Goal: Register for event/course

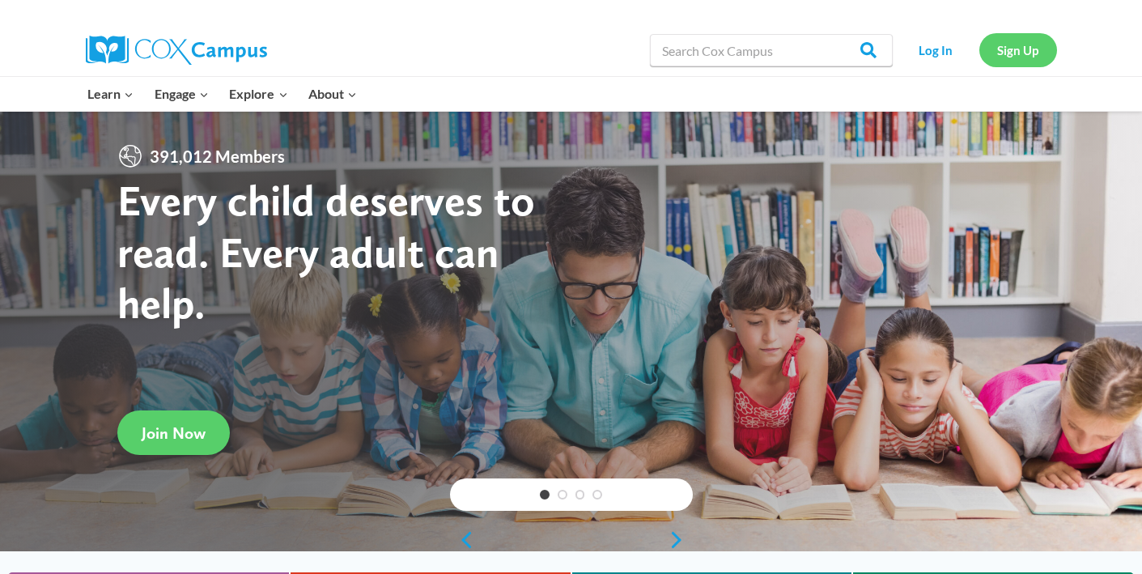
click at [1032, 56] on link "Sign Up" at bounding box center [1018, 49] width 78 height 33
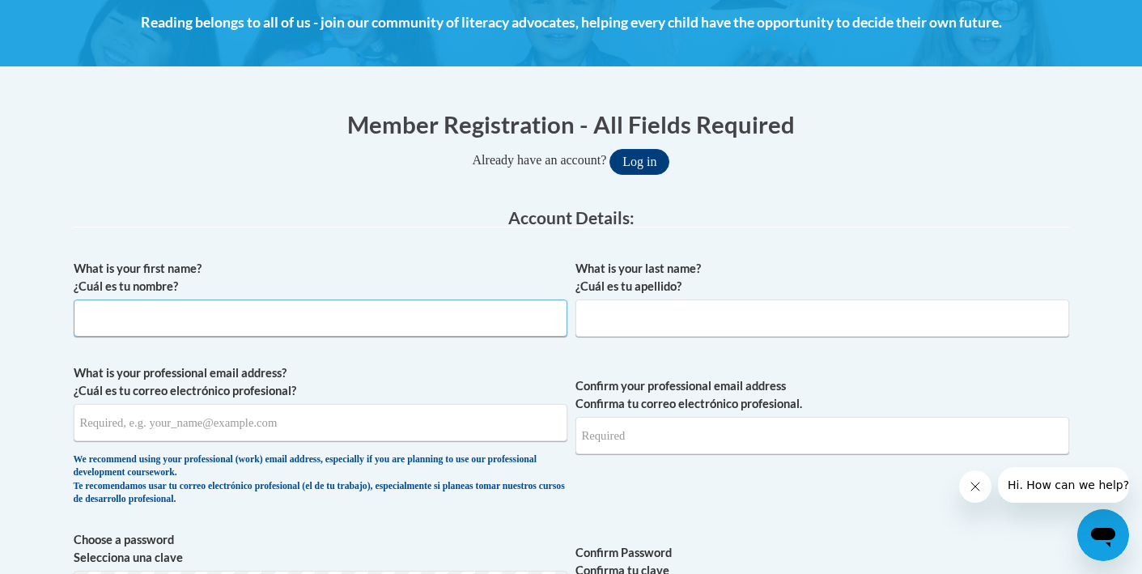
scroll to position [227, 0]
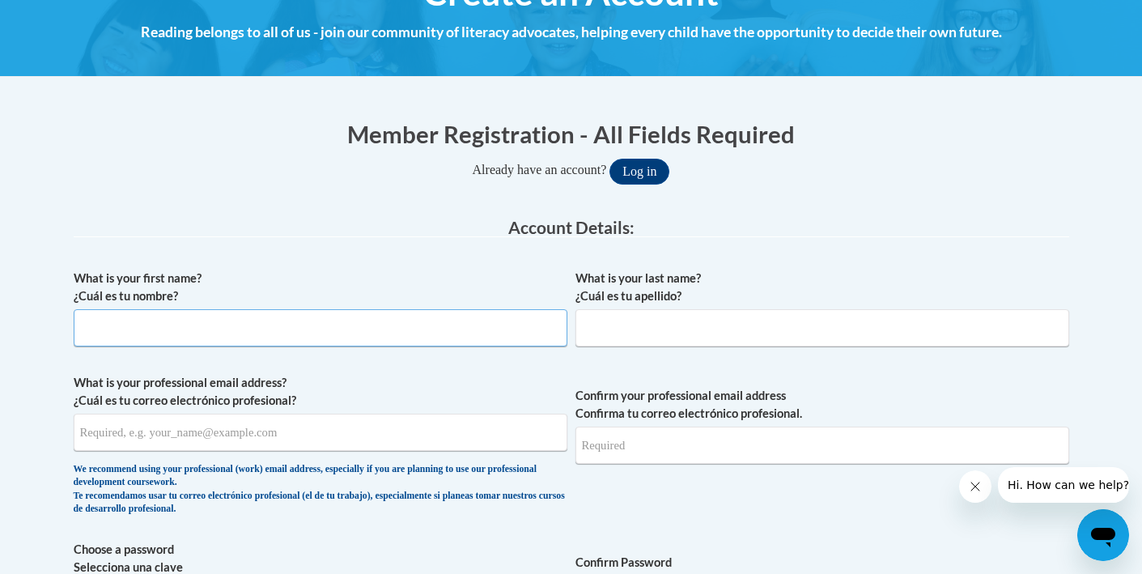
click at [377, 322] on input "What is your first name? ¿Cuál es tu nombre?" at bounding box center [321, 327] width 494 height 37
type input "m"
type input "Marla"
type input "Bigham"
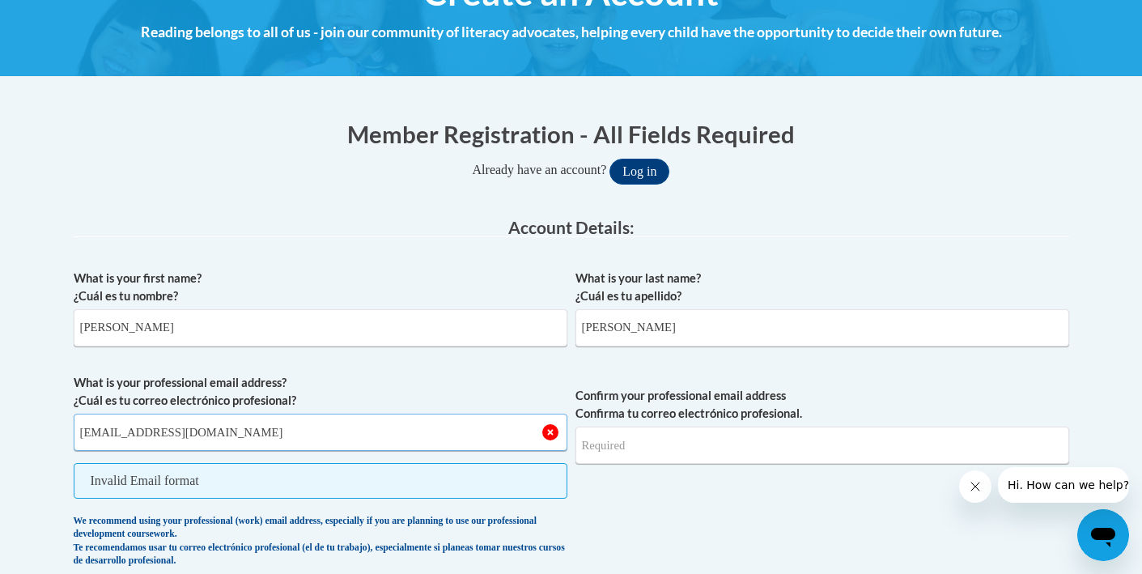
type input "[EMAIL_ADDRESS][DOMAIN_NAME]"
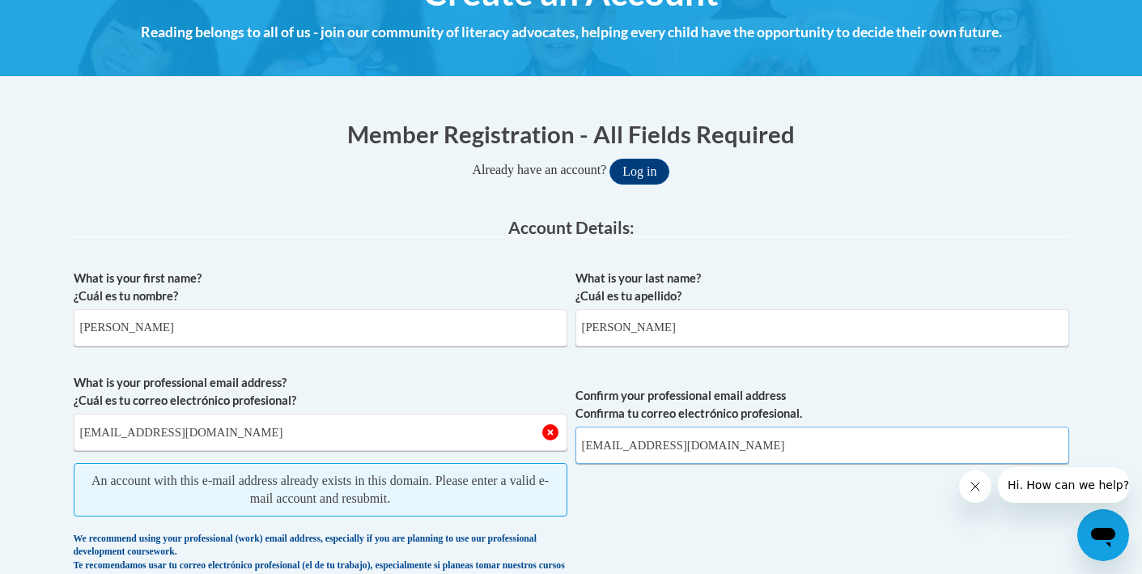
type input "[EMAIL_ADDRESS][DOMAIN_NAME]"
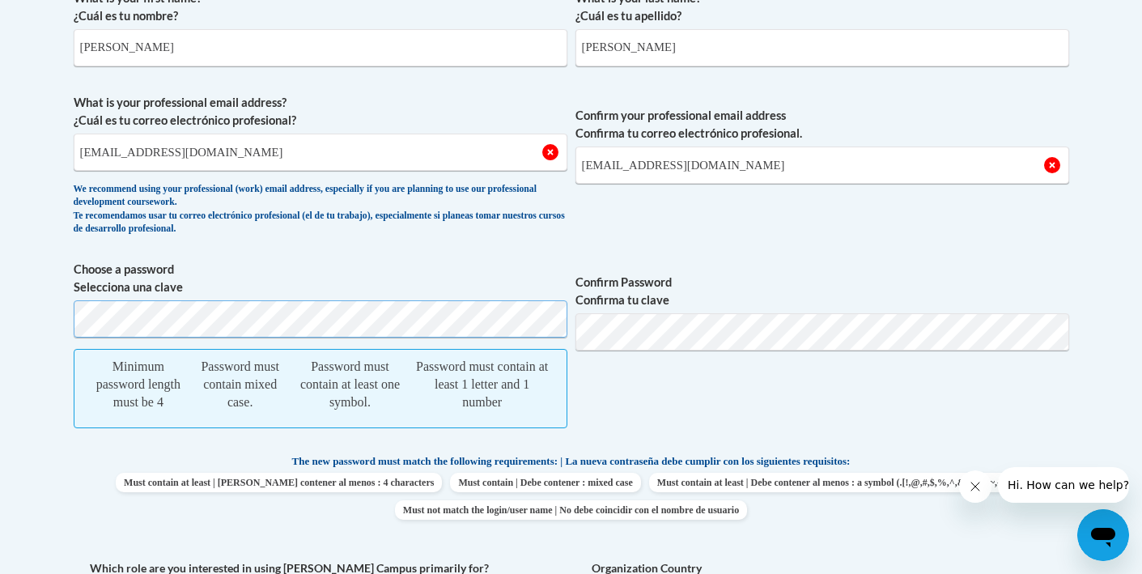
scroll to position [509, 0]
click at [295, 159] on input "[EMAIL_ADDRESS][DOMAIN_NAME]" at bounding box center [321, 150] width 494 height 37
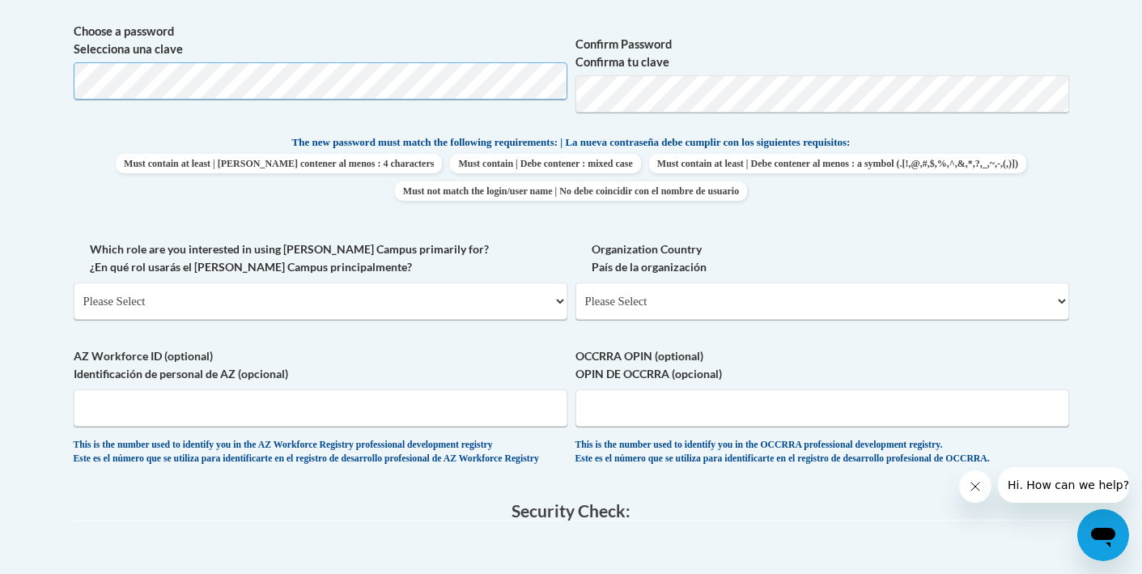
scroll to position [750, 0]
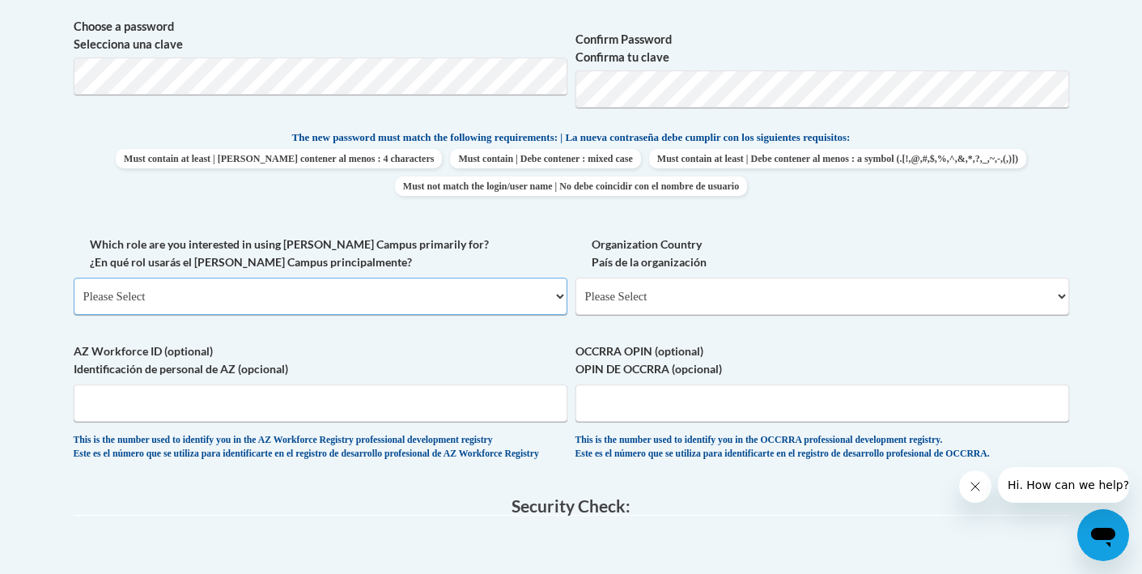
select select "fbf2d438-af2f-41f8-98f1-81c410e29de3"
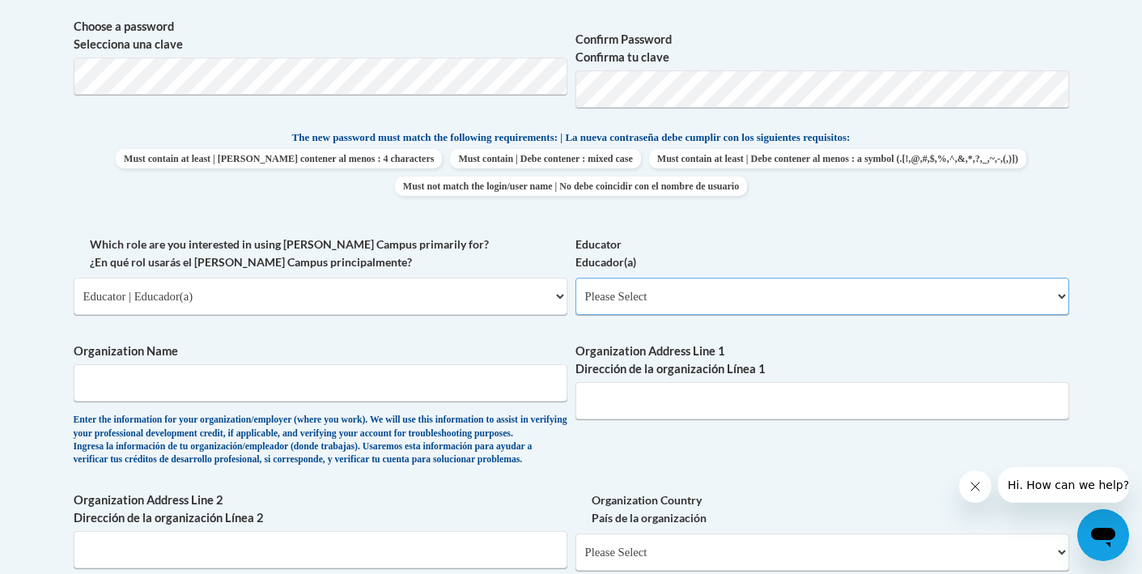
select select "5e2af403-4f2c-4e49-a02f-103e55d7b75b"
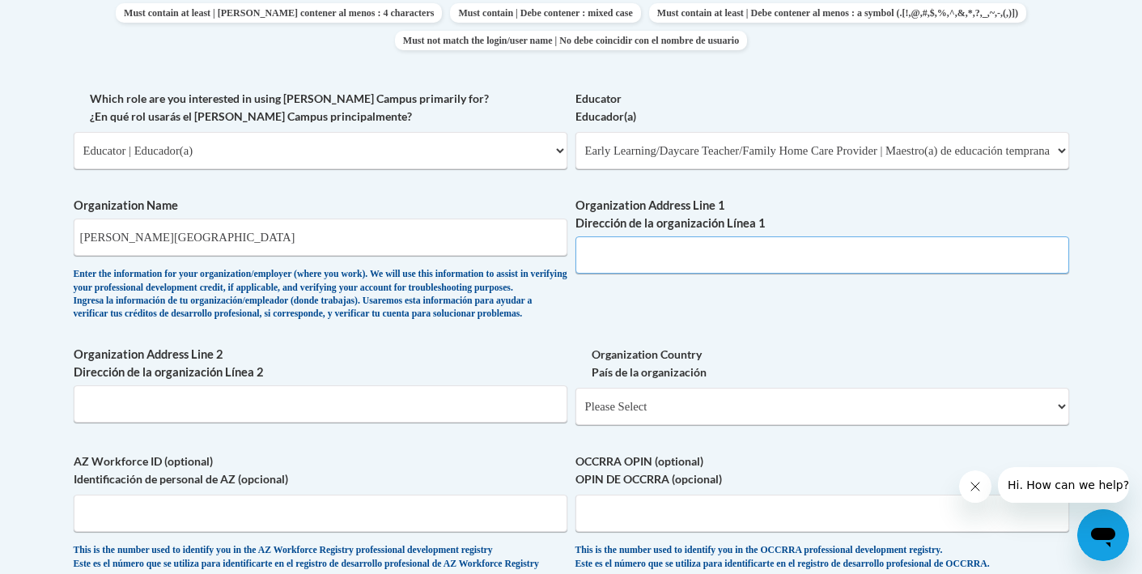
scroll to position [897, 0]
drag, startPoint x: 299, startPoint y: 228, endPoint x: 240, endPoint y: 218, distance: 60.0
click at [240, 218] on input "Starkville School District" at bounding box center [321, 235] width 494 height 37
click at [129, 224] on input "Starkville School District" at bounding box center [321, 235] width 494 height 37
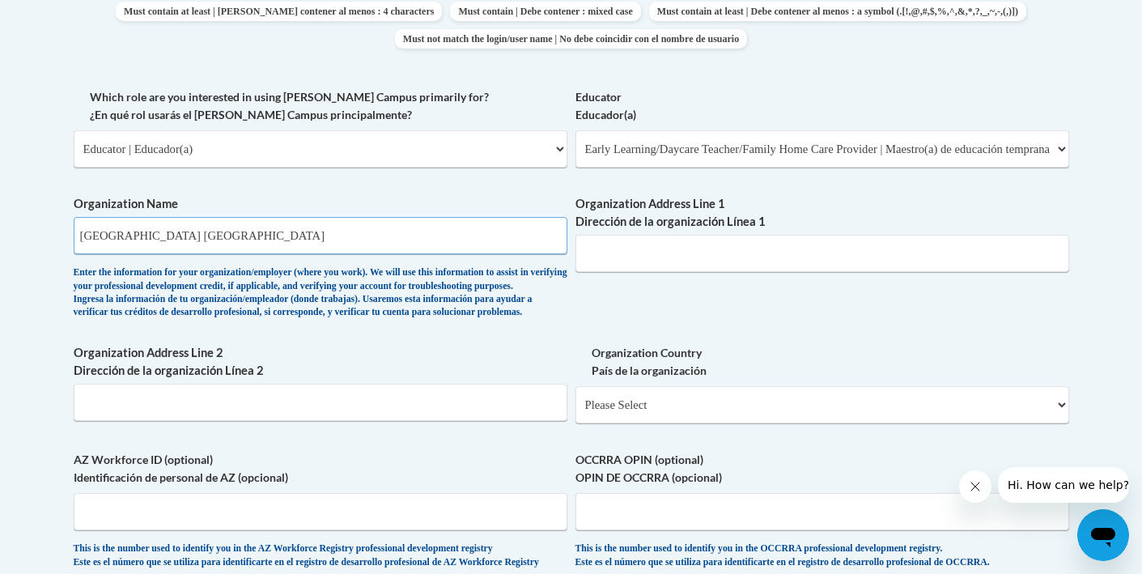
click at [311, 217] on input "Starkville Oktibbeha School District" at bounding box center [321, 235] width 494 height 37
type input "Starkville Oktibbeha School District (West Elementary School)"
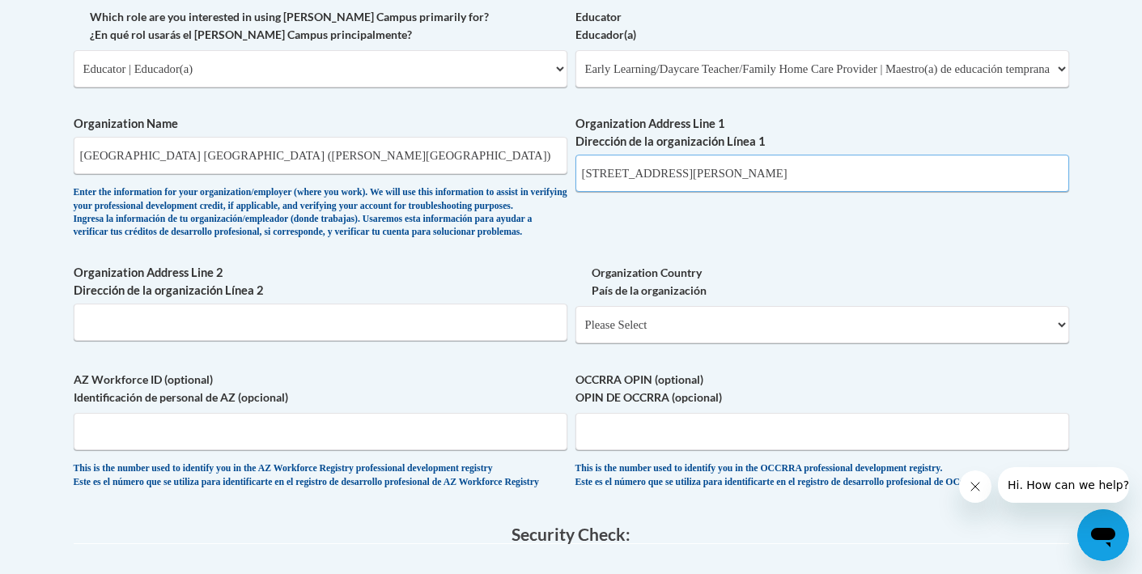
scroll to position [974, 0]
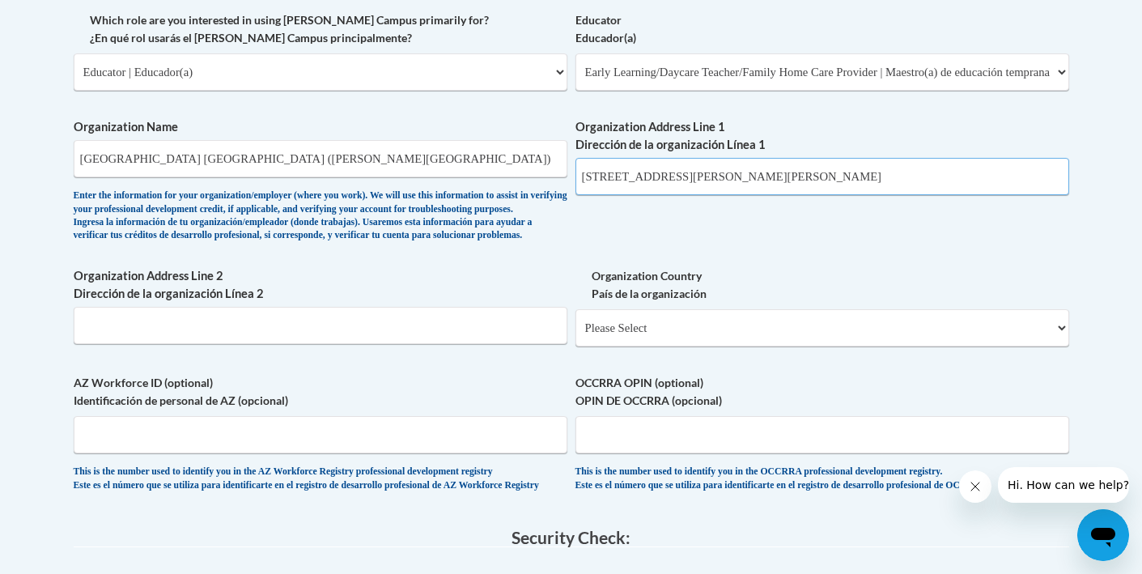
type input "127 Sturgis-Maben Rd Sturgis MS 39769"
select select "ad49bcad-a171-4b2e-b99c-48b446064914"
select select
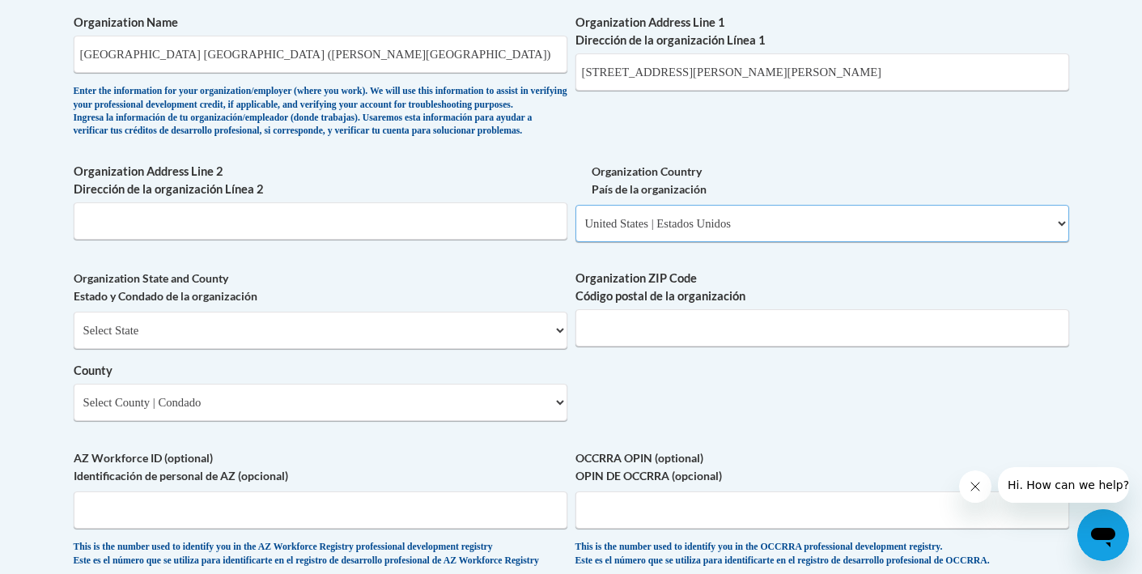
scroll to position [1083, 0]
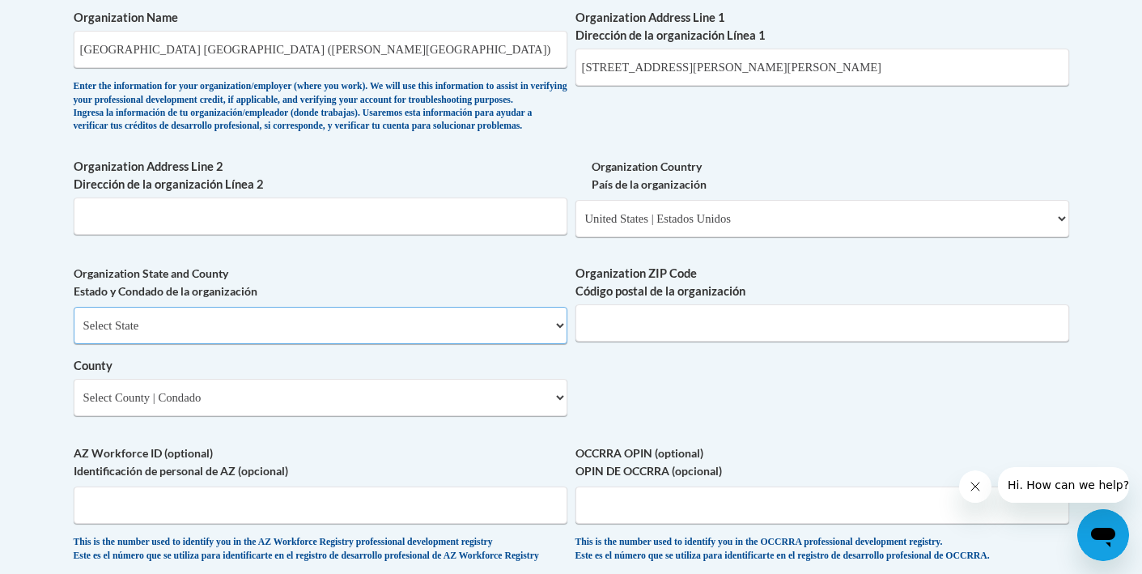
select select "Mississippi"
select select "Oktibbeha"
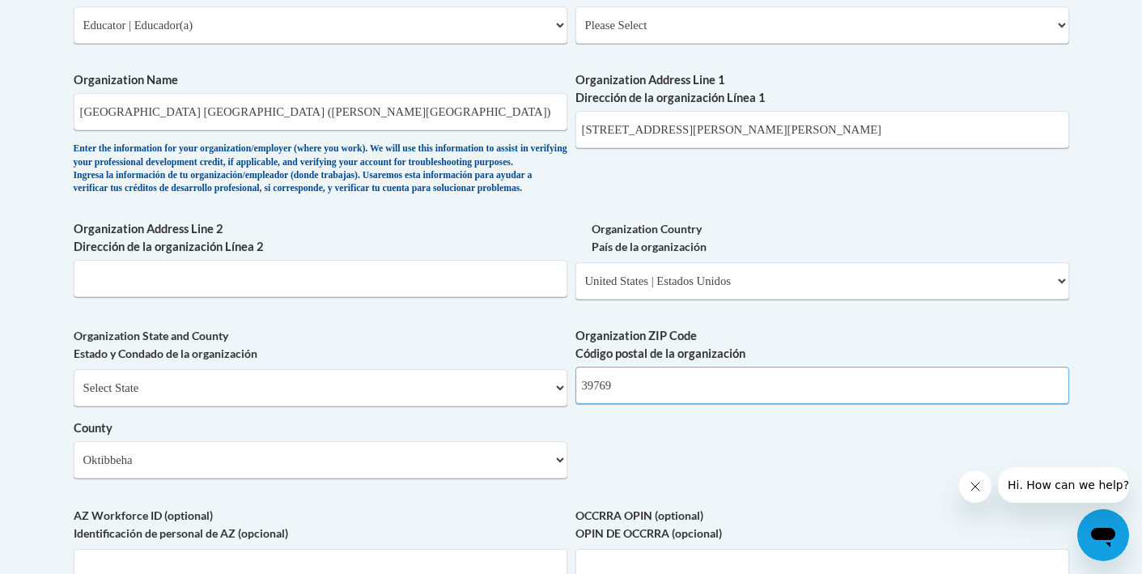
scroll to position [998, 0]
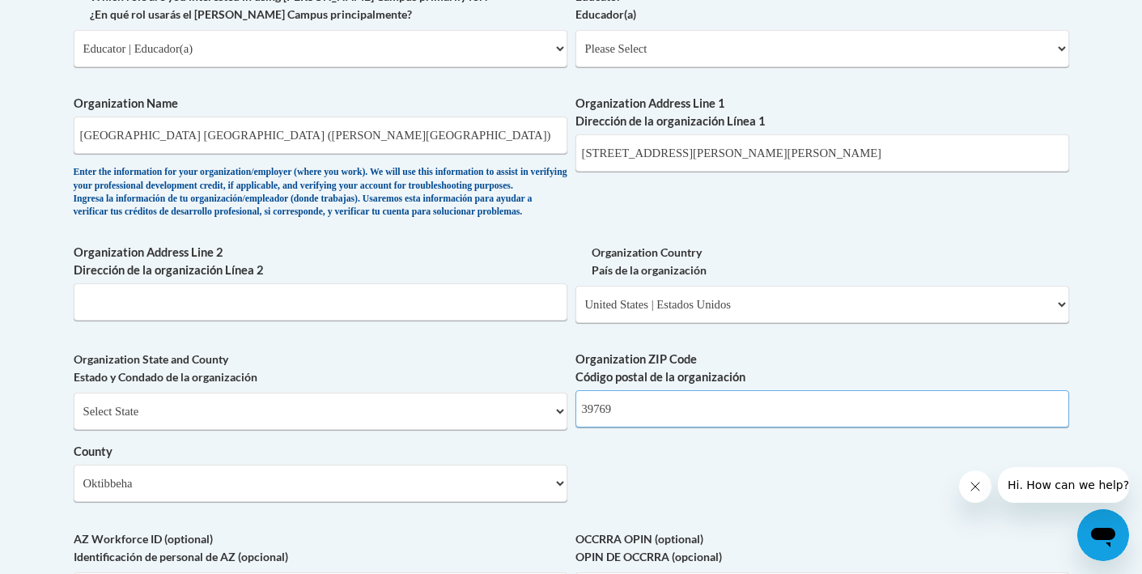
type input "39769"
drag, startPoint x: 816, startPoint y: 142, endPoint x: 737, endPoint y: 142, distance: 78.5
click at [737, 142] on input "127 Sturgis-Maben Rd Sturgis MS 39769" at bounding box center [822, 152] width 494 height 37
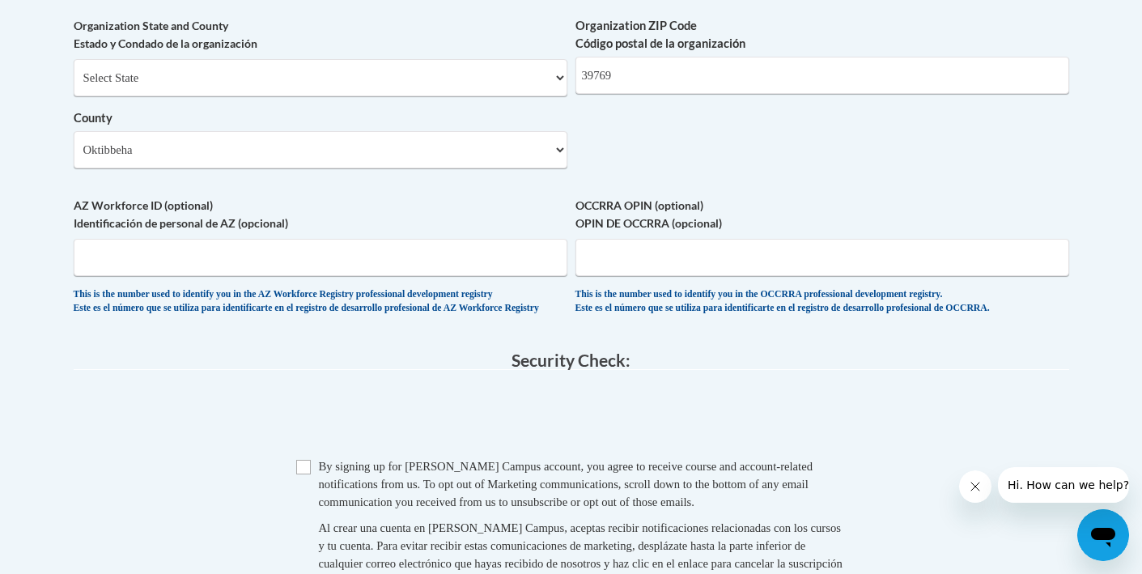
scroll to position [1341, 0]
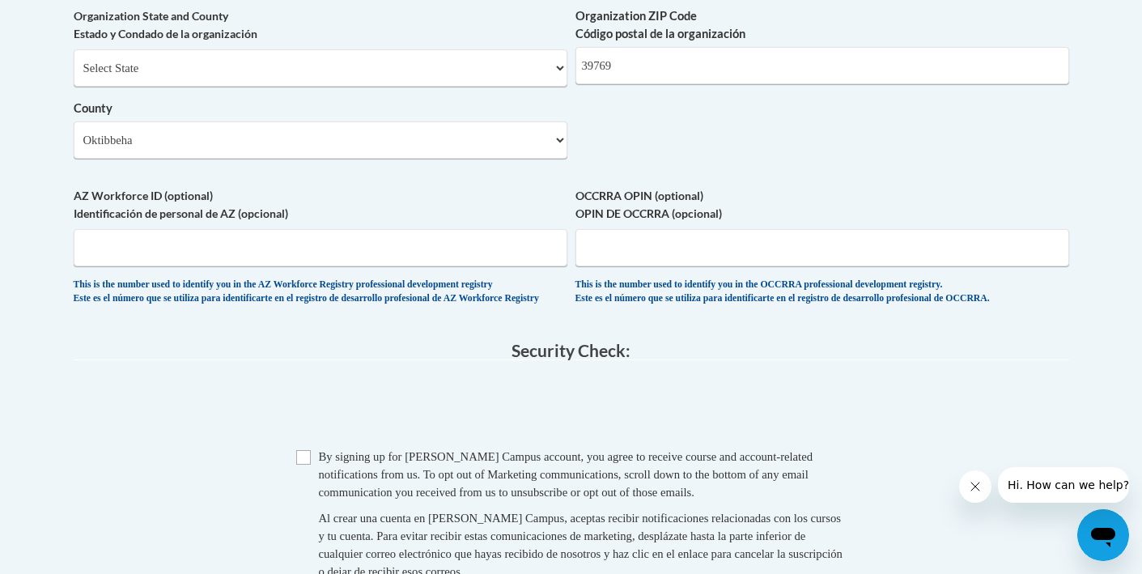
type input "127 Sturgis-Maben Rd Sturgis"
click at [303, 464] on input "Checkbox" at bounding box center [303, 457] width 15 height 15
checkbox input "true"
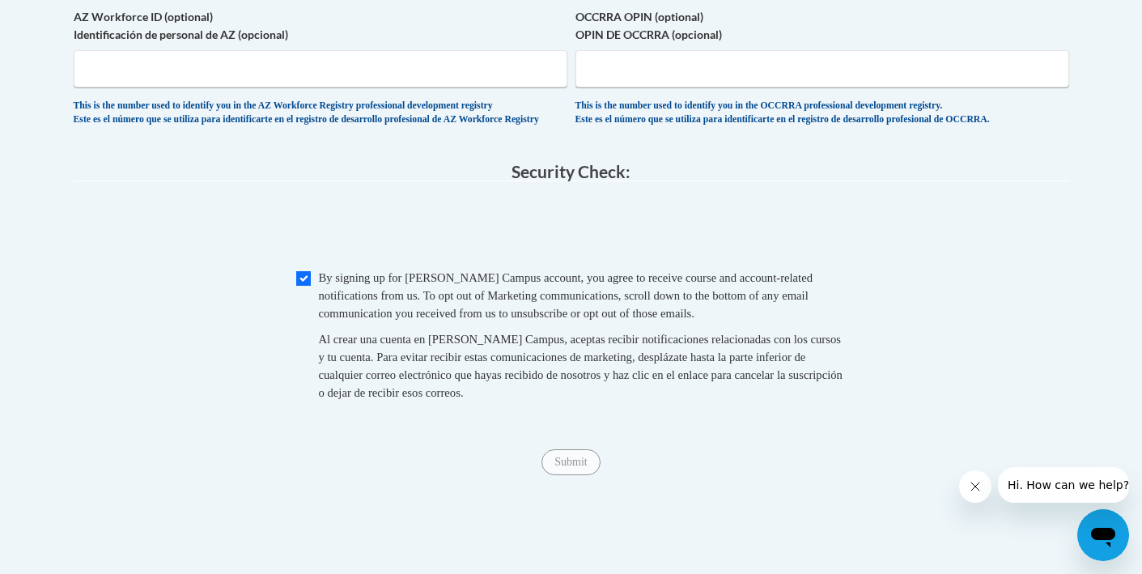
scroll to position [1546, 0]
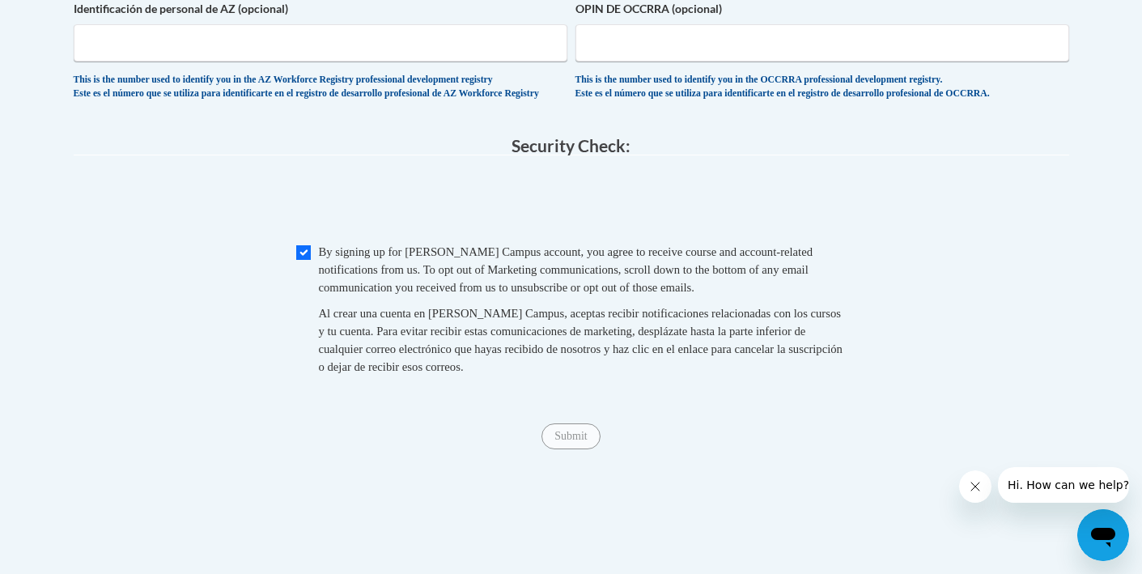
click at [576, 439] on span "Submit" at bounding box center [570, 434] width 58 height 13
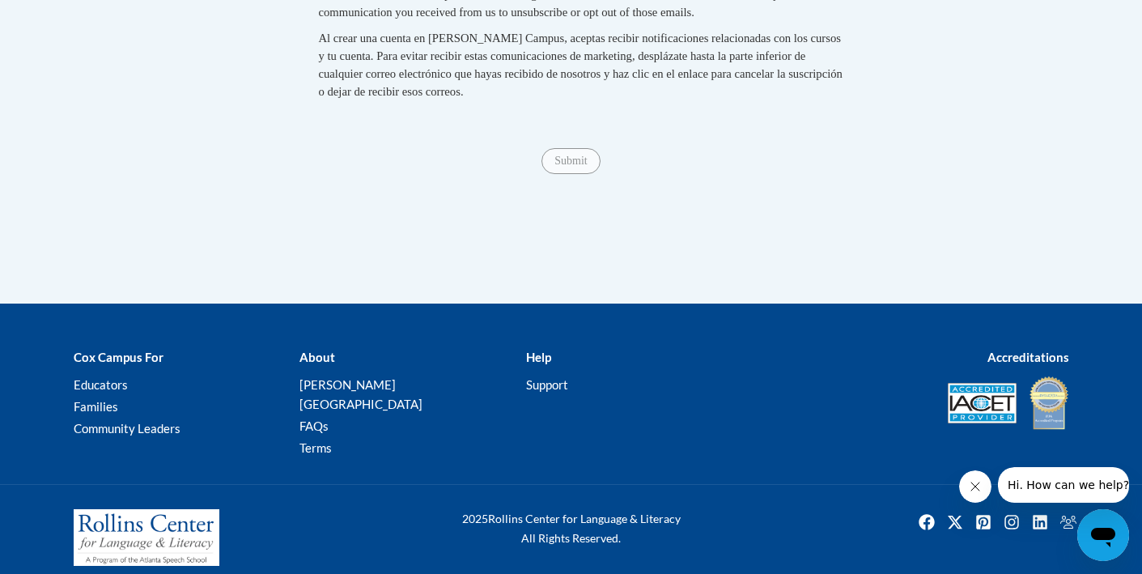
scroll to position [1820, 0]
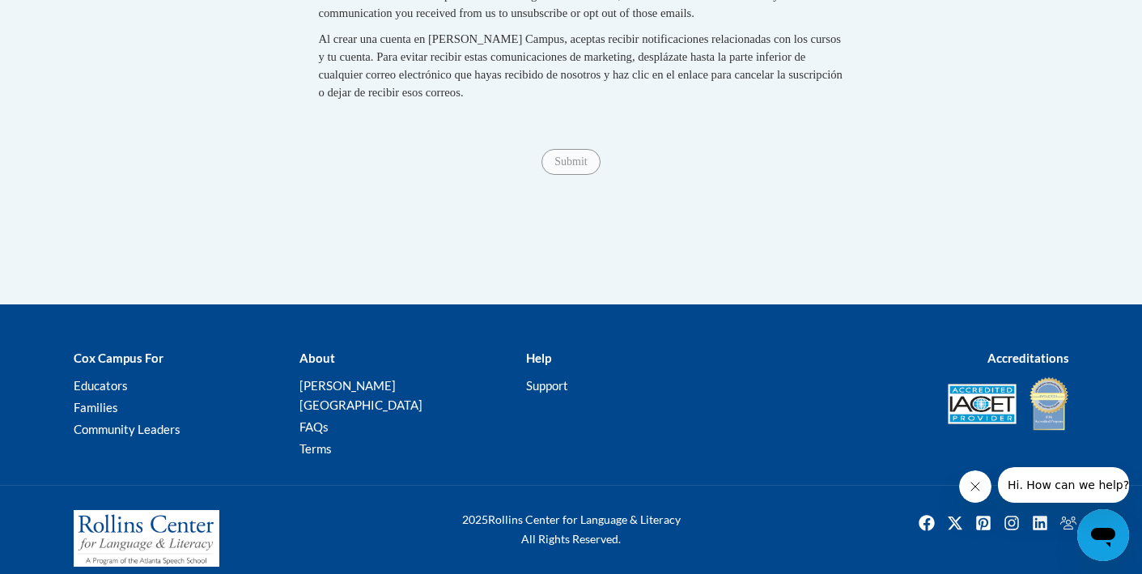
click at [562, 163] on span "Submit" at bounding box center [570, 160] width 58 height 13
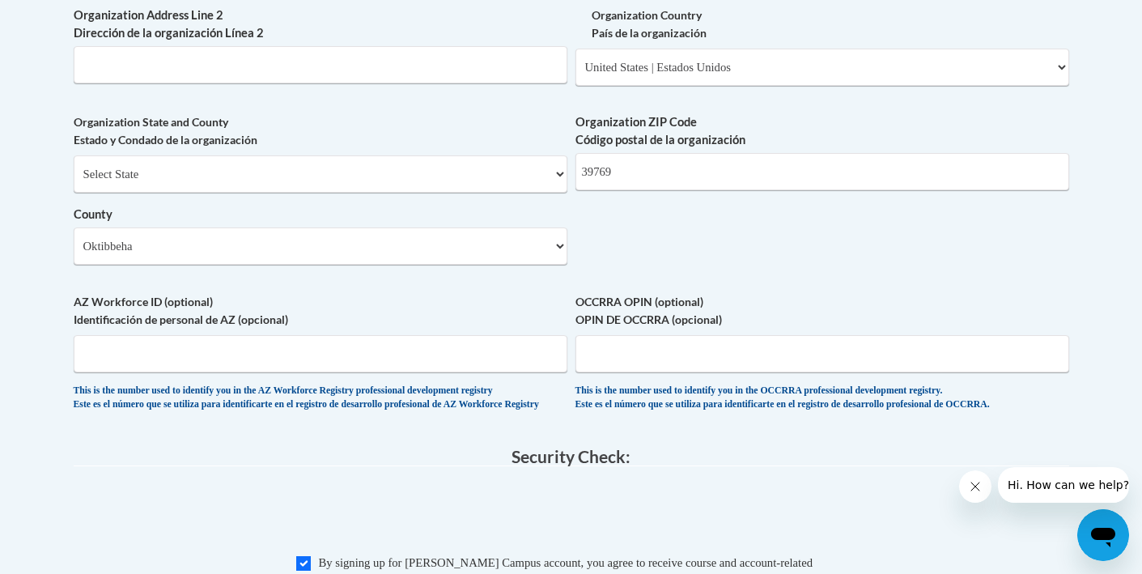
scroll to position [1224, 0]
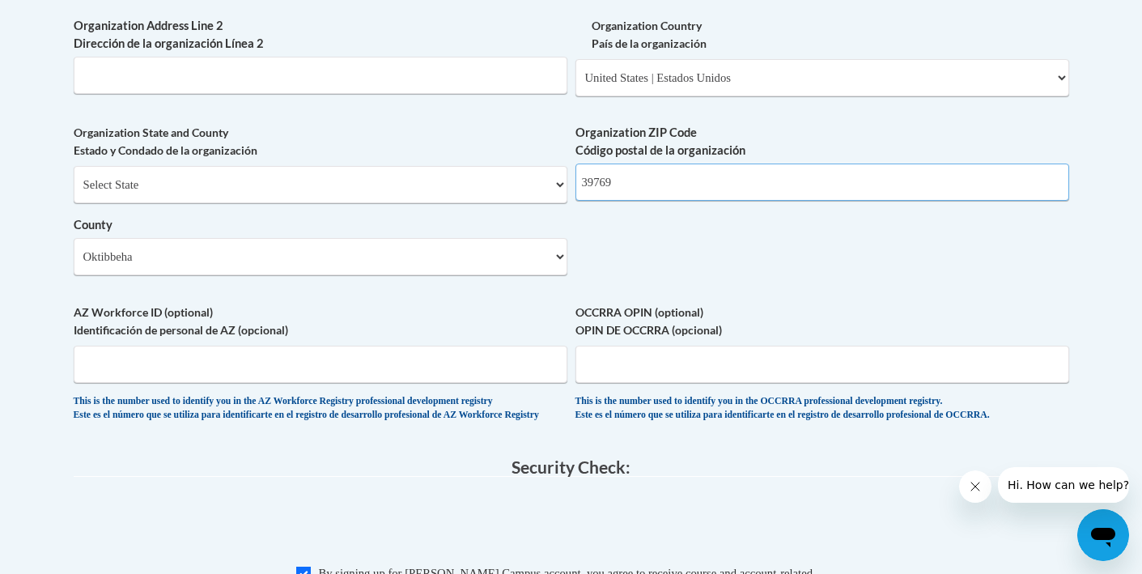
click at [643, 201] on input "39769" at bounding box center [822, 181] width 494 height 37
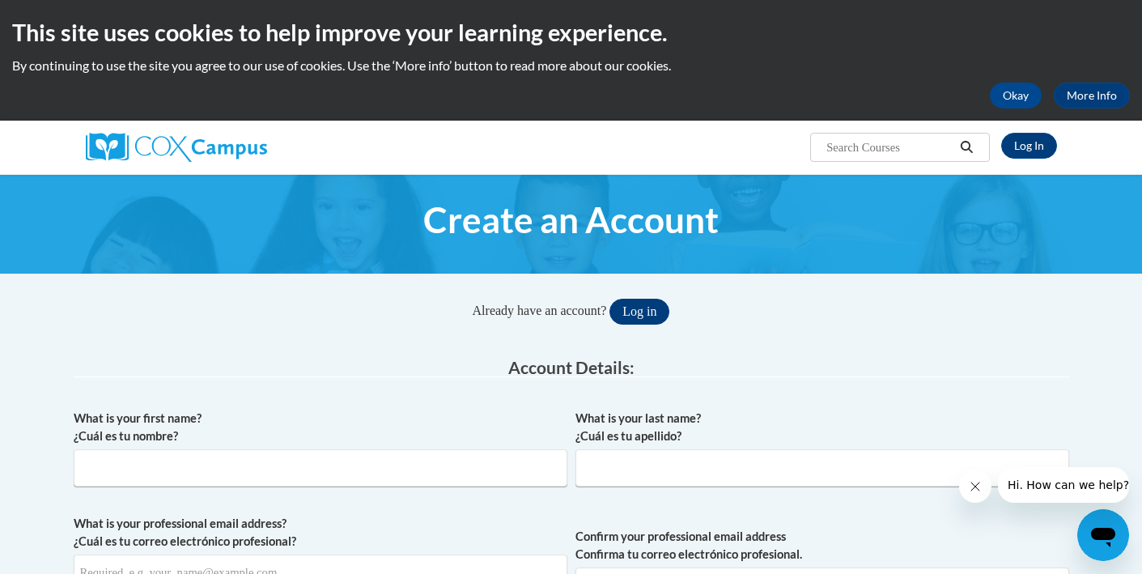
click at [664, 304] on button "Log in" at bounding box center [639, 312] width 60 height 26
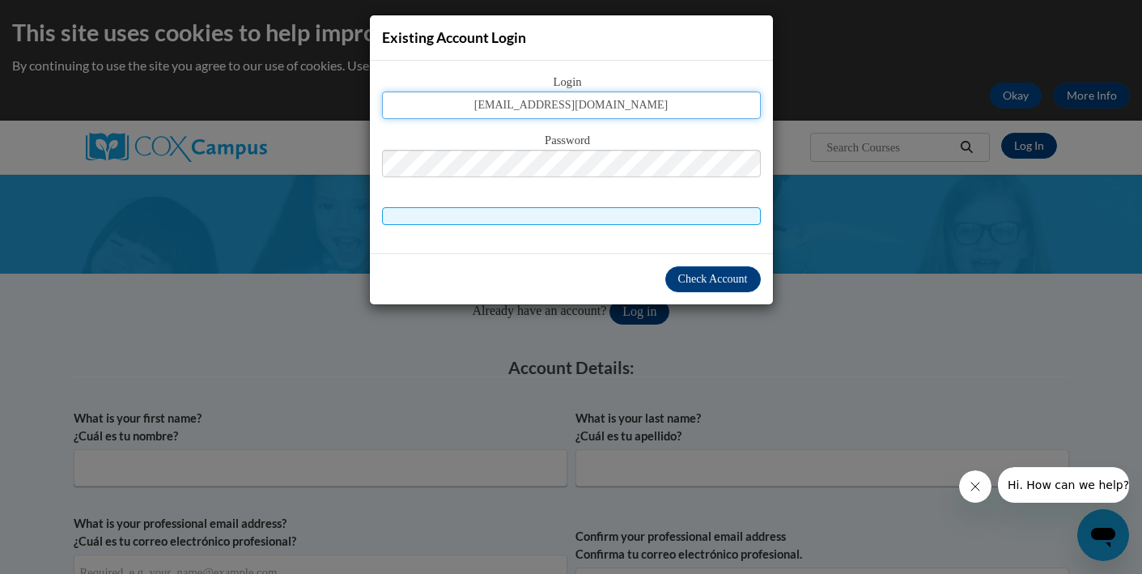
type input "[EMAIL_ADDRESS][DOMAIN_NAME]"
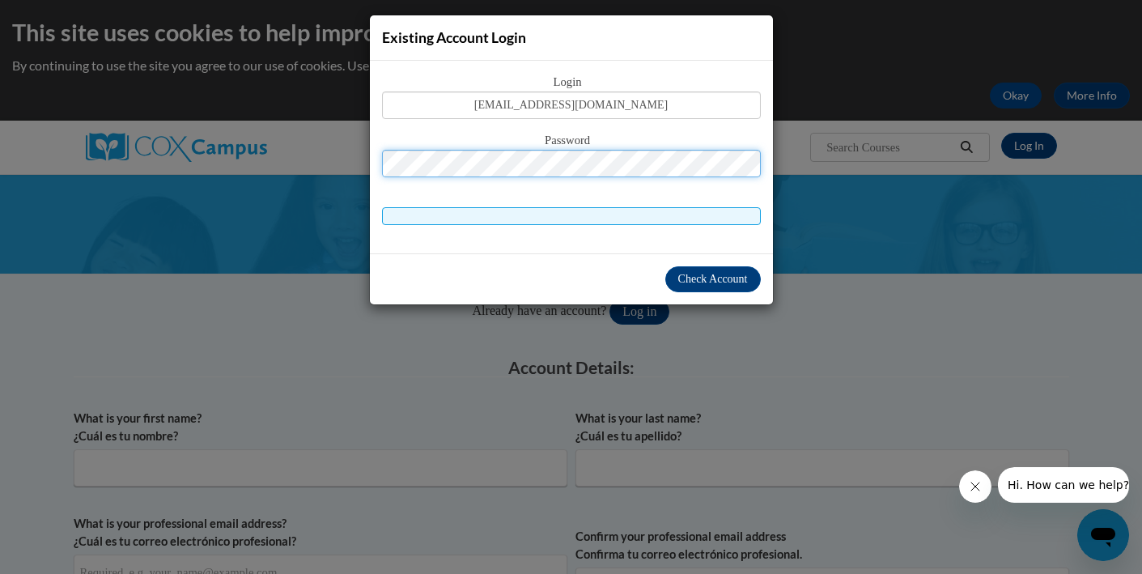
click at [646, 311] on button "Log in" at bounding box center [639, 312] width 60 height 26
click at [699, 279] on span "Check Account" at bounding box center [713, 279] width 70 height 12
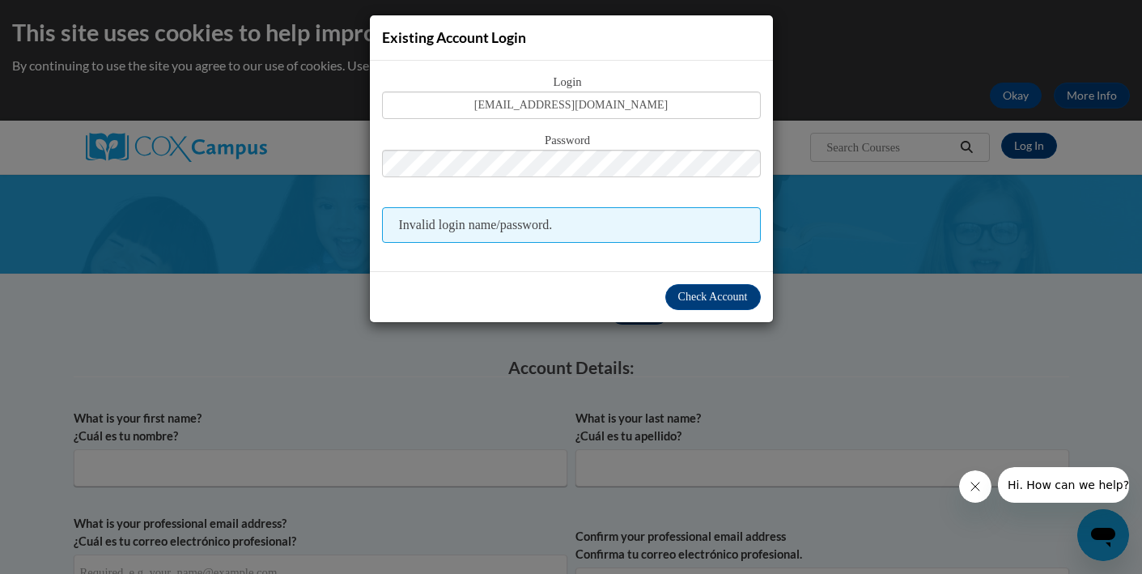
click at [899, 274] on div "Existing Account Login Login mbigham@starkvillesd.com Password Invalid login na…" at bounding box center [571, 287] width 1142 height 574
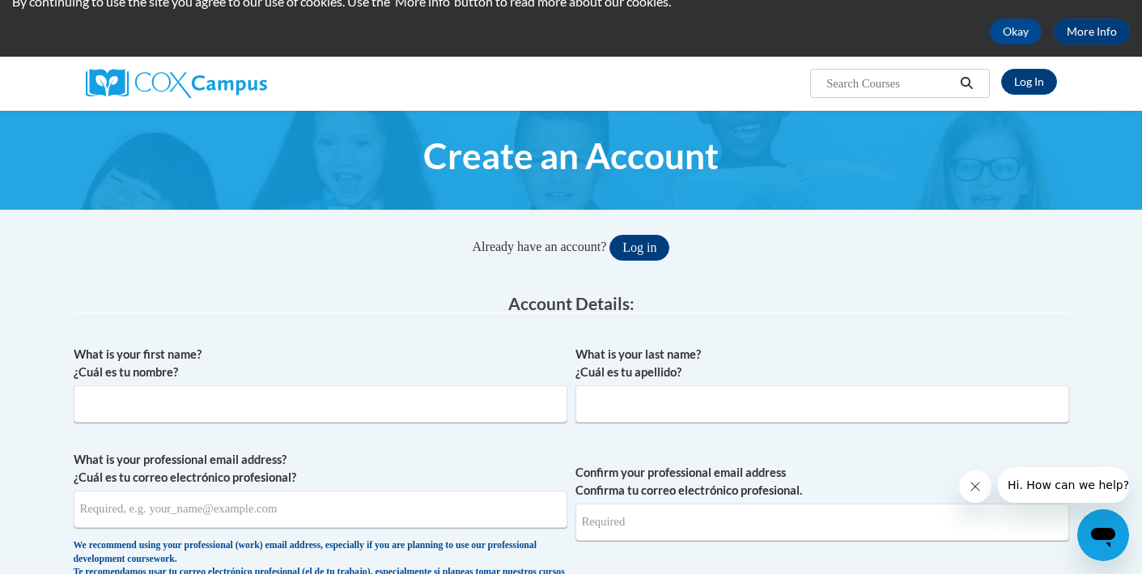
scroll to position [66, 0]
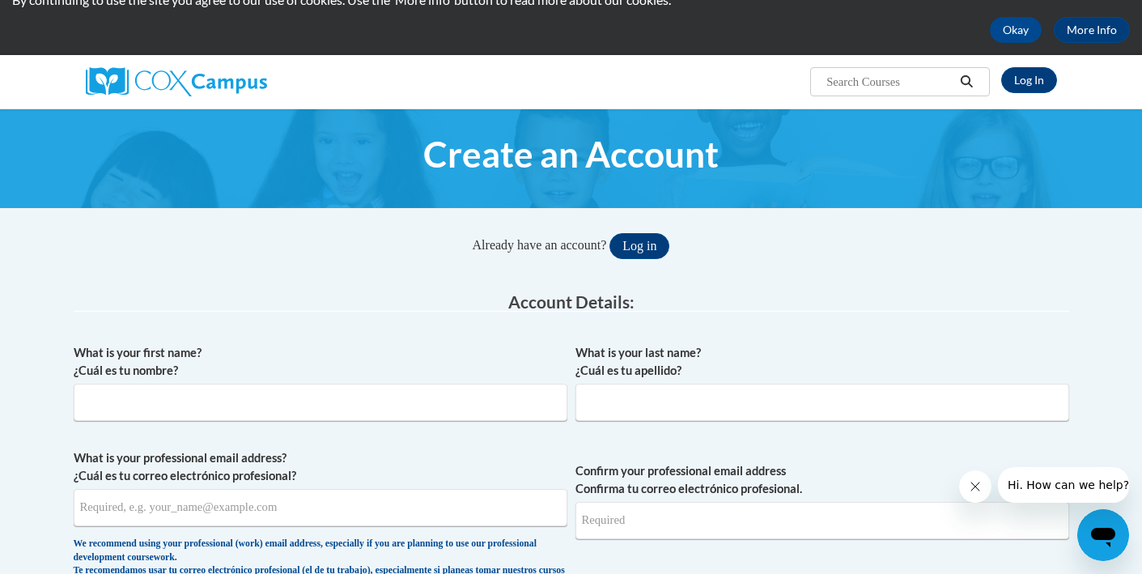
click at [290, 422] on div "What is your first name? ¿Cuál es tu nombre?" at bounding box center [321, 388] width 494 height 89
click at [286, 402] on input "What is your first name? ¿Cuál es tu nombre?" at bounding box center [321, 402] width 494 height 37
type input "Marla"
type input "Bigham"
type input "[EMAIL_ADDRESS][DOMAIN_NAME]"
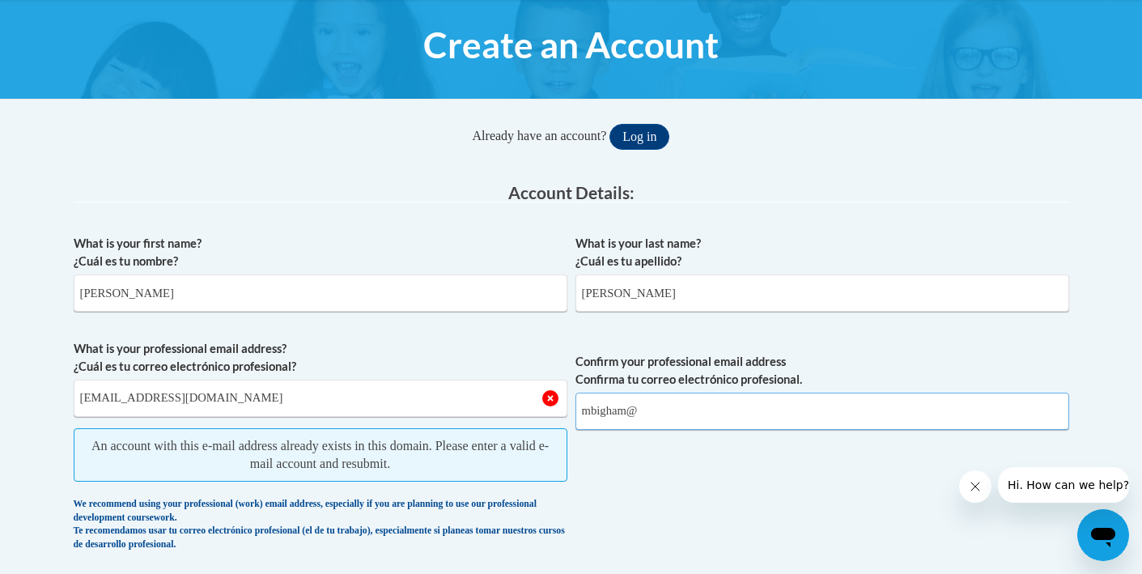
scroll to position [180, 0]
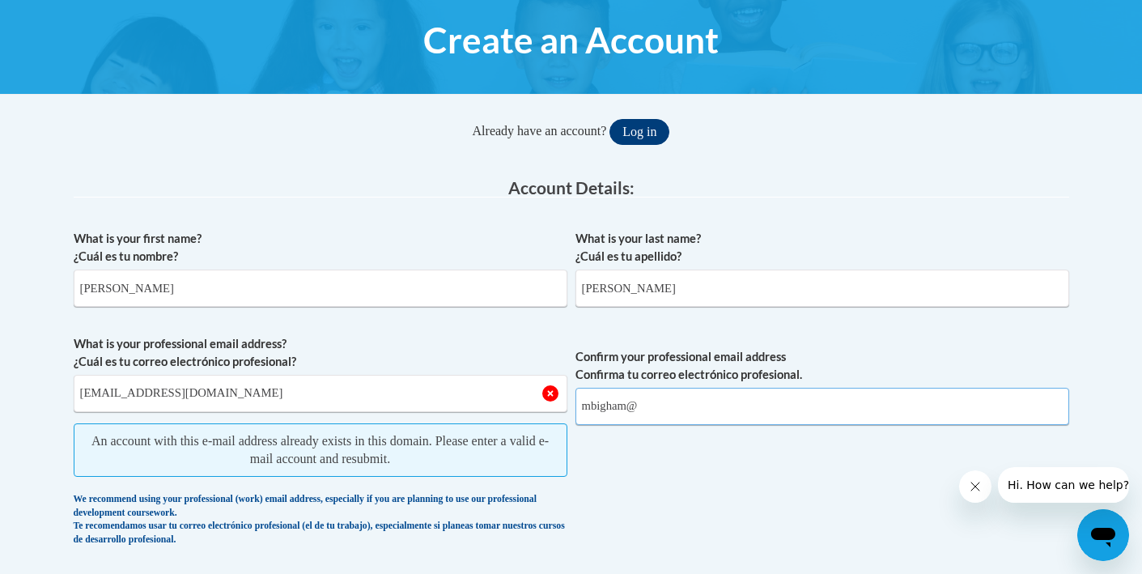
type input "mbigham@"
click at [634, 134] on button "Log in" at bounding box center [639, 132] width 60 height 26
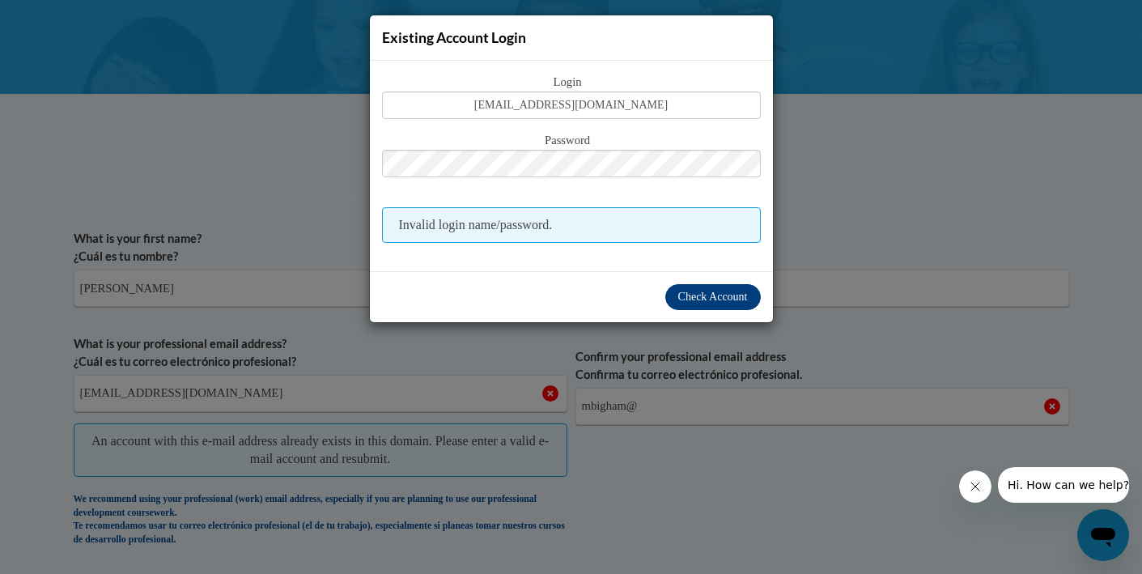
click at [684, 303] on span "Check Account" at bounding box center [713, 296] width 70 height 12
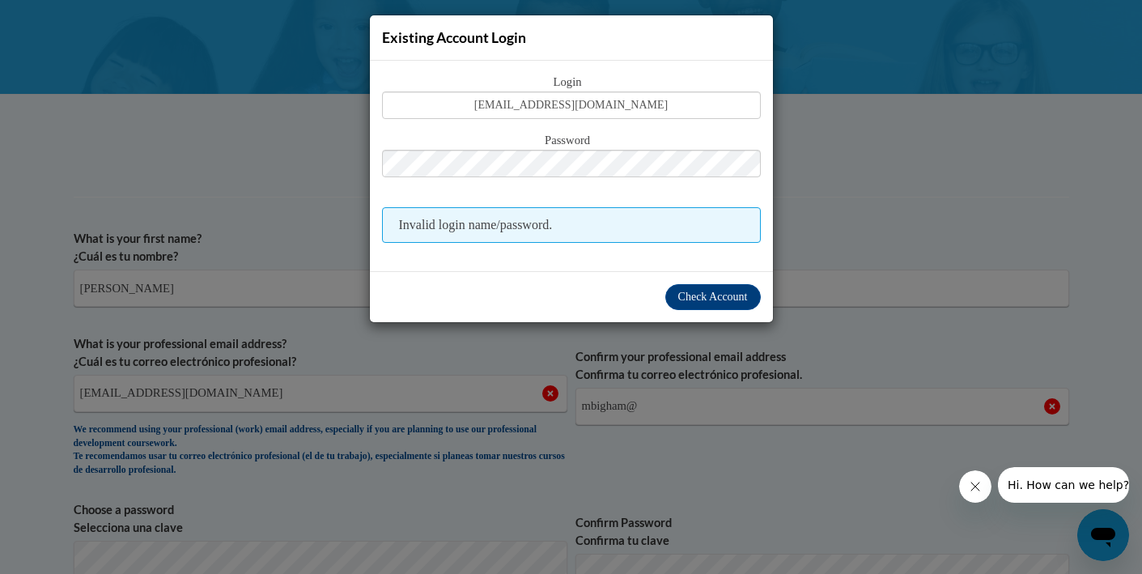
click at [826, 241] on div "Existing Account Login Login mbigham@starkvillesd.com Password Invalid login na…" at bounding box center [571, 287] width 1142 height 574
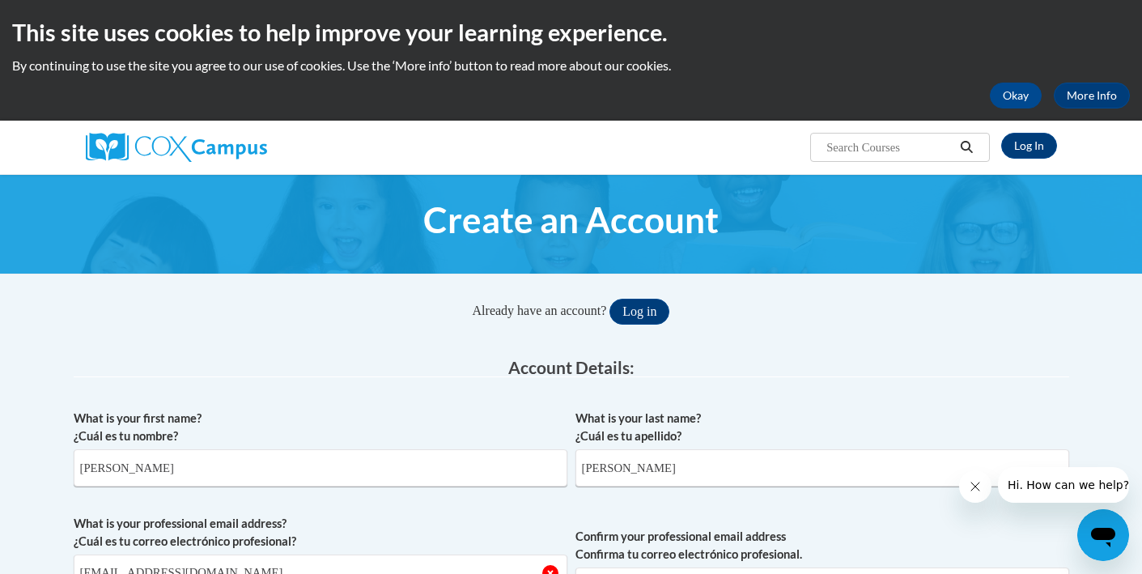
scroll to position [0, 0]
click at [1032, 148] on link "Log In" at bounding box center [1029, 146] width 56 height 26
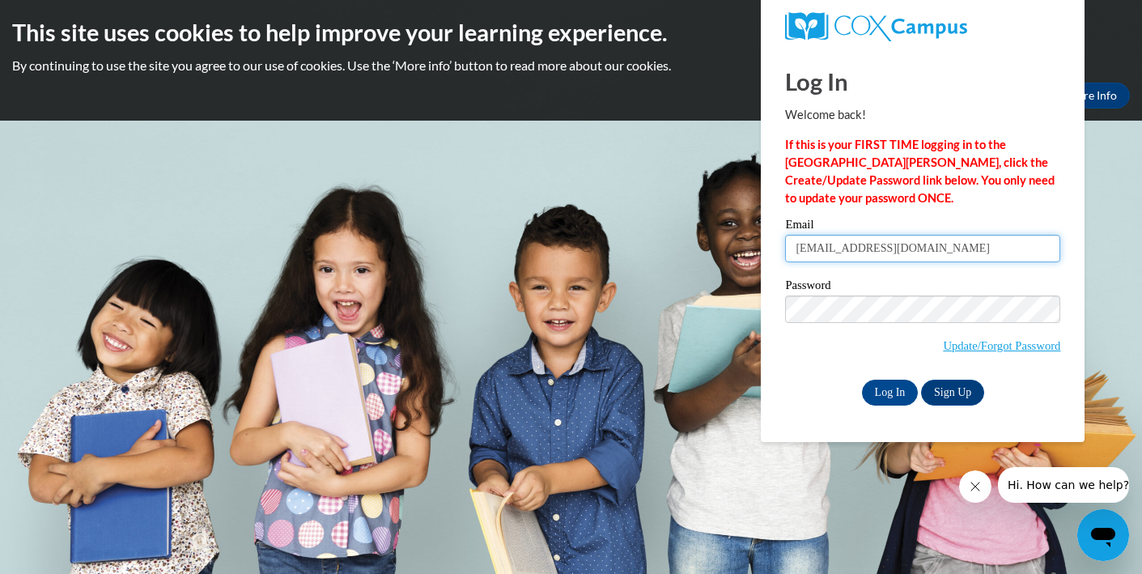
type input "[EMAIL_ADDRESS][DOMAIN_NAME]"
click at [896, 387] on input "Log In" at bounding box center [890, 393] width 57 height 26
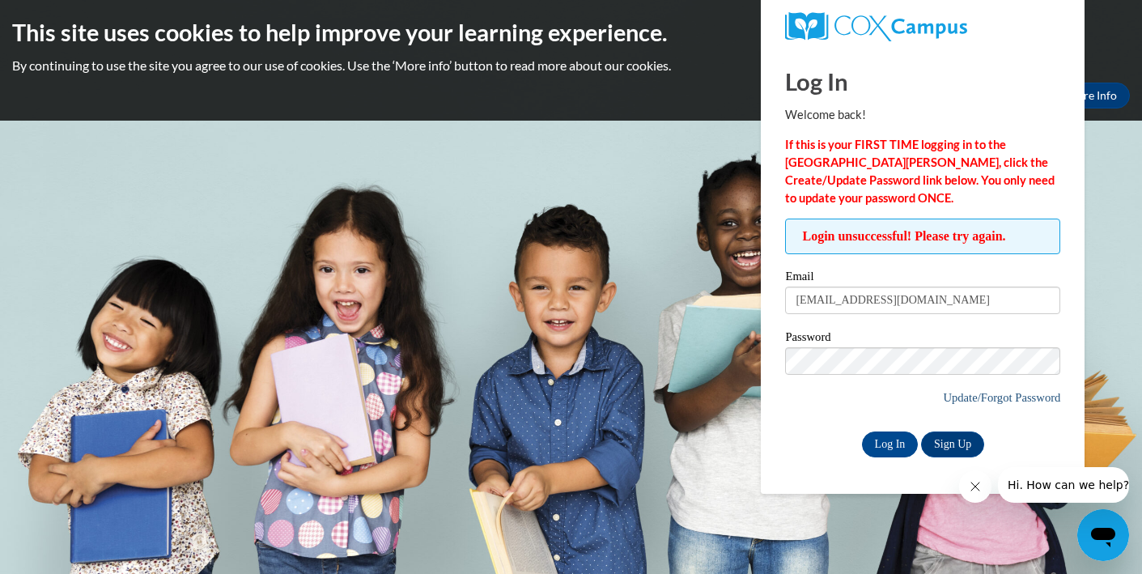
click at [990, 397] on link "Update/Forgot Password" at bounding box center [1001, 397] width 117 height 13
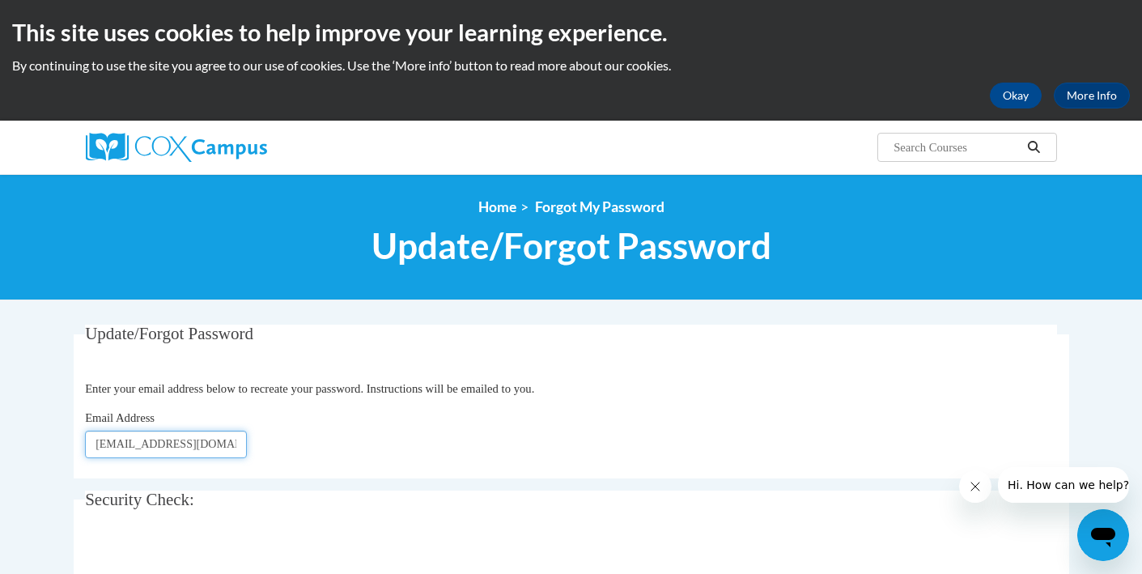
type input "[EMAIL_ADDRESS][DOMAIN_NAME]"
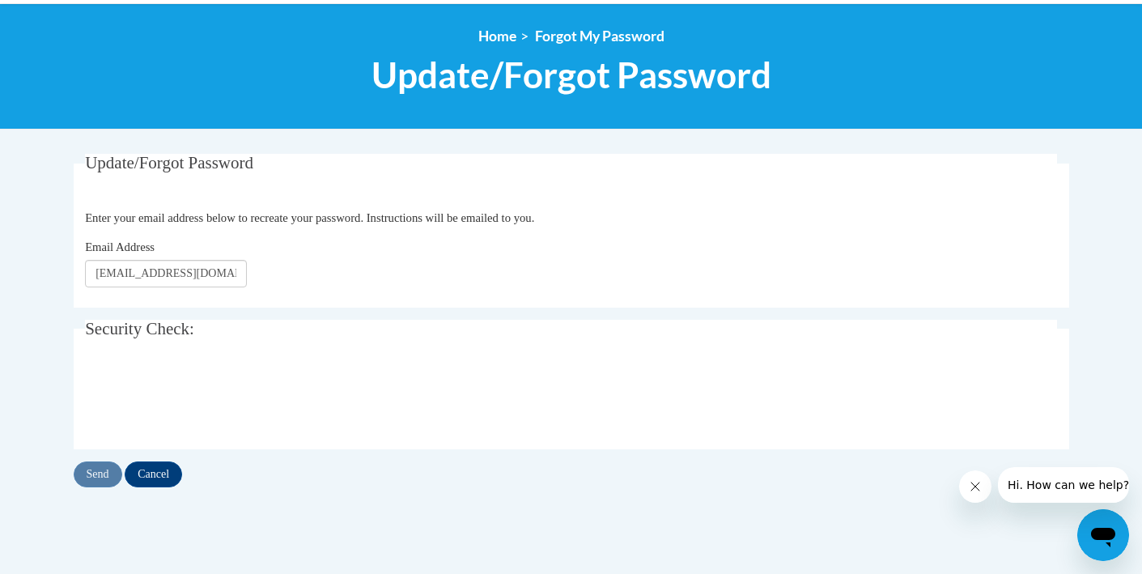
scroll to position [190, 0]
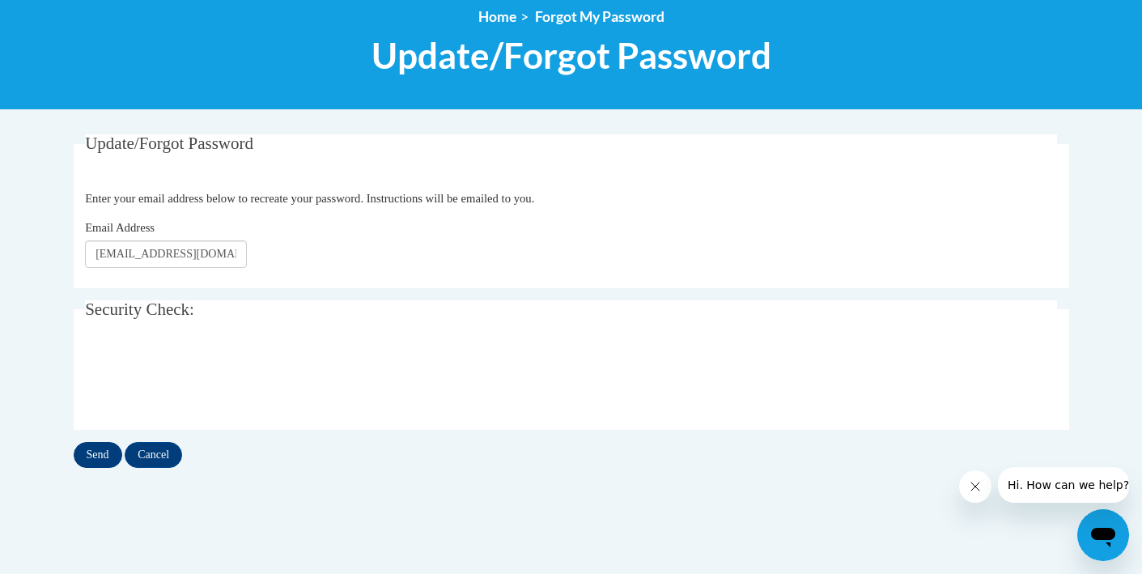
click at [100, 446] on input "Send" at bounding box center [98, 455] width 49 height 26
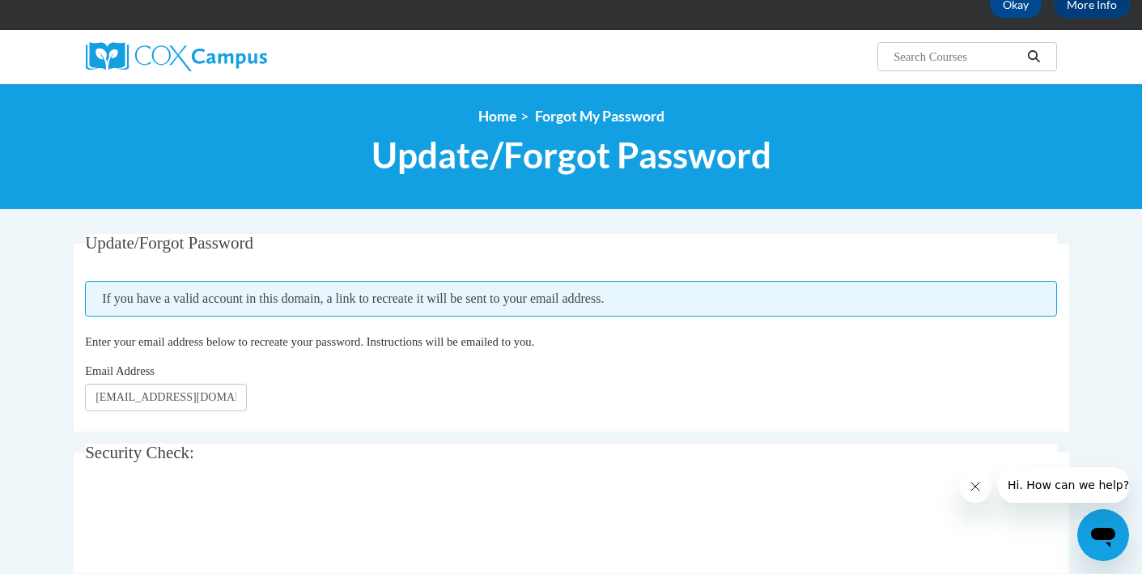
scroll to position [72, 0]
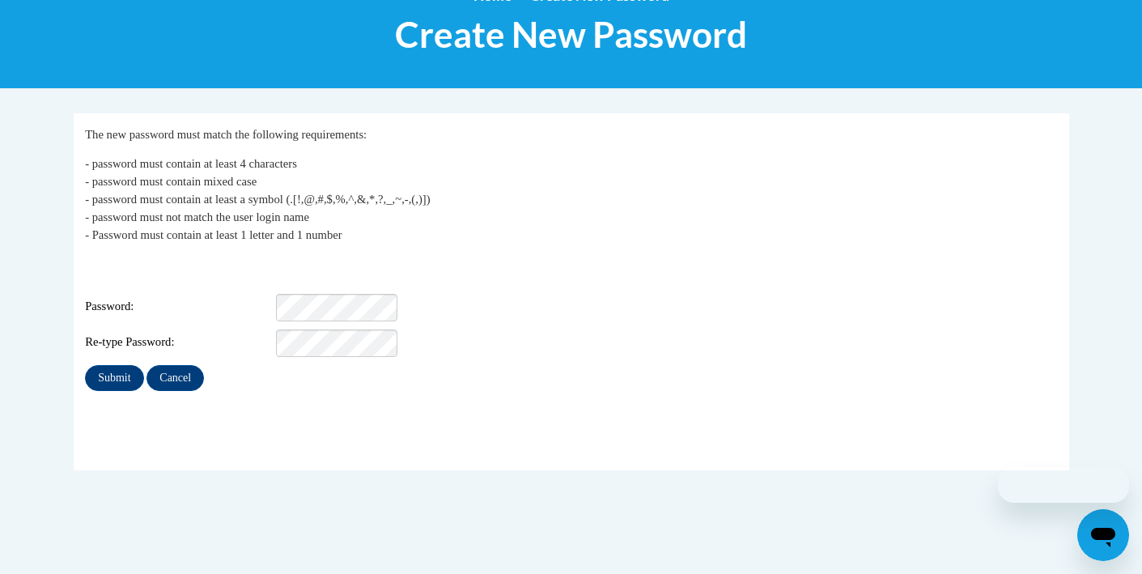
scroll to position [216, 0]
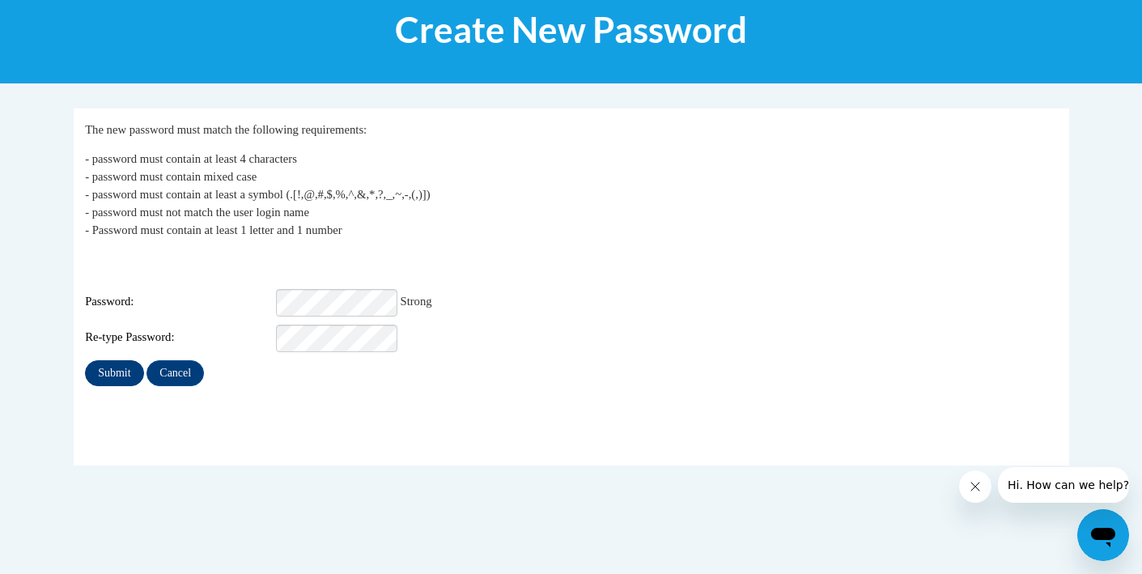
click at [104, 360] on input "Submit" at bounding box center [114, 373] width 58 height 26
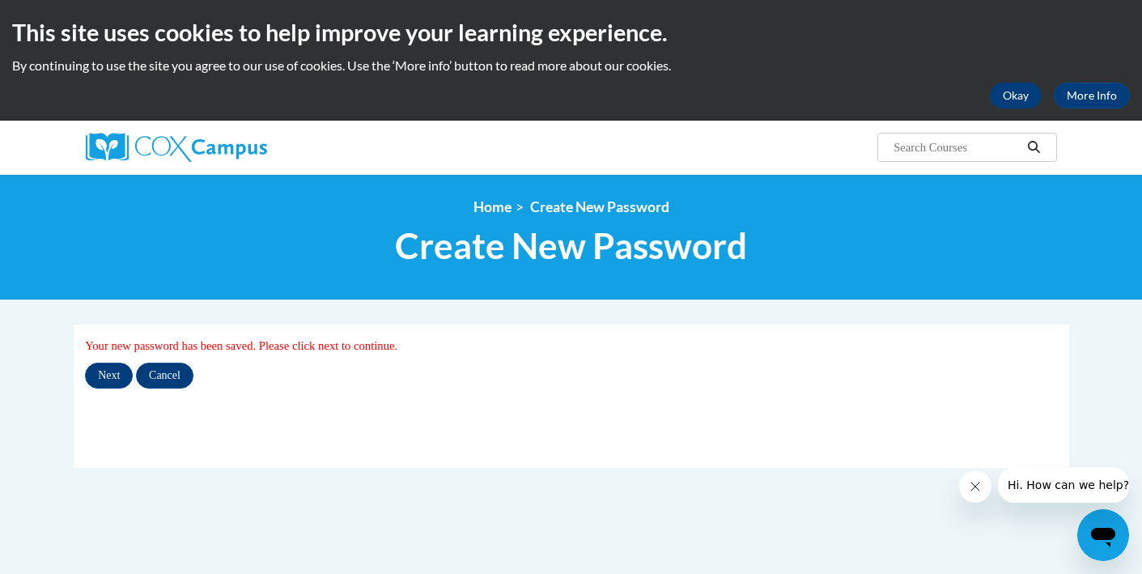
click at [1014, 107] on button "Okay" at bounding box center [1016, 96] width 52 height 26
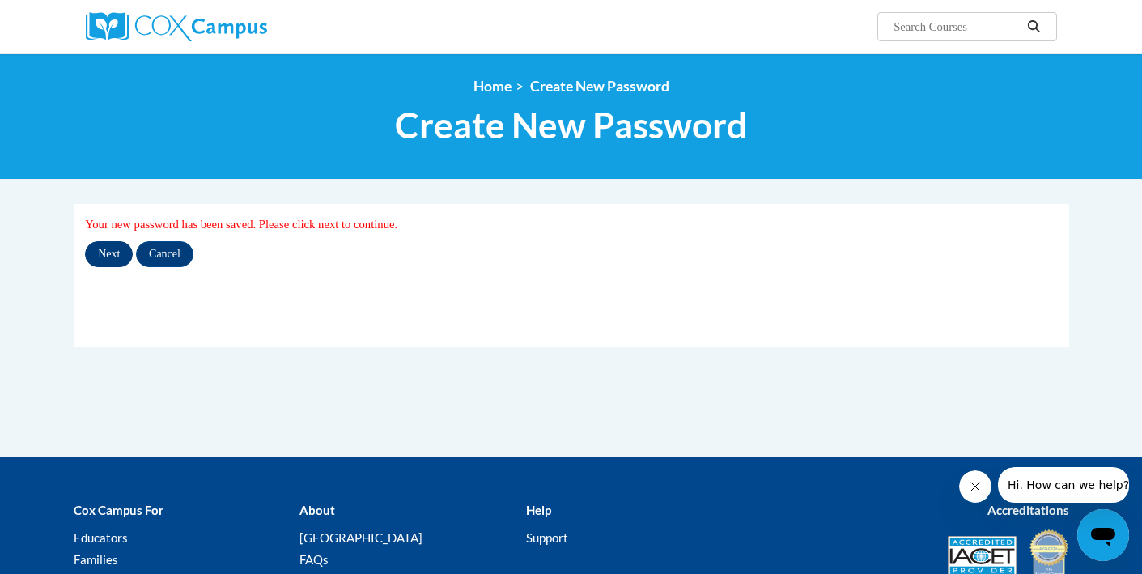
click at [116, 249] on input "Next" at bounding box center [109, 254] width 48 height 26
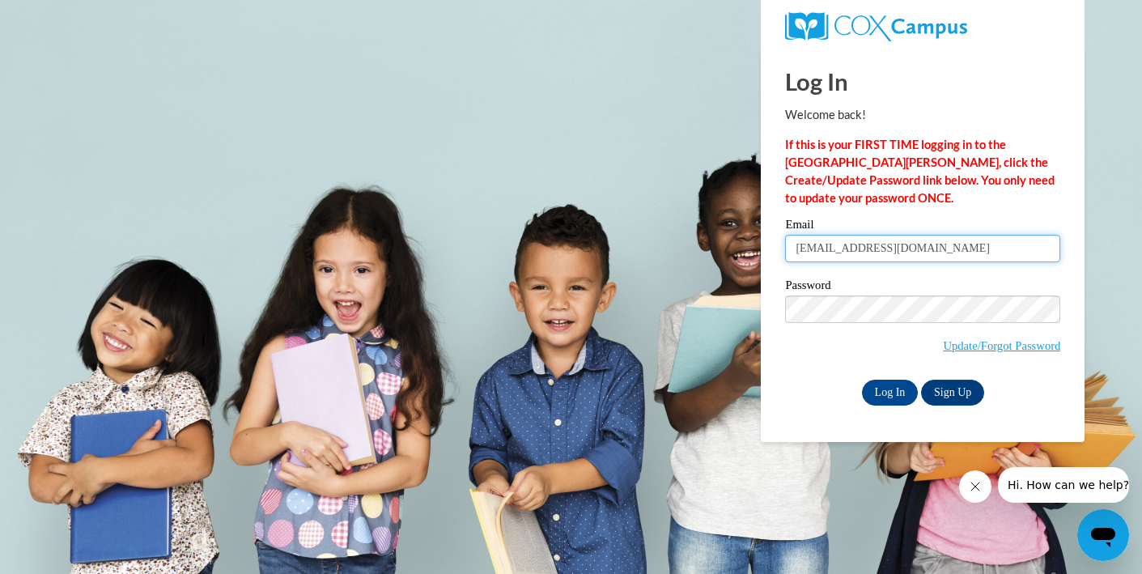
type input "mbigham@starkvillesd.com"
click at [905, 395] on input "Log In" at bounding box center [890, 393] width 57 height 26
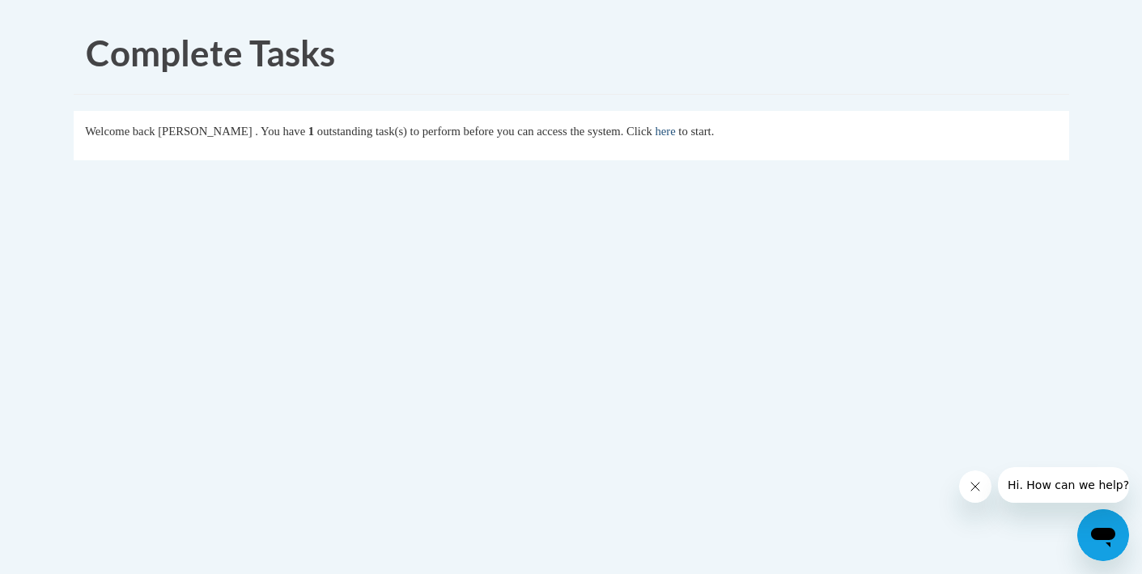
click at [675, 134] on link "here" at bounding box center [665, 131] width 20 height 13
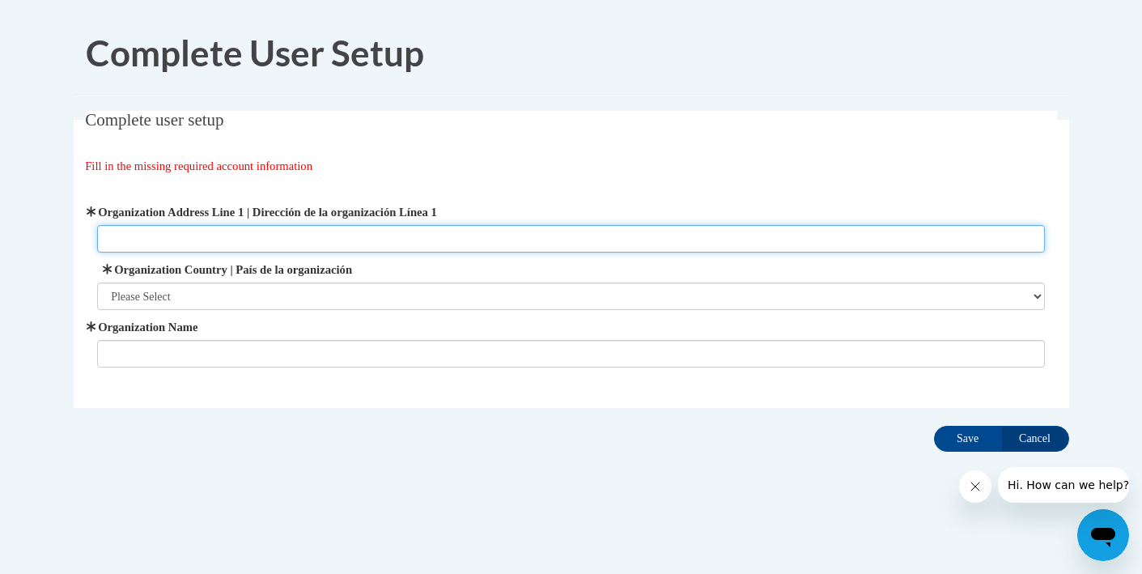
click at [608, 244] on input "Organization Address Line 1 | Dirección de la organización Línea 1" at bounding box center [571, 239] width 948 height 28
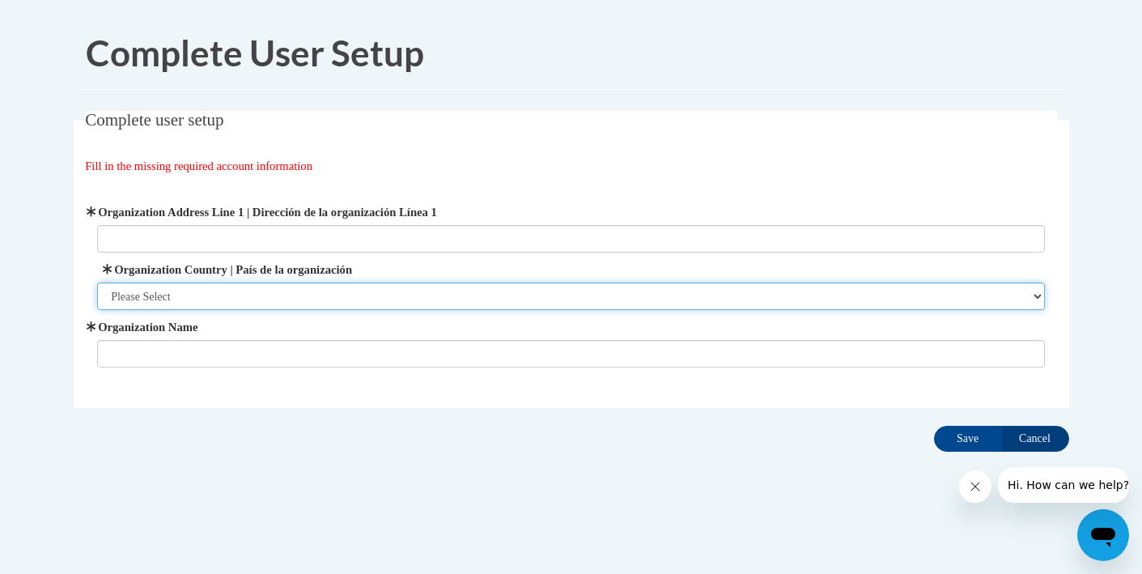
select select "ad49bcad-a171-4b2e-b99c-48b446064914"
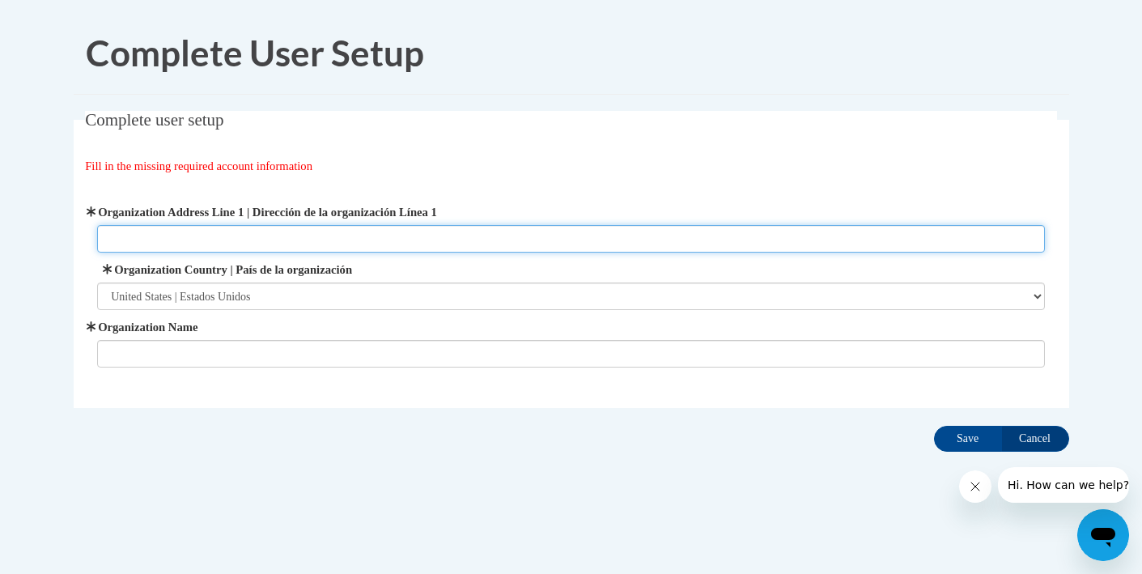
click at [369, 230] on input "Organization Address Line 1 | Dirección de la organización Línea 1" at bounding box center [571, 239] width 948 height 28
type input "[STREET_ADDRESS]"
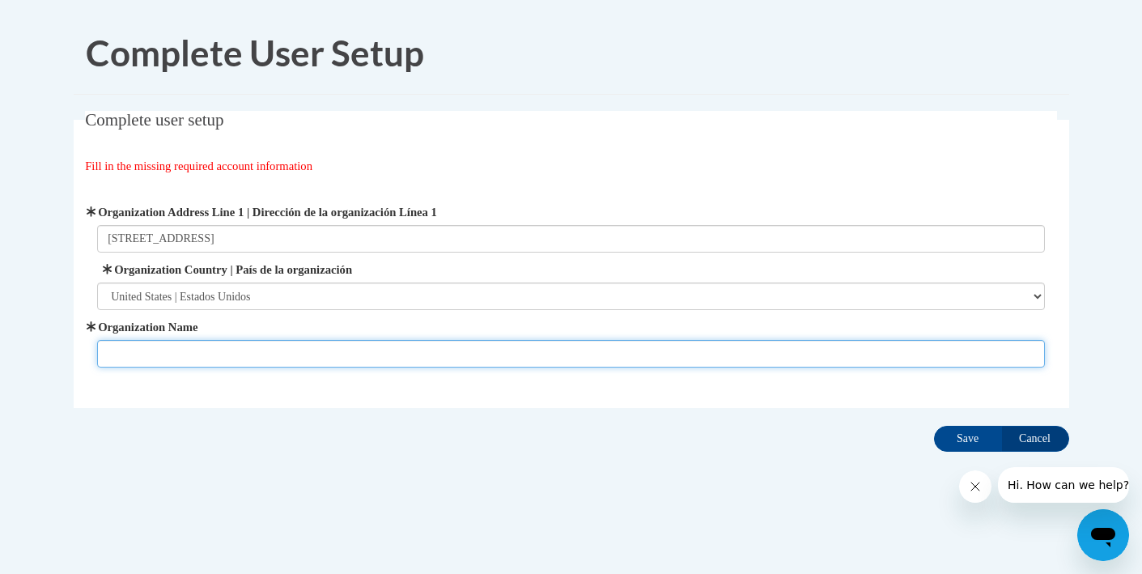
click at [445, 345] on input "Organization Name" at bounding box center [571, 354] width 948 height 28
click at [182, 354] on input "Starkville Oktiebbha" at bounding box center [571, 354] width 948 height 28
click at [188, 358] on input "Starkville Oktibbha" at bounding box center [571, 354] width 948 height 28
click at [236, 359] on input "Starkville Oktibbeha" at bounding box center [571, 354] width 948 height 28
type input "[GEOGRAPHIC_DATA] [GEOGRAPHIC_DATA]"
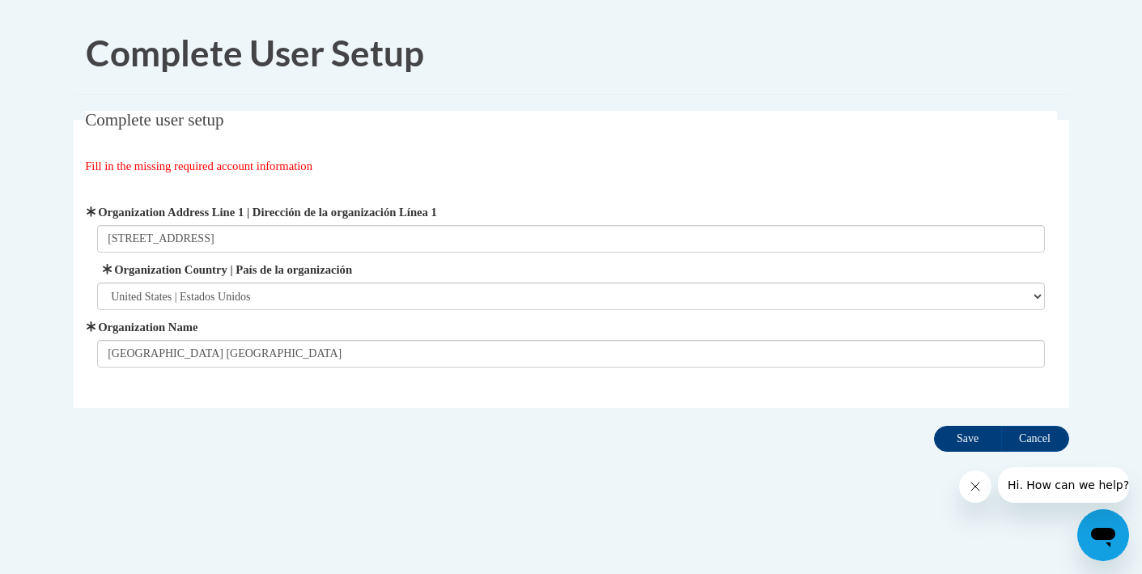
click at [969, 441] on input "Save" at bounding box center [968, 439] width 68 height 26
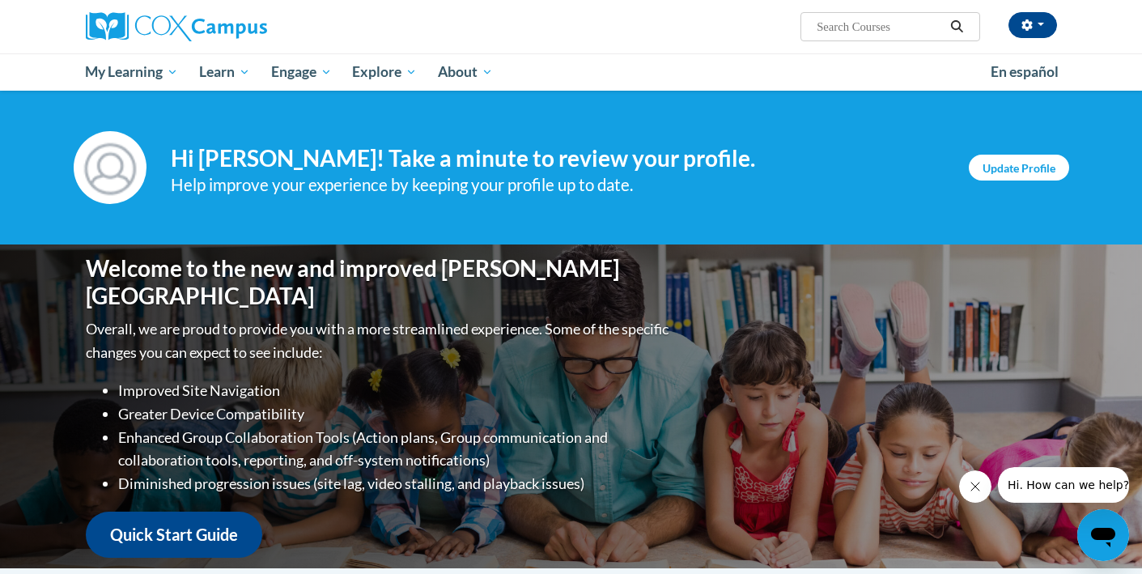
click at [986, 163] on link "Update Profile" at bounding box center [1019, 168] width 100 height 26
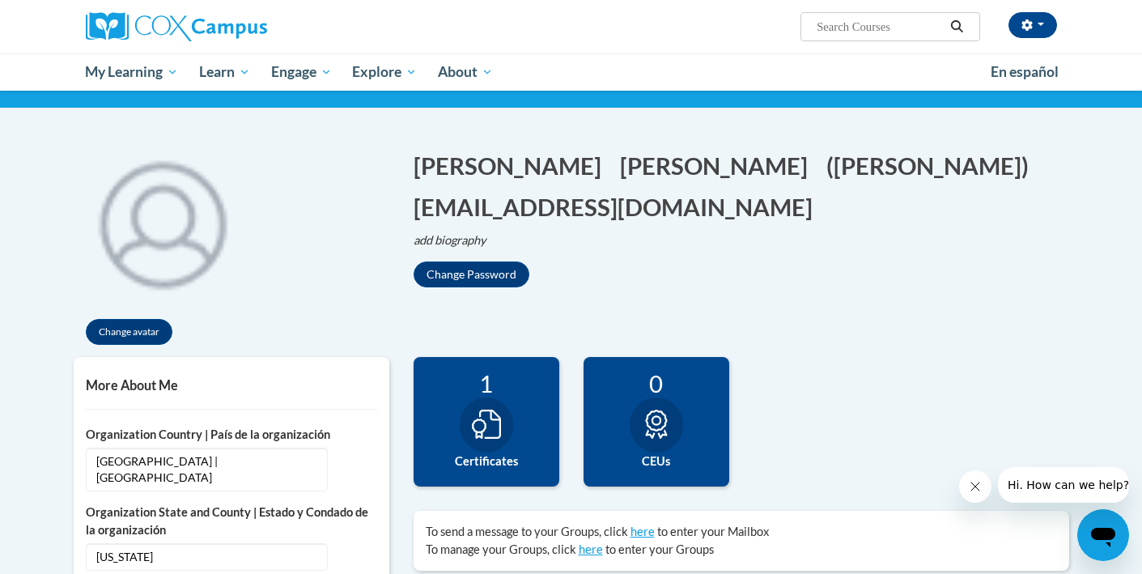
scroll to position [111, 0]
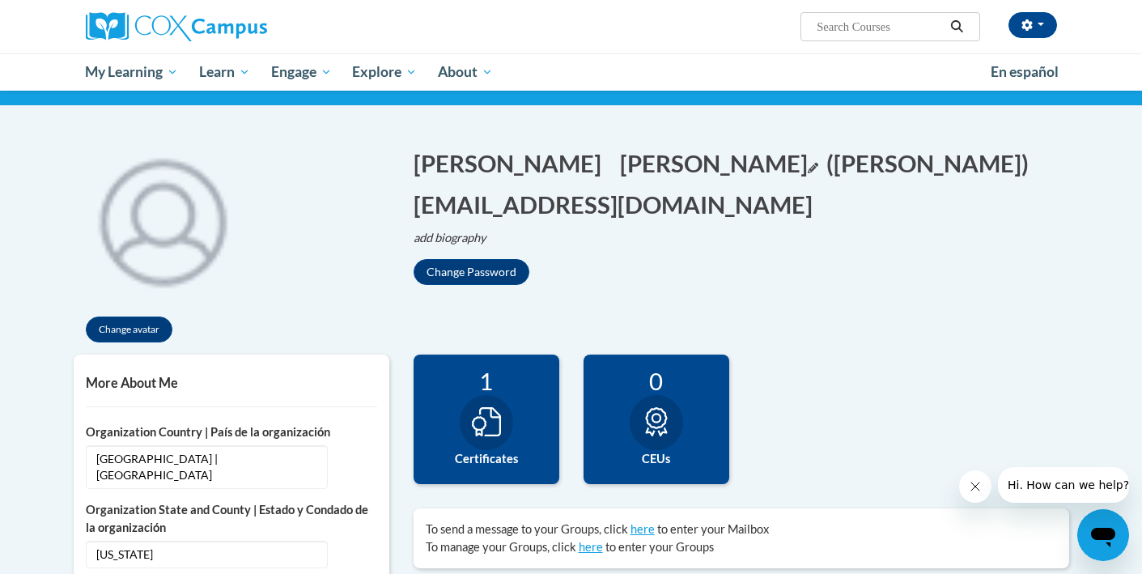
click at [620, 174] on button "Bigham Edit" at bounding box center [719, 162] width 198 height 33
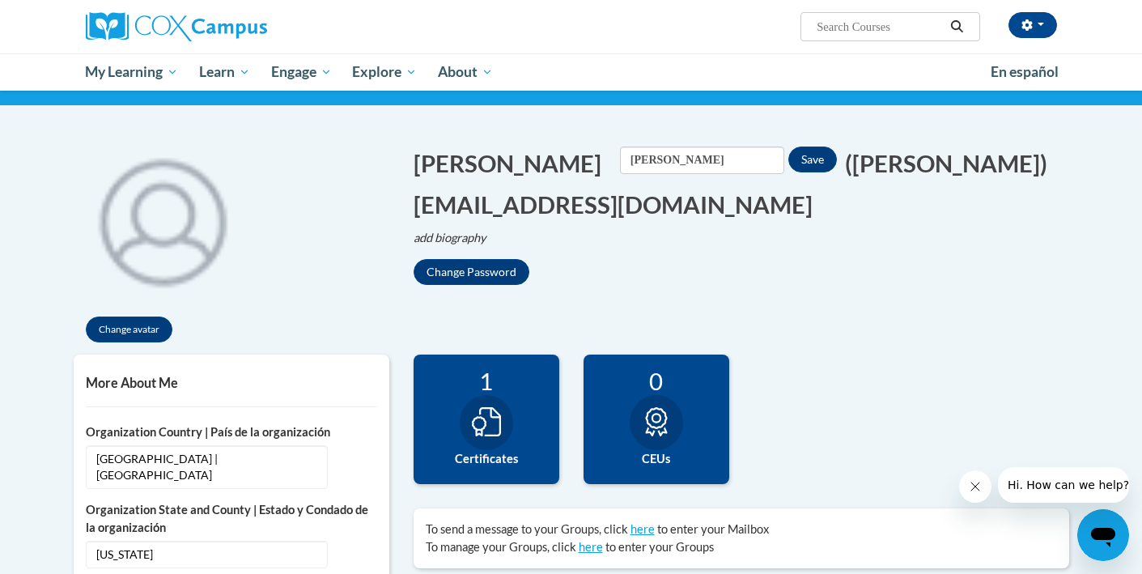
click at [493, 163] on span "Marla Edit Screen Name Marla Save Bigham Edit Screen Name Bigham Save" at bounding box center [624, 162] width 423 height 33
click at [467, 165] on button "Marla Edit" at bounding box center [512, 162] width 198 height 33
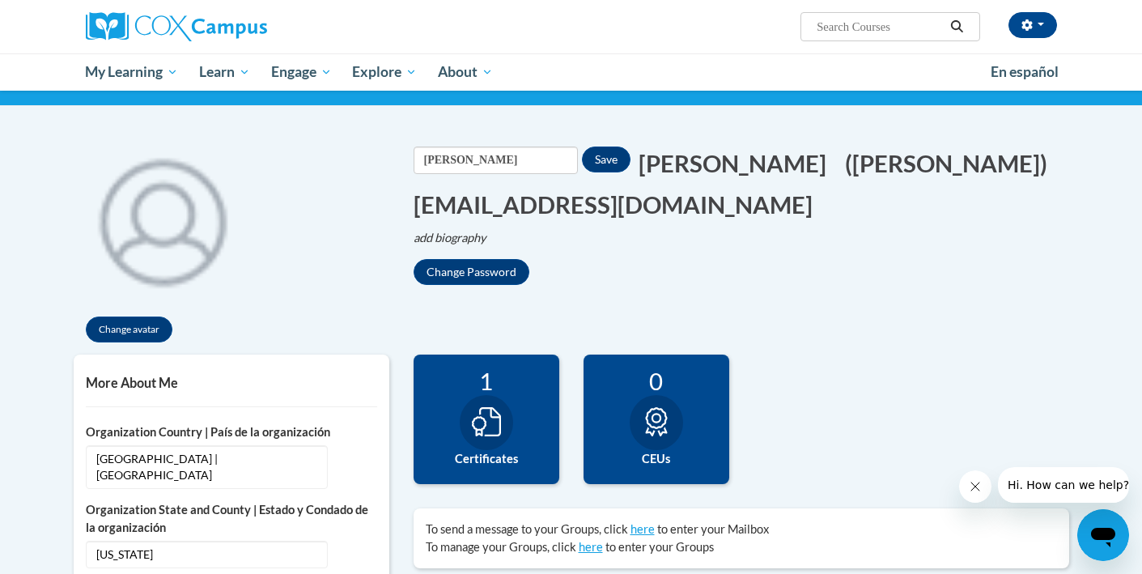
click at [721, 248] on div "Marla Edit Screen Name Marla Save Bigham Edit Screen Name Bigham Save (Marla Bi…" at bounding box center [740, 215] width 655 height 138
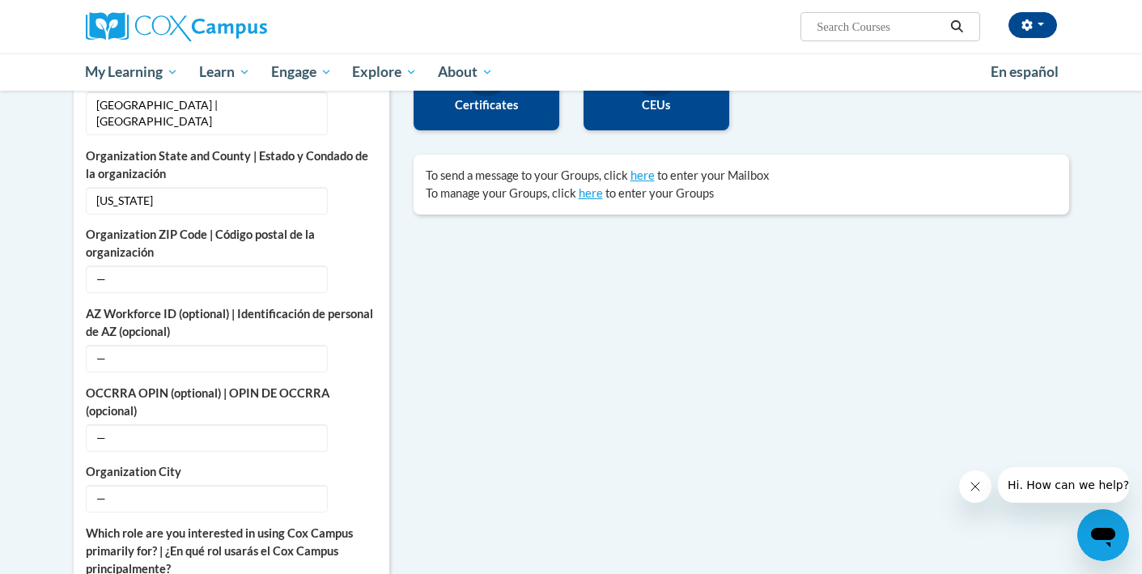
scroll to position [477, 0]
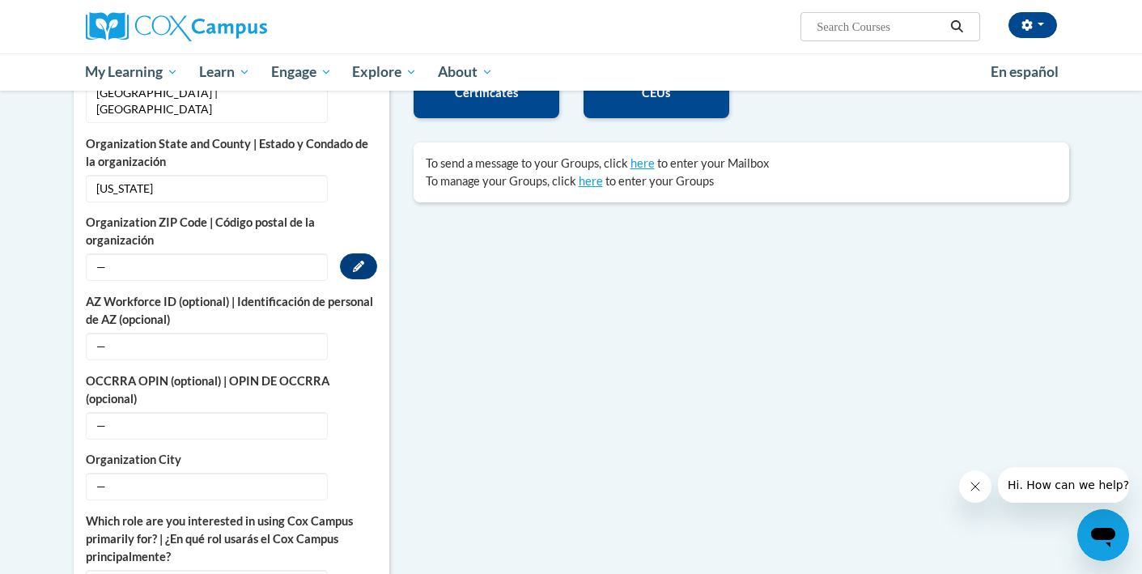
click at [278, 256] on span "—" at bounding box center [207, 267] width 242 height 28
click at [248, 253] on span "—" at bounding box center [207, 267] width 242 height 28
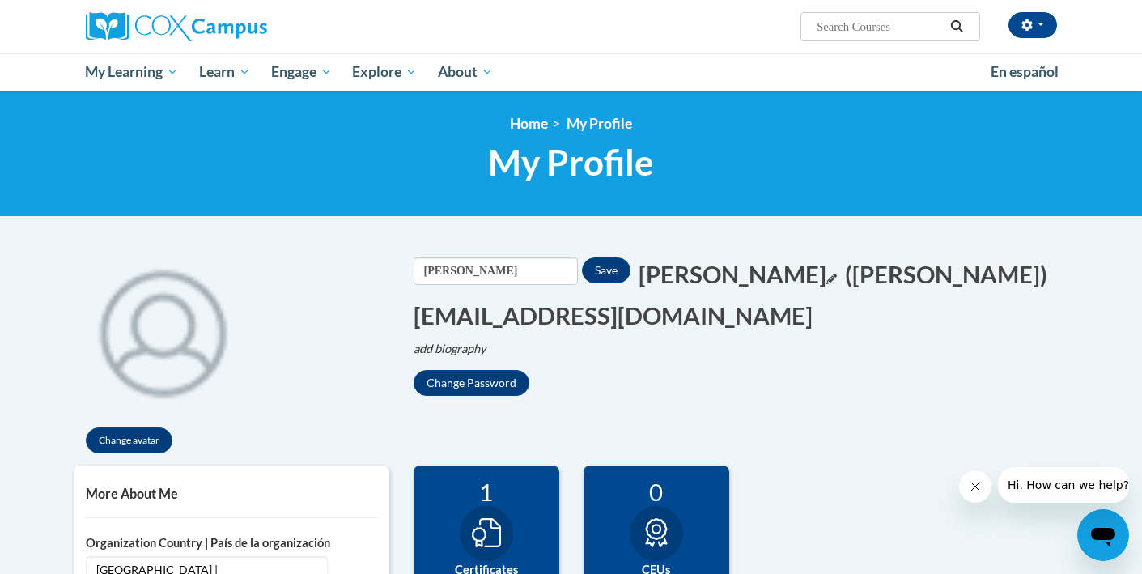
scroll to position [0, 0]
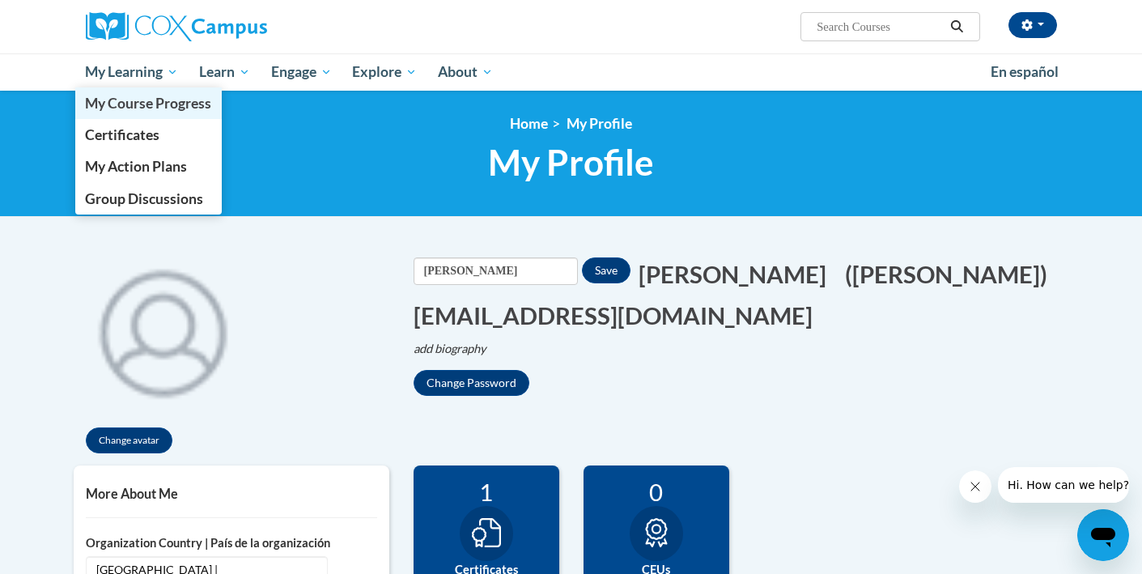
click at [144, 106] on span "My Course Progress" at bounding box center [148, 103] width 126 height 17
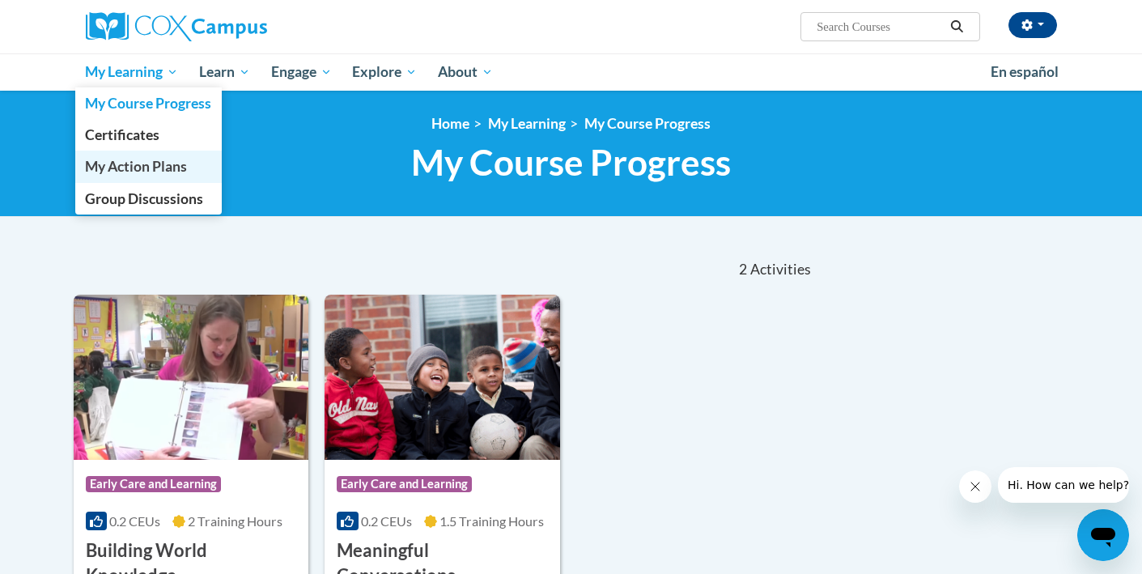
click at [154, 168] on span "My Action Plans" at bounding box center [136, 166] width 102 height 17
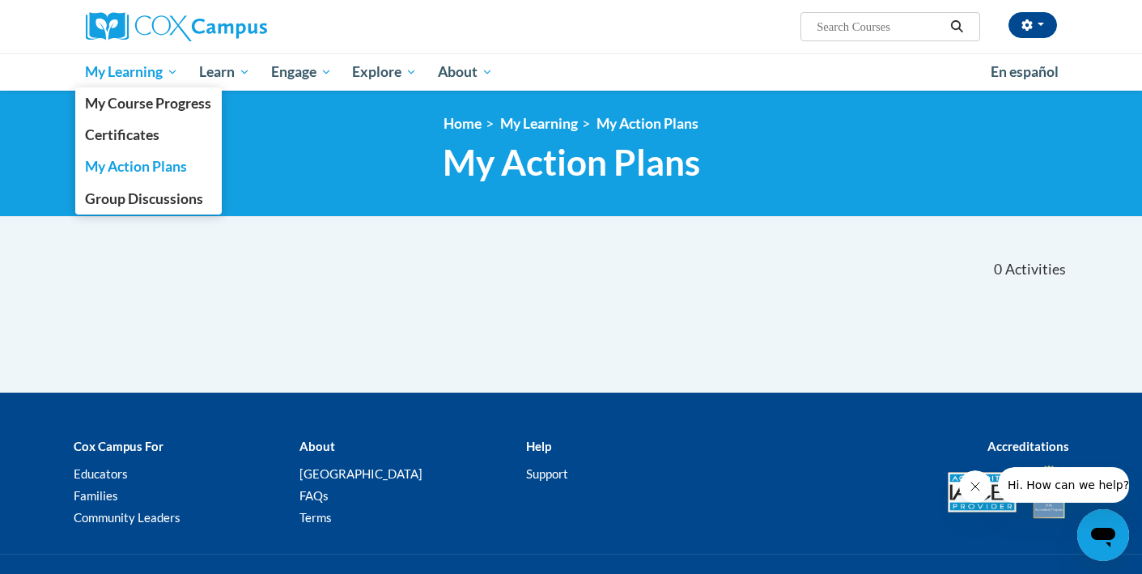
click at [142, 78] on span "My Learning" at bounding box center [131, 71] width 93 height 19
click at [150, 108] on span "My Course Progress" at bounding box center [148, 103] width 126 height 17
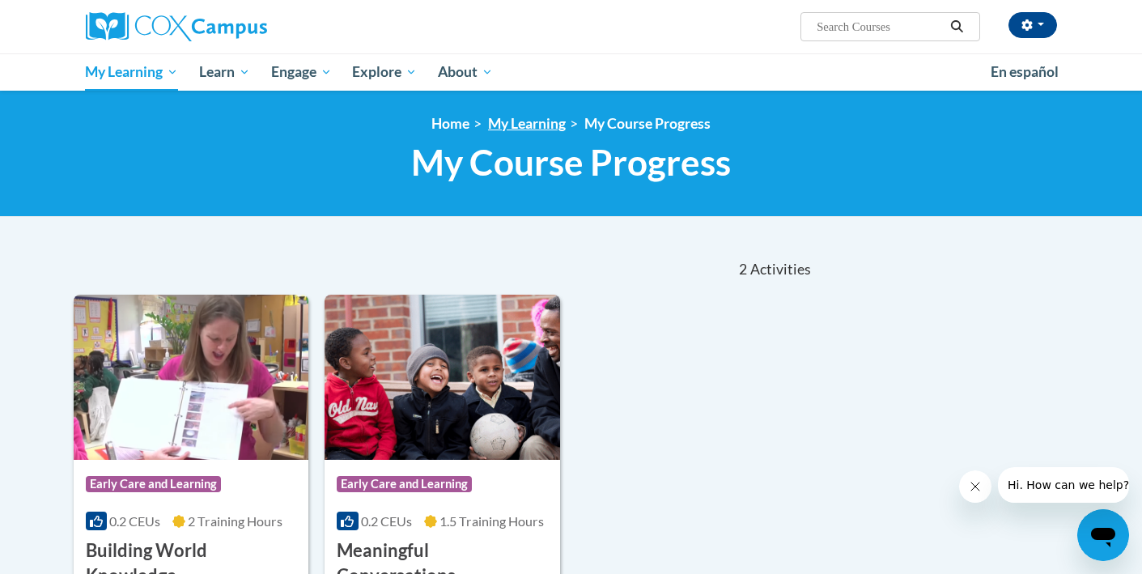
click at [530, 120] on link "My Learning" at bounding box center [527, 123] width 78 height 17
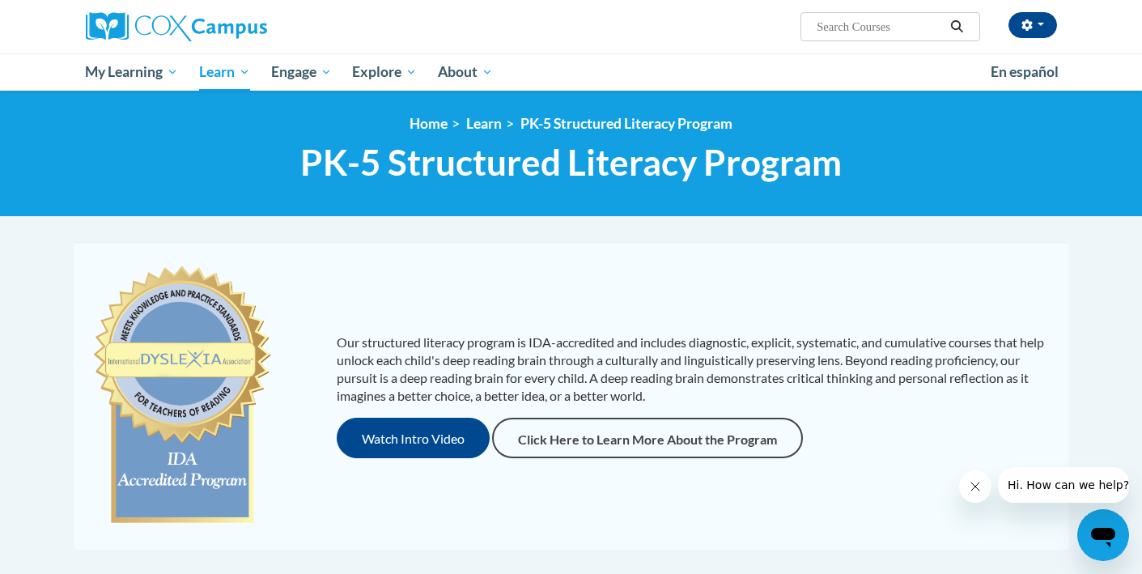
click at [1047, 38] on div "Marla Bigham (America/Chicago UTC-05:00) My Profile Inbox My Transcripts Log Ou…" at bounding box center [737, 20] width 664 height 41
click at [1038, 28] on button "button" at bounding box center [1032, 25] width 49 height 26
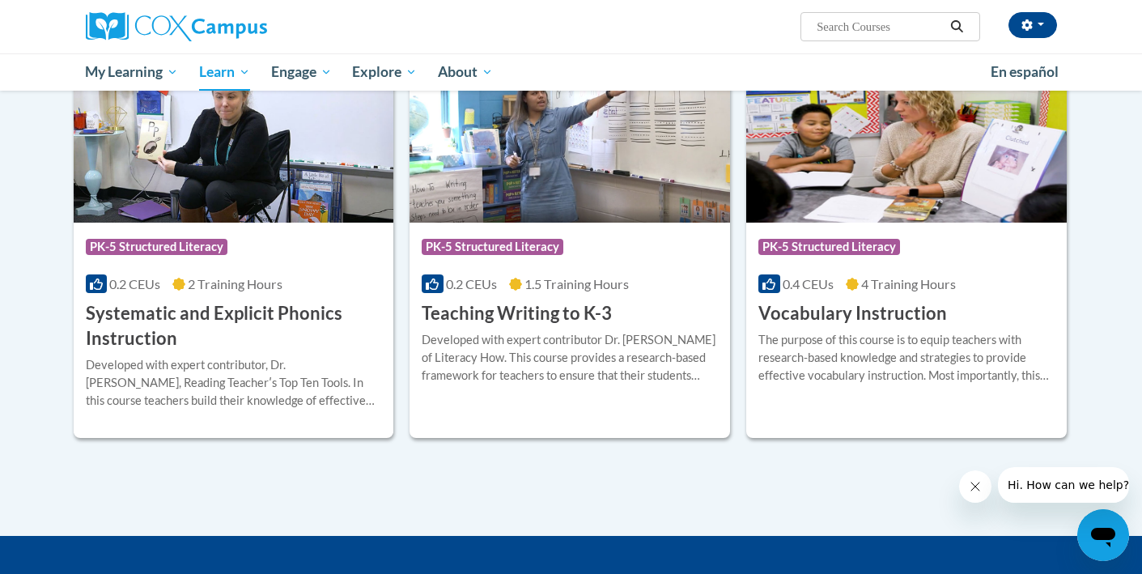
scroll to position [655, 0]
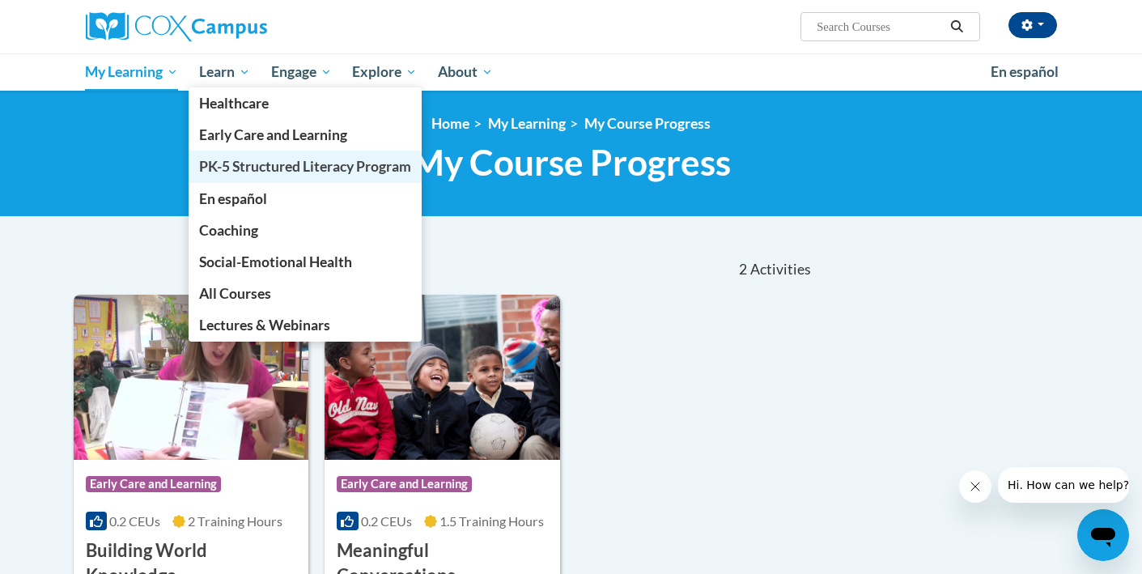
click at [273, 171] on span "PK-5 Structured Literacy Program" at bounding box center [305, 166] width 212 height 17
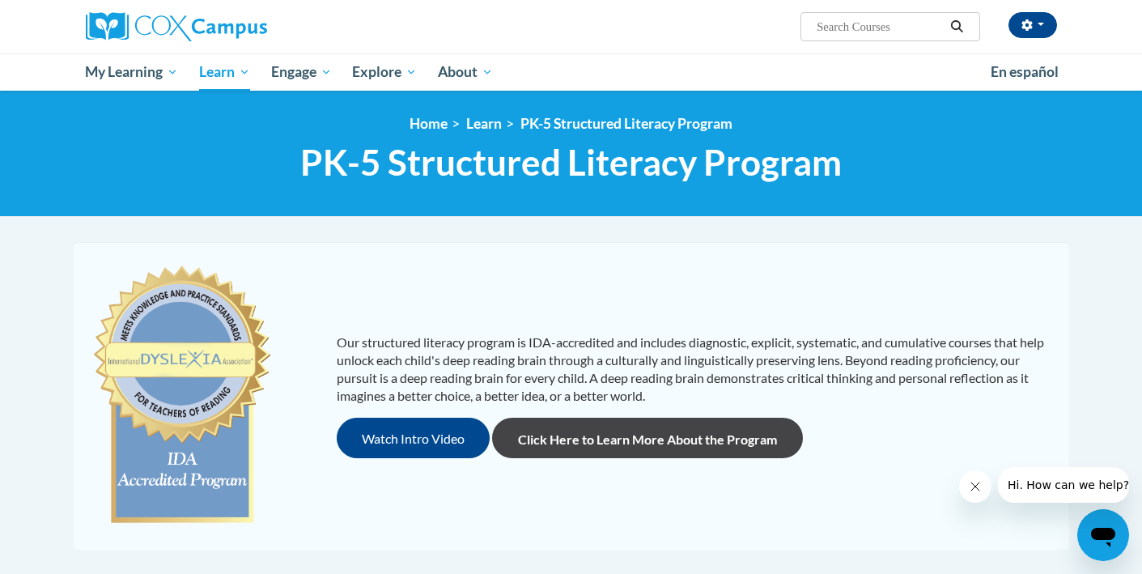
click at [676, 438] on link "Click Here to Learn More About the Program" at bounding box center [647, 438] width 311 height 40
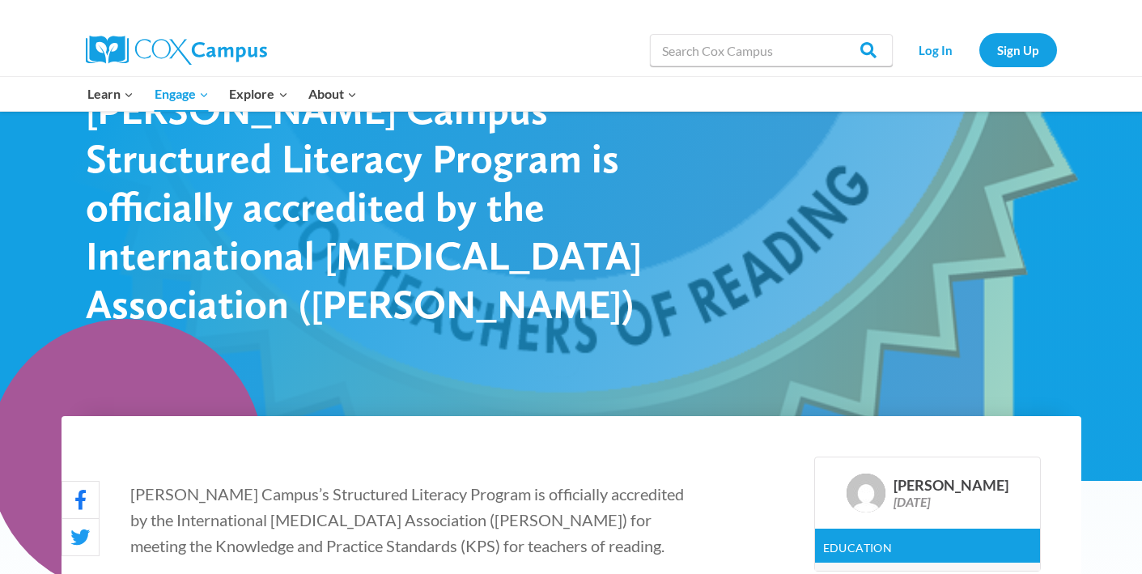
scroll to position [73, 0]
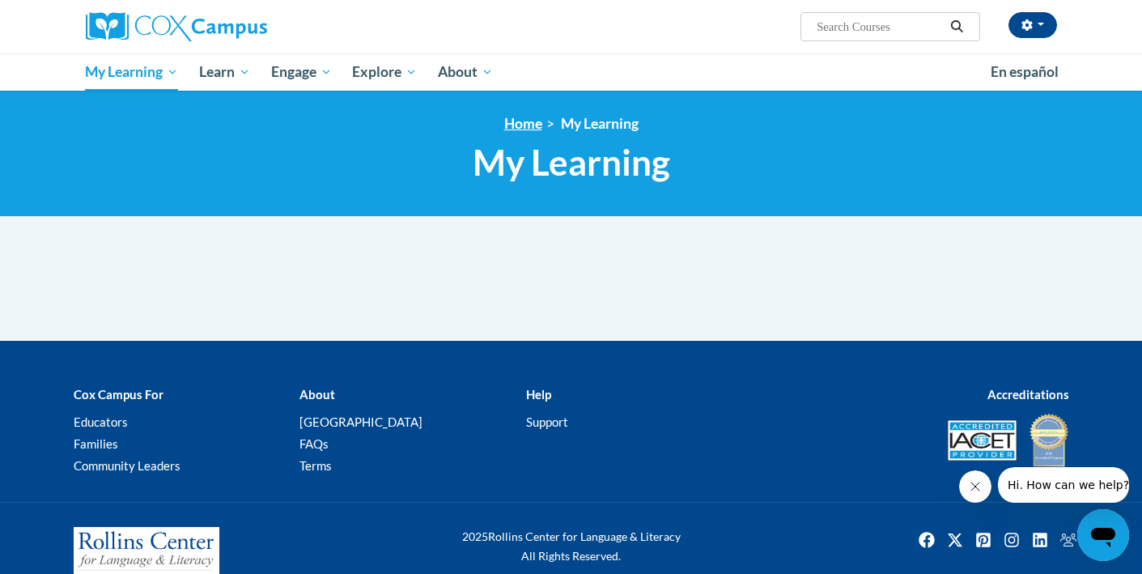
click at [538, 121] on link "Home" at bounding box center [523, 123] width 38 height 17
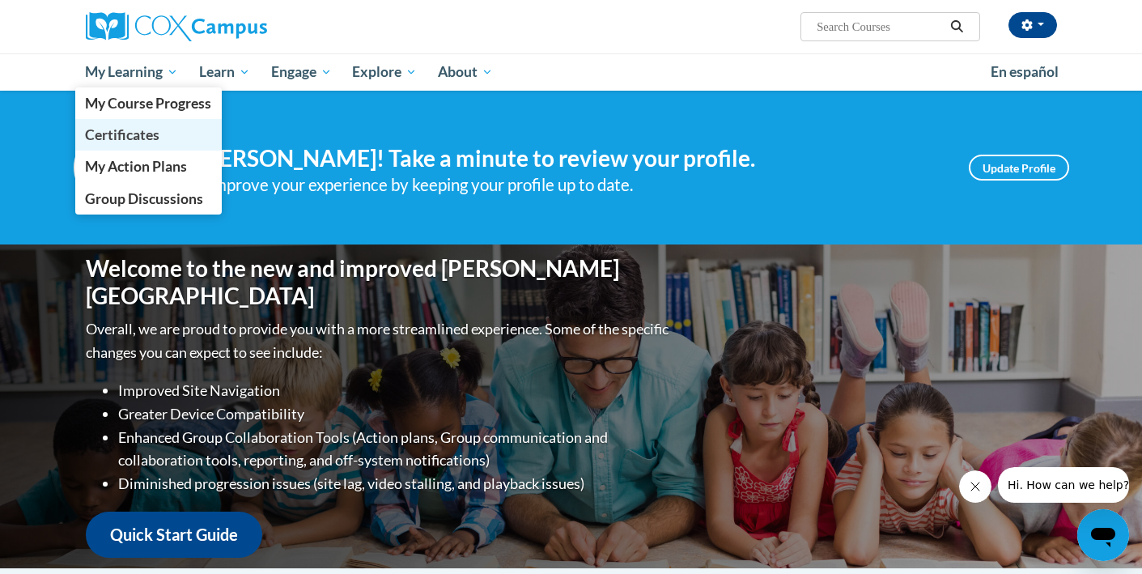
click at [174, 135] on link "Certificates" at bounding box center [148, 135] width 147 height 32
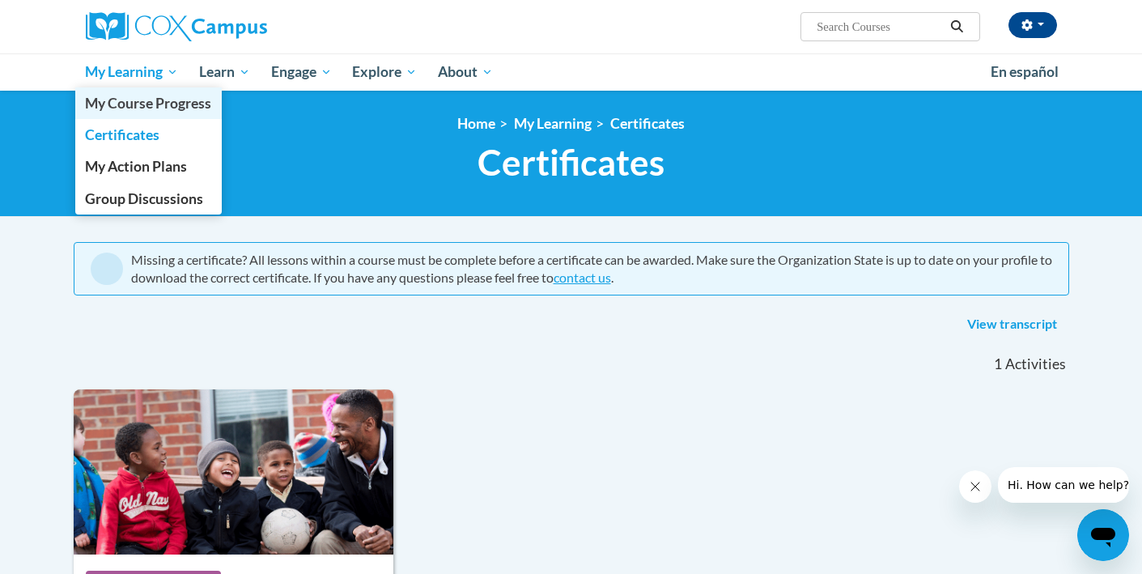
click at [159, 108] on span "My Course Progress" at bounding box center [148, 103] width 126 height 17
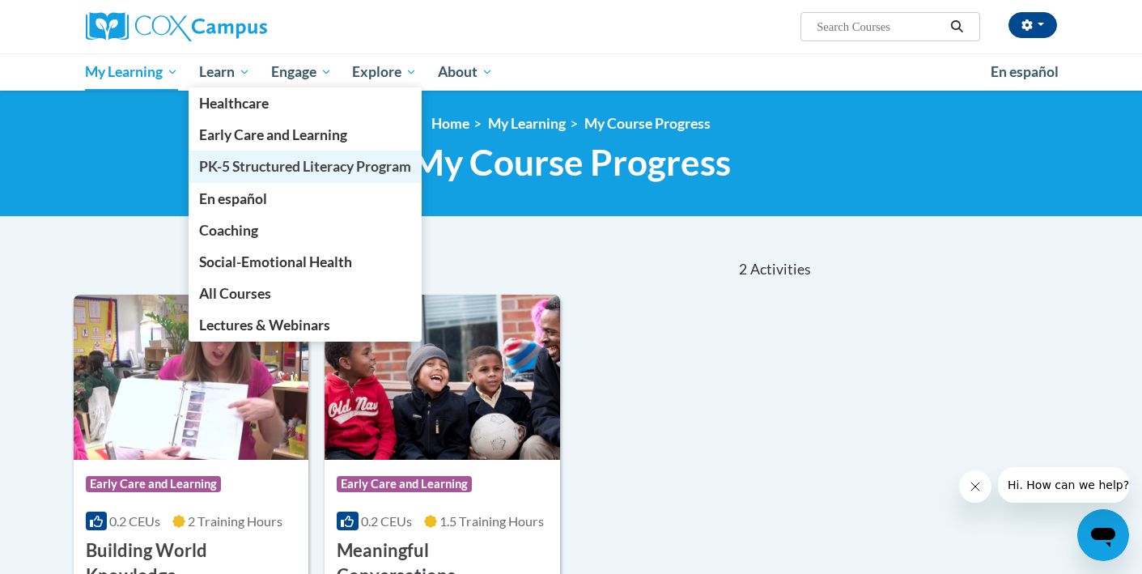
click at [270, 173] on span "PK-5 Structured Literacy Program" at bounding box center [305, 166] width 212 height 17
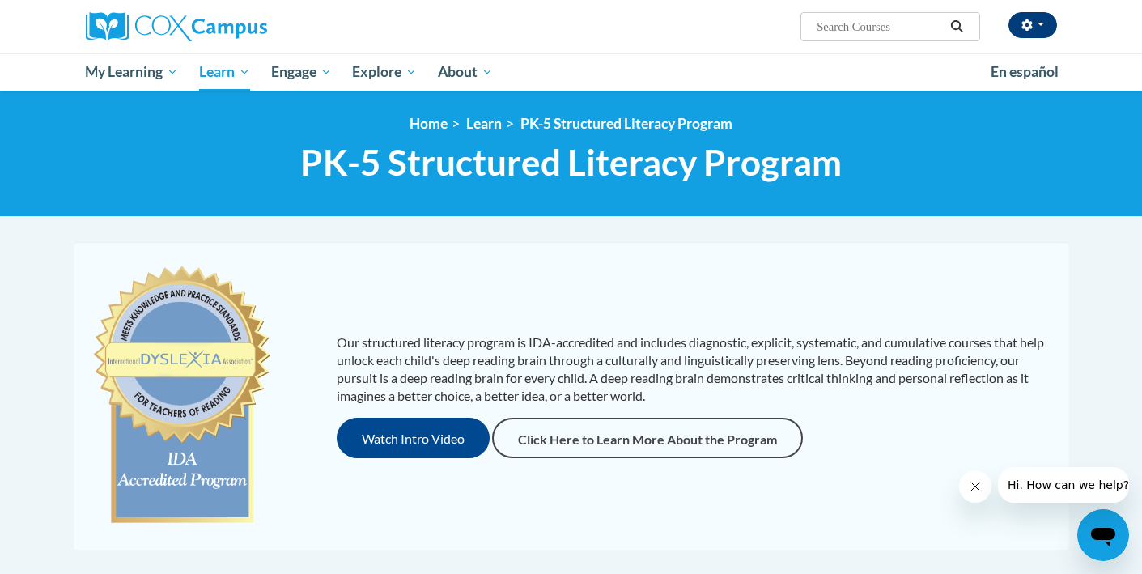
click at [1015, 27] on button "button" at bounding box center [1032, 25] width 49 height 26
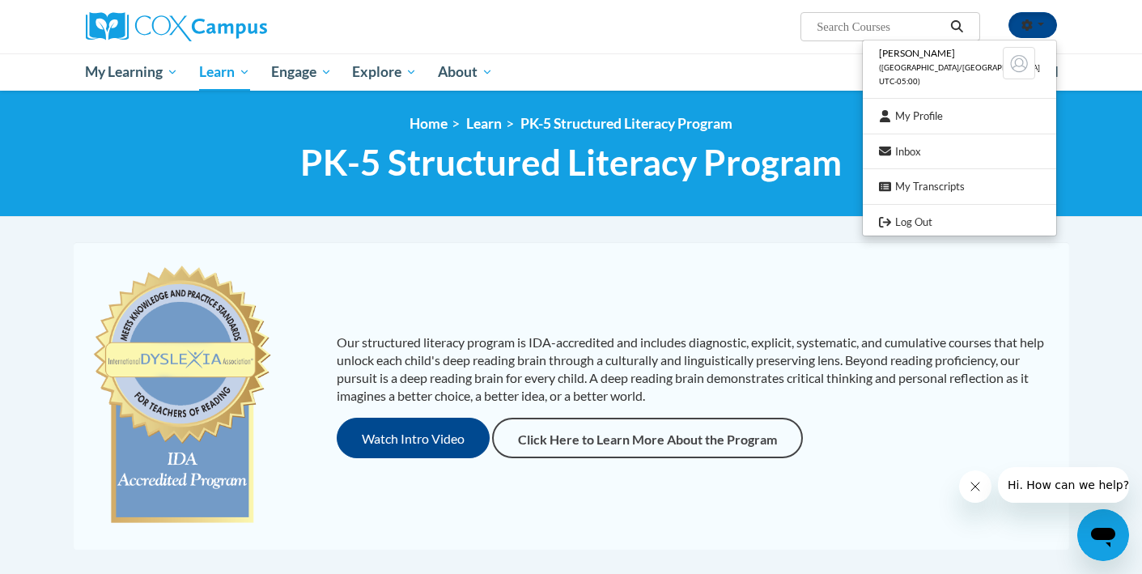
click at [943, 67] on span "([GEOGRAPHIC_DATA]/[GEOGRAPHIC_DATA] UTC-05:00)" at bounding box center [959, 74] width 161 height 23
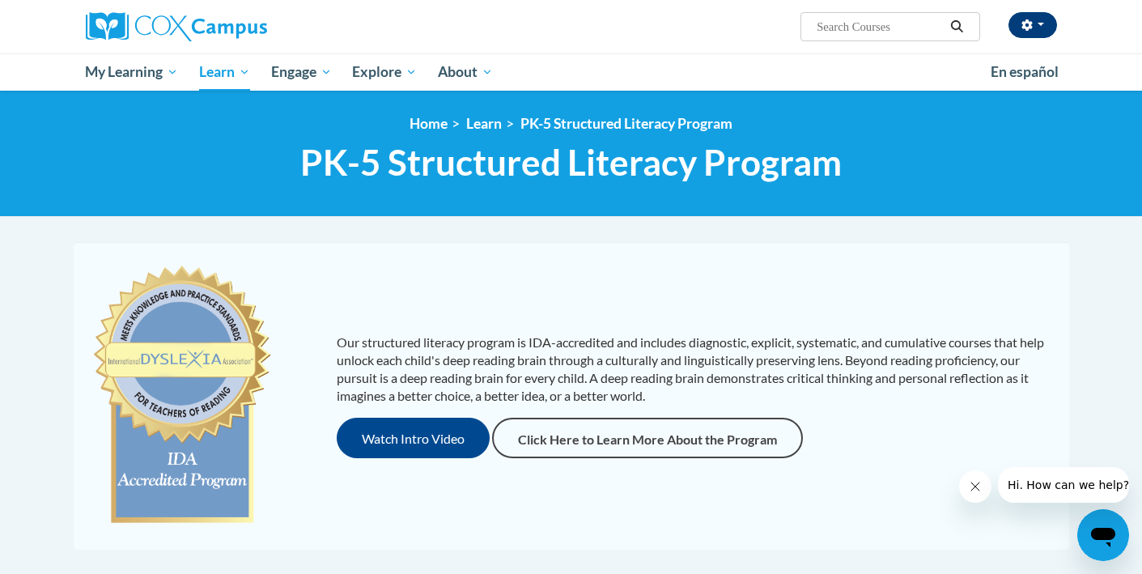
click at [1032, 19] on button "button" at bounding box center [1032, 25] width 49 height 26
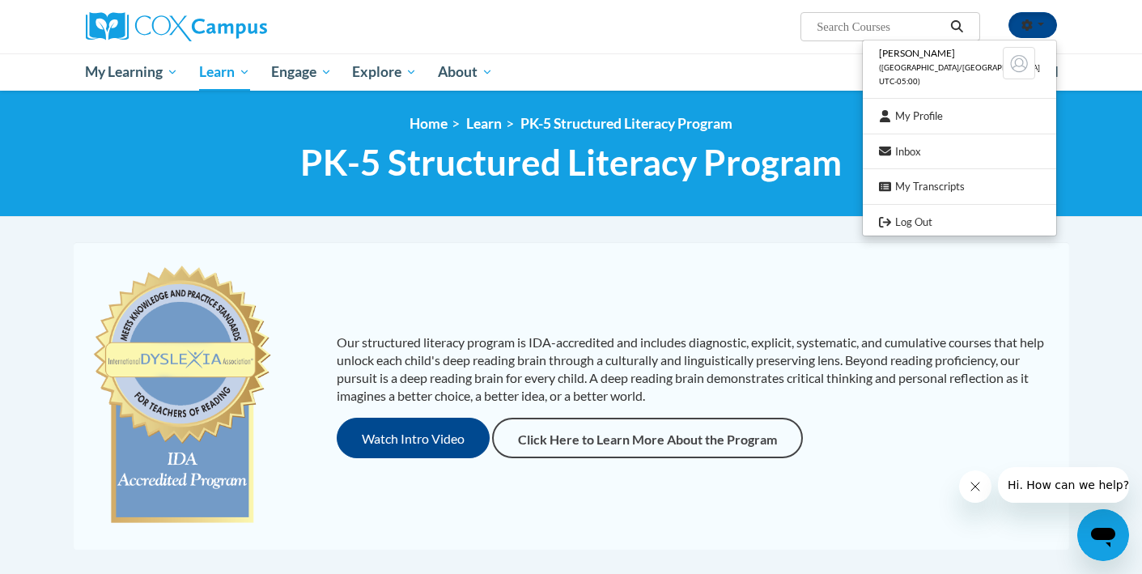
click at [867, 336] on p "Our structured literacy program is IDA-accredited and includes diagnostic, expl…" at bounding box center [695, 368] width 716 height 71
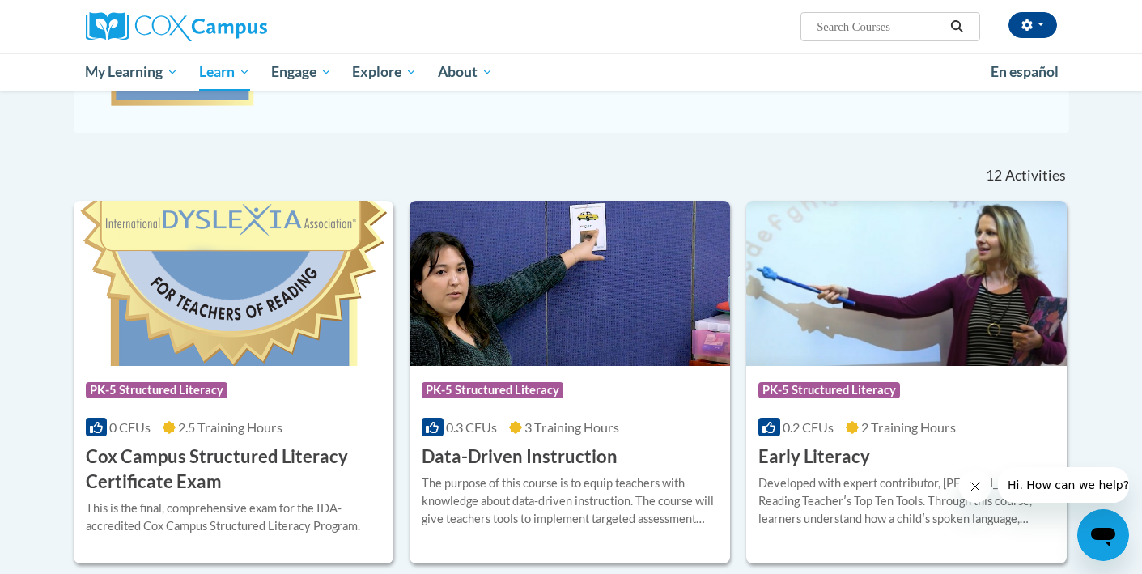
scroll to position [422, 0]
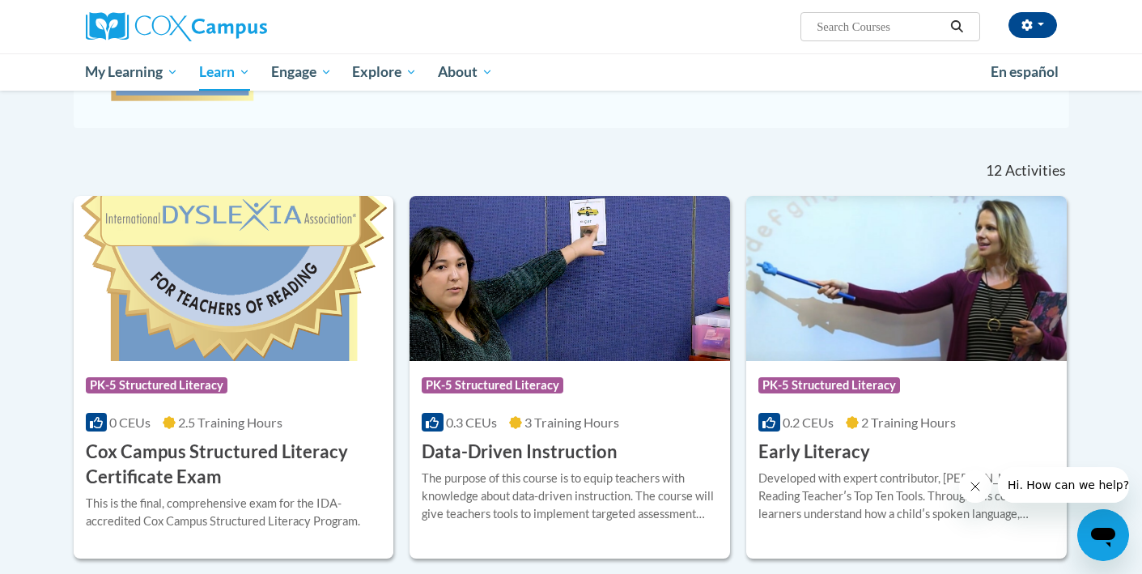
click at [186, 472] on h3 "Cox Campus Structured Literacy Certificate Exam" at bounding box center [234, 464] width 296 height 50
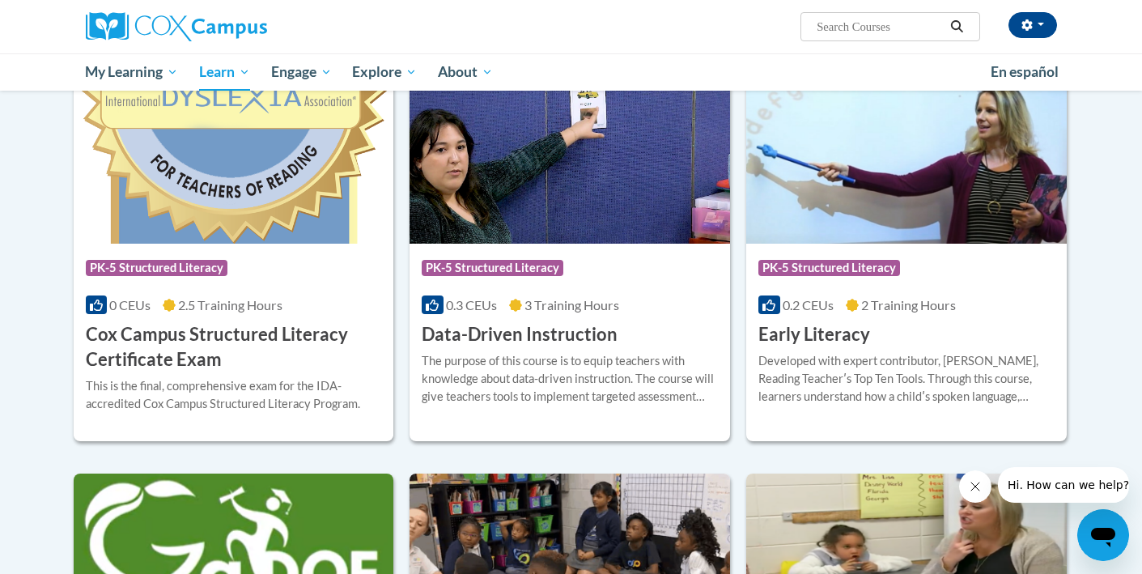
scroll to position [541, 0]
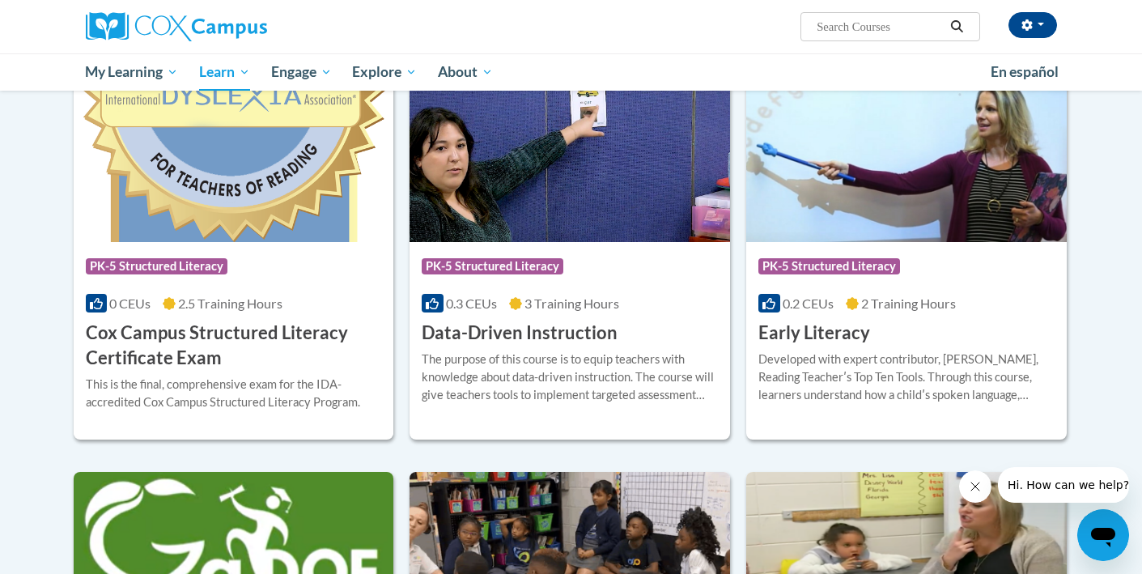
click at [259, 337] on h3 "Cox Campus Structured Literacy Certificate Exam" at bounding box center [234, 345] width 296 height 50
click at [978, 486] on icon "Close message from company" at bounding box center [975, 486] width 13 height 13
click at [590, 365] on div "The purpose of this course is to equip teachers with knowledge about data-drive…" at bounding box center [570, 376] width 296 height 53
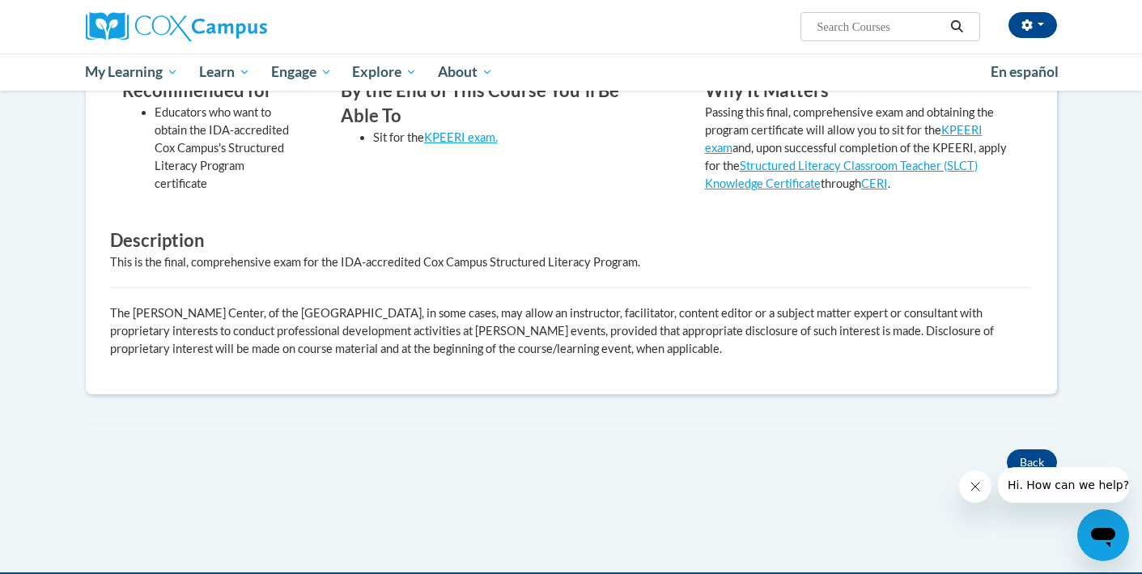
scroll to position [575, 0]
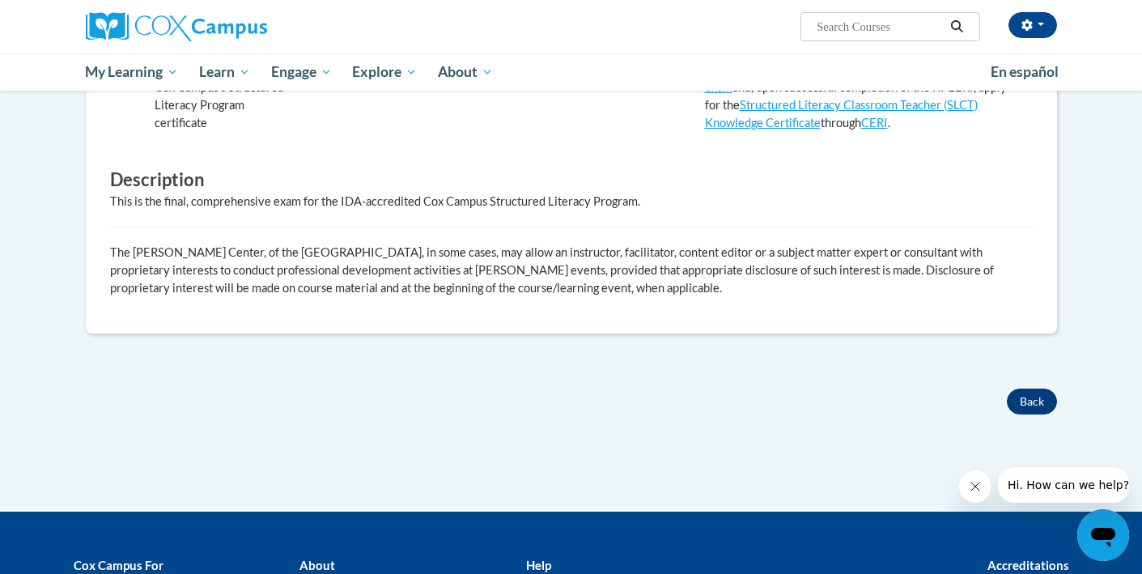
click at [1027, 407] on button "Back" at bounding box center [1032, 401] width 50 height 26
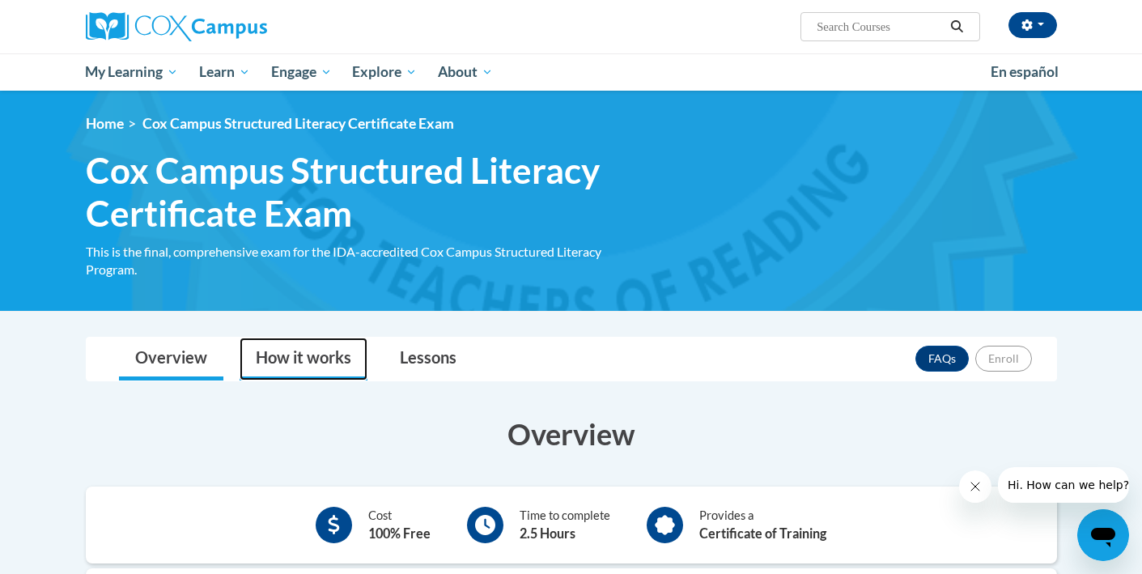
click at [314, 357] on link "How it works" at bounding box center [304, 358] width 128 height 43
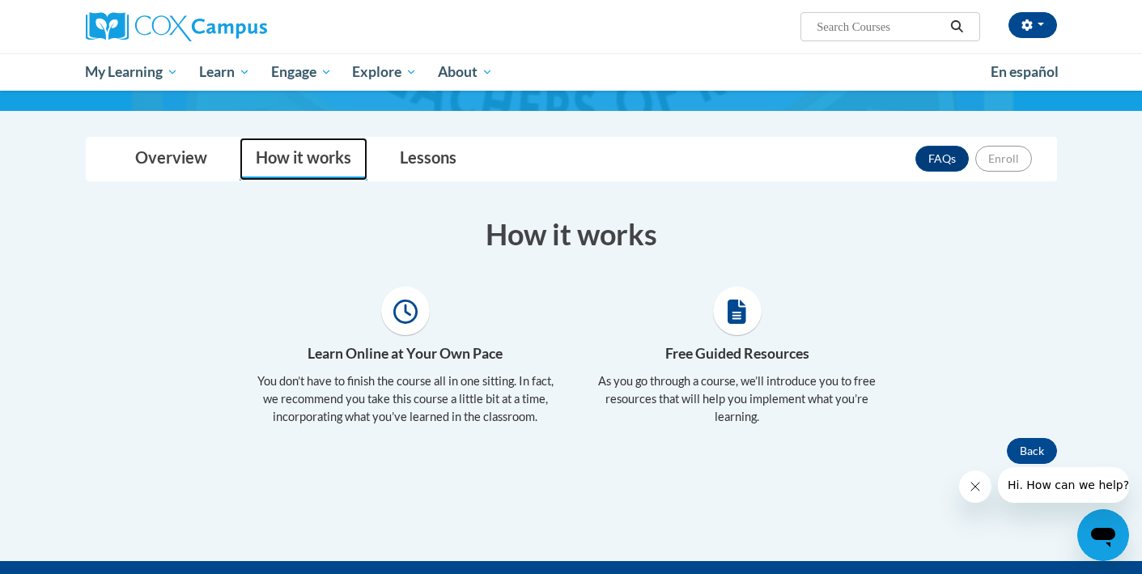
scroll to position [205, 0]
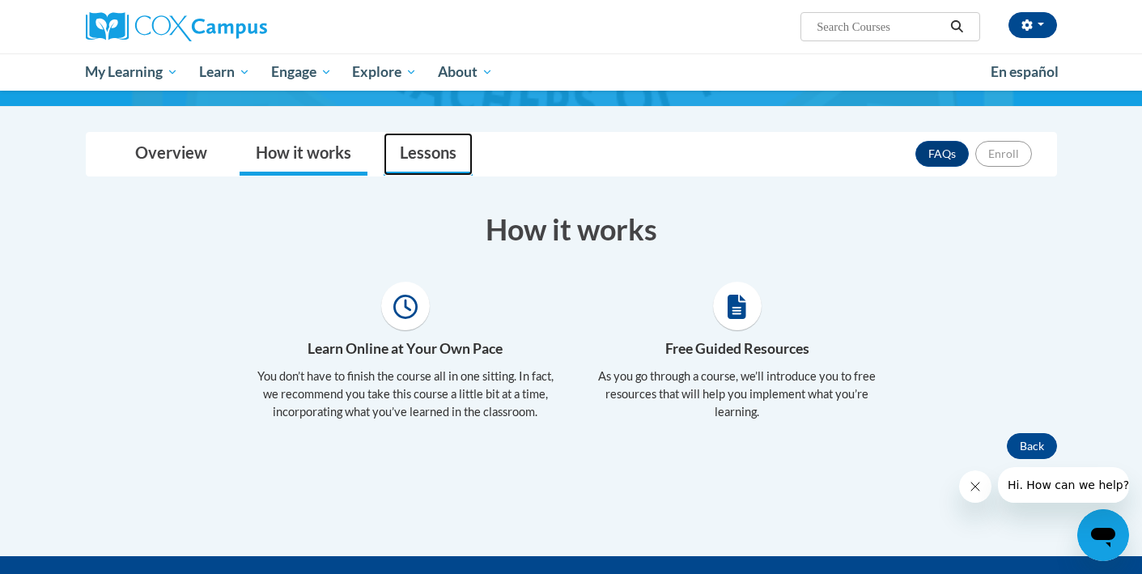
click at [424, 164] on link "Lessons" at bounding box center [428, 154] width 89 height 43
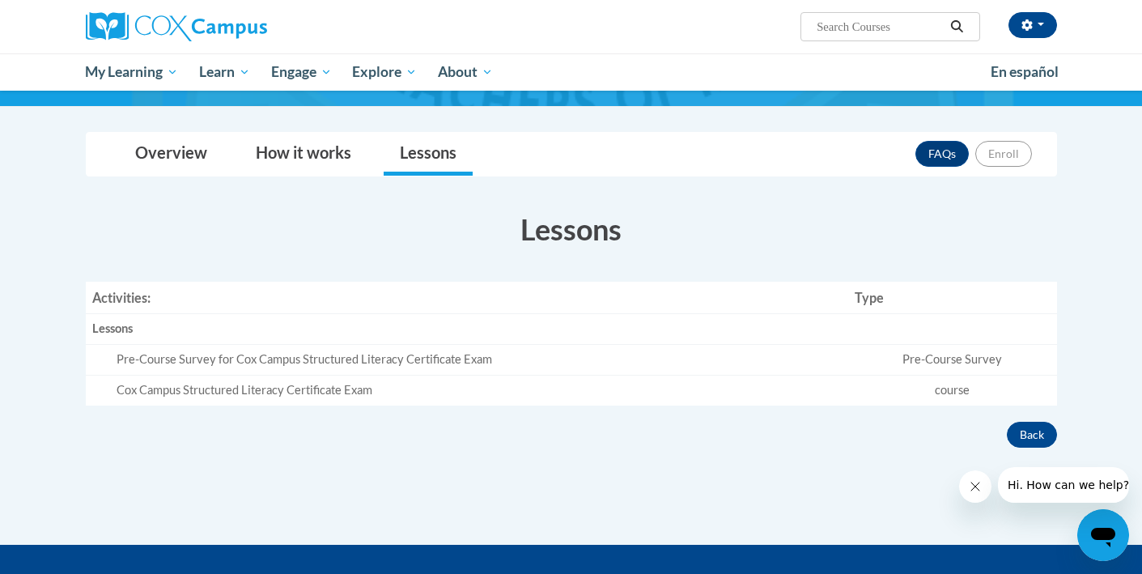
click at [952, 385] on td "course" at bounding box center [952, 390] width 208 height 30
click at [468, 363] on div "Pre-Course Survey for Cox Campus Structured Literacy Certificate Exam" at bounding box center [480, 359] width 726 height 17
click at [405, 383] on div "Cox Campus Structured Literacy Certificate Exam" at bounding box center [480, 390] width 726 height 17
click at [905, 298] on th "Type" at bounding box center [952, 298] width 208 height 32
click at [991, 349] on td "Pre-Course Survey" at bounding box center [952, 360] width 208 height 31
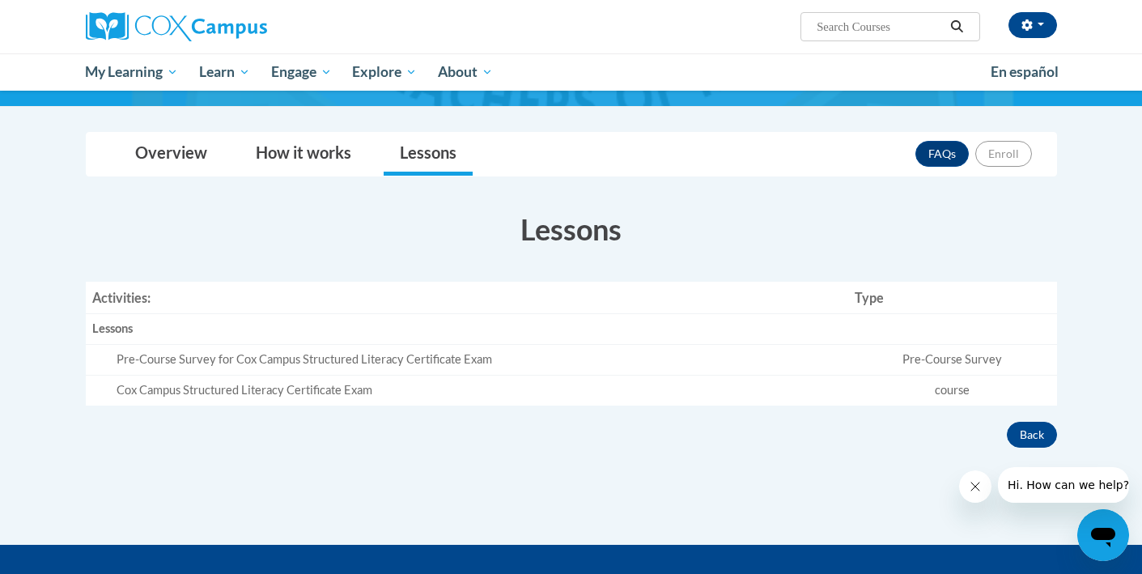
click at [1011, 221] on h3 "Lessons" at bounding box center [571, 229] width 971 height 40
click at [1029, 434] on button "Back" at bounding box center [1032, 435] width 50 height 26
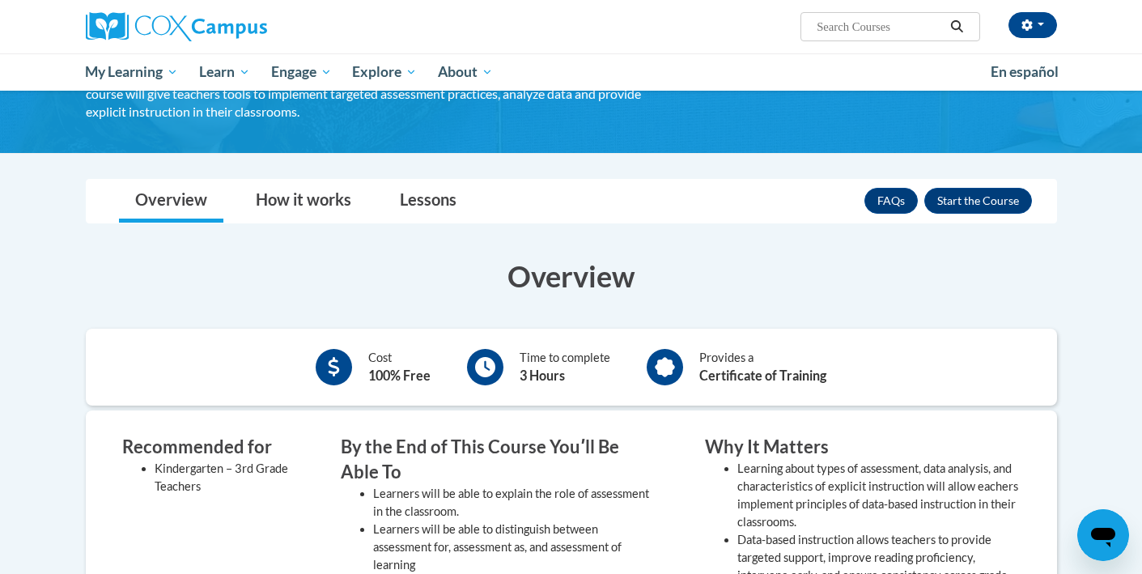
scroll to position [140, 0]
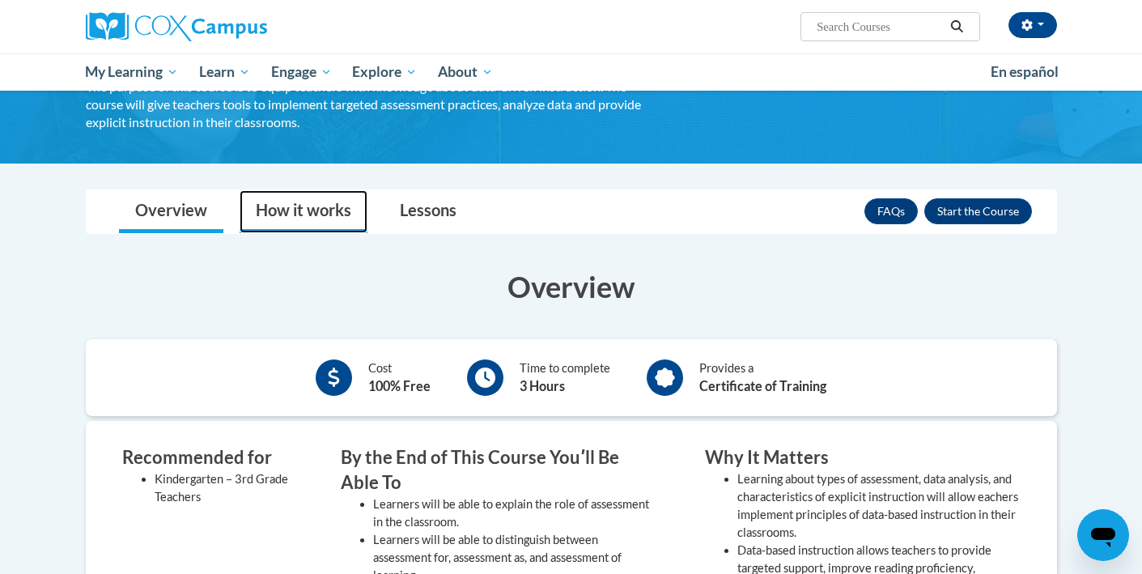
click at [300, 217] on link "How it works" at bounding box center [304, 211] width 128 height 43
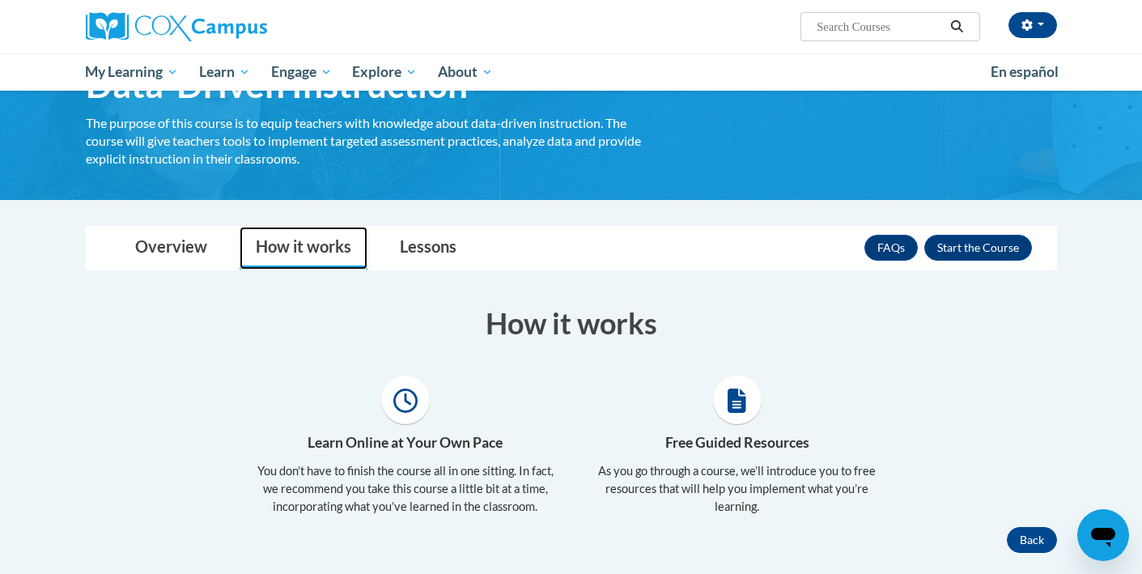
scroll to position [87, 0]
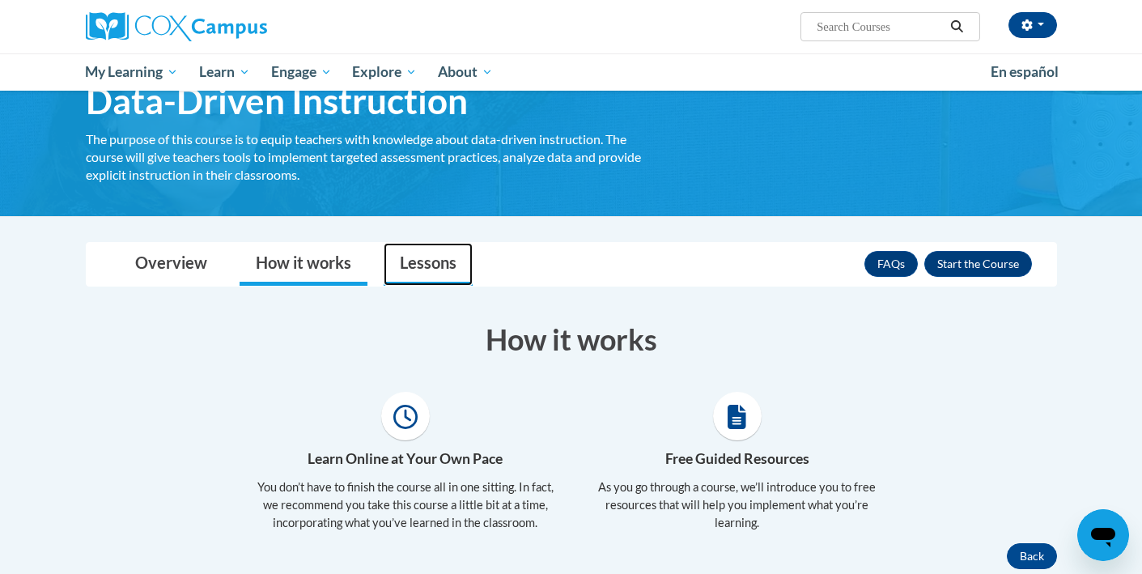
click at [442, 273] on link "Lessons" at bounding box center [428, 264] width 89 height 43
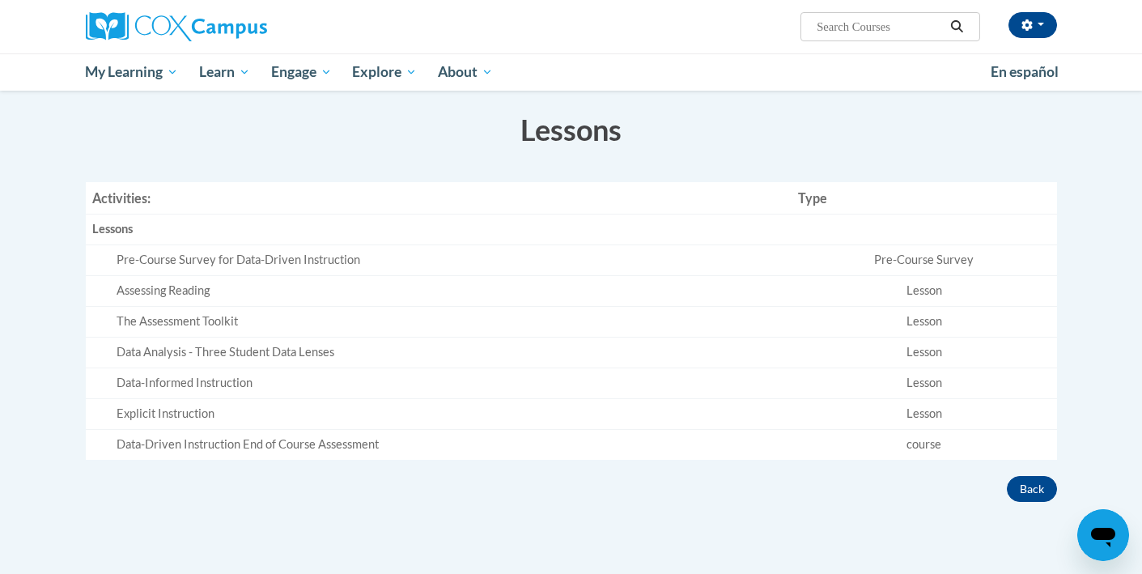
scroll to position [292, 0]
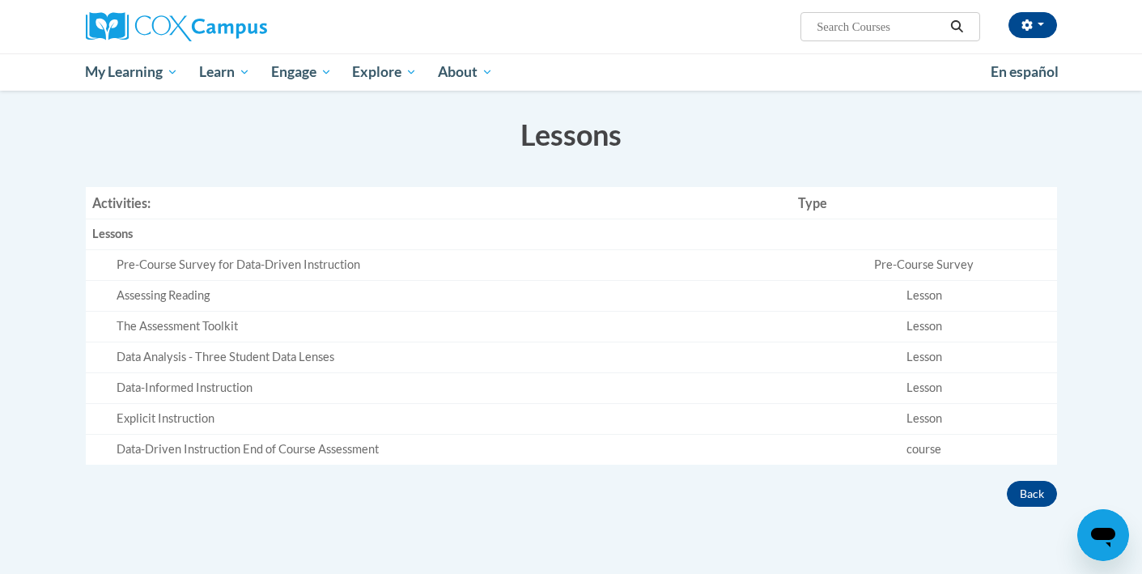
click at [339, 266] on div "Pre-Course Survey for Data-Driven Instruction" at bounding box center [451, 265] width 668 height 17
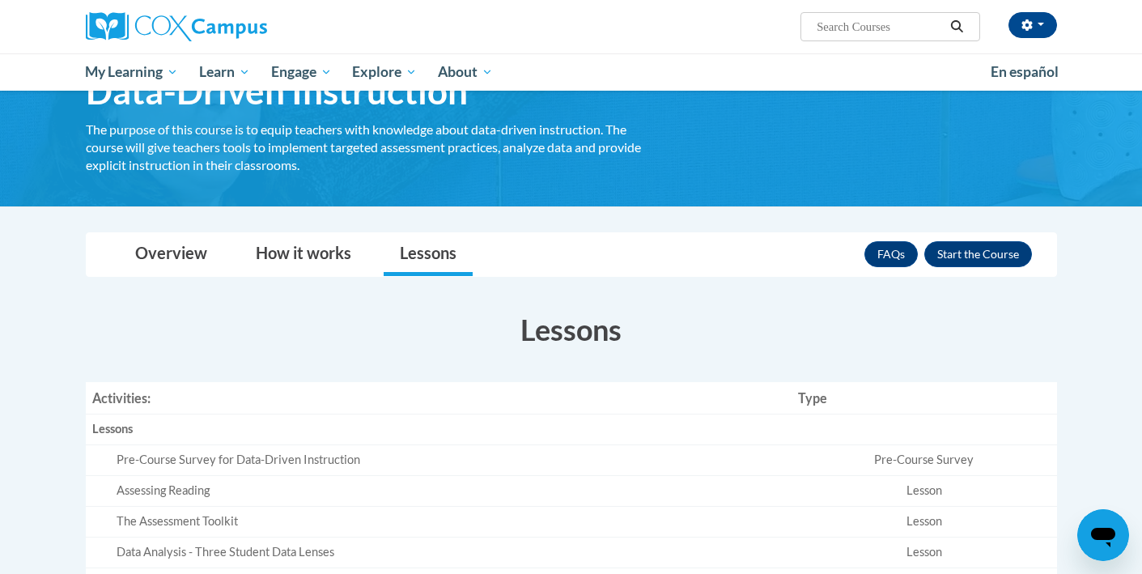
scroll to position [95, 0]
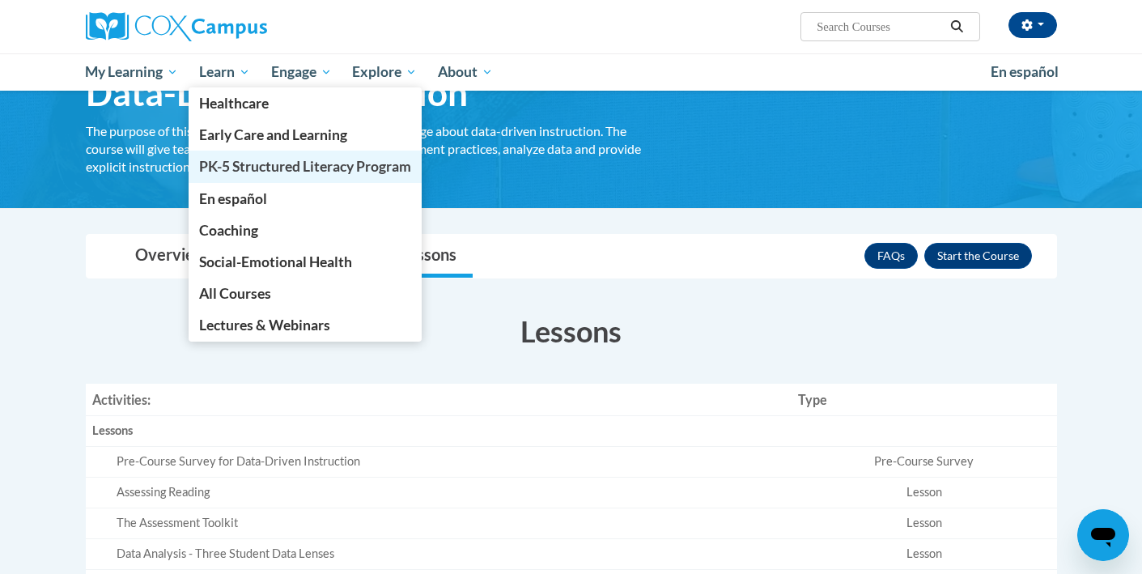
click at [251, 163] on span "PK-5 Structured Literacy Program" at bounding box center [305, 166] width 212 height 17
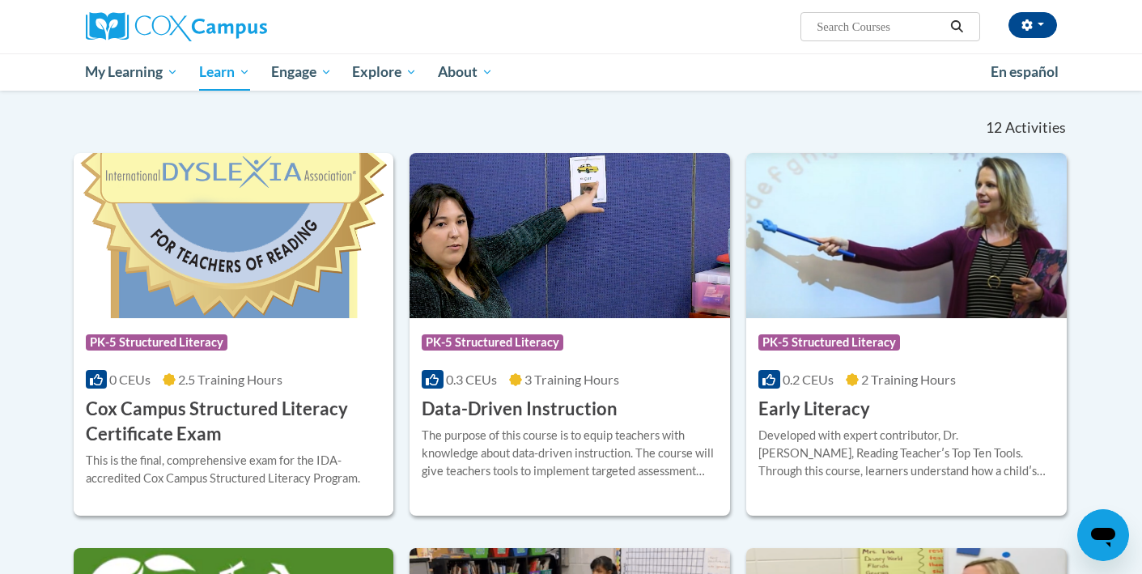
scroll to position [451, 0]
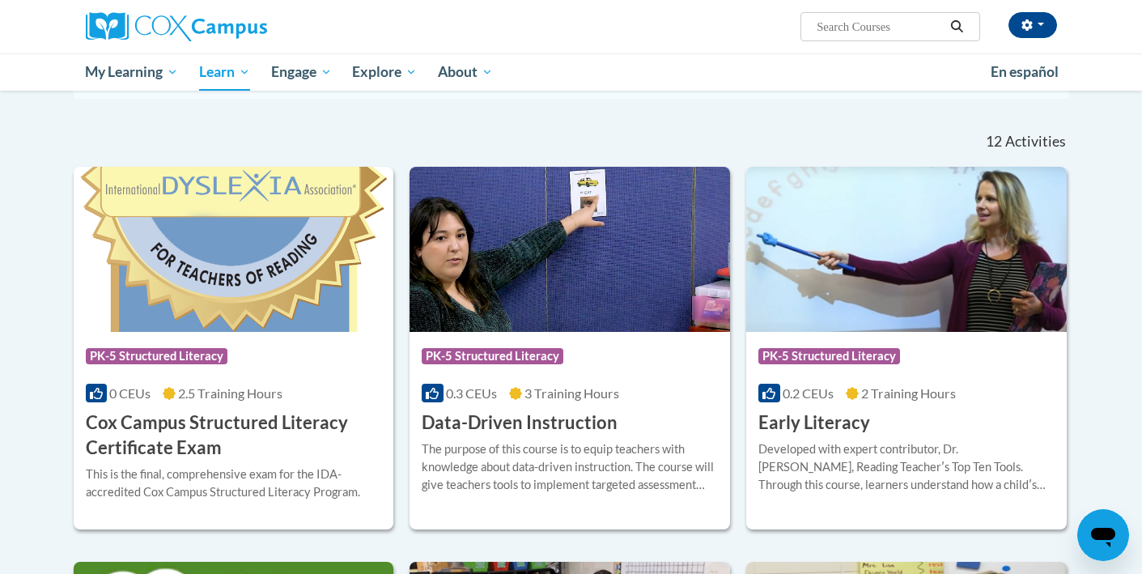
click at [134, 428] on h3 "Cox Campus Structured Literacy Certificate Exam" at bounding box center [234, 435] width 296 height 50
click at [570, 423] on h3 "Data-Driven Instruction" at bounding box center [520, 422] width 196 height 25
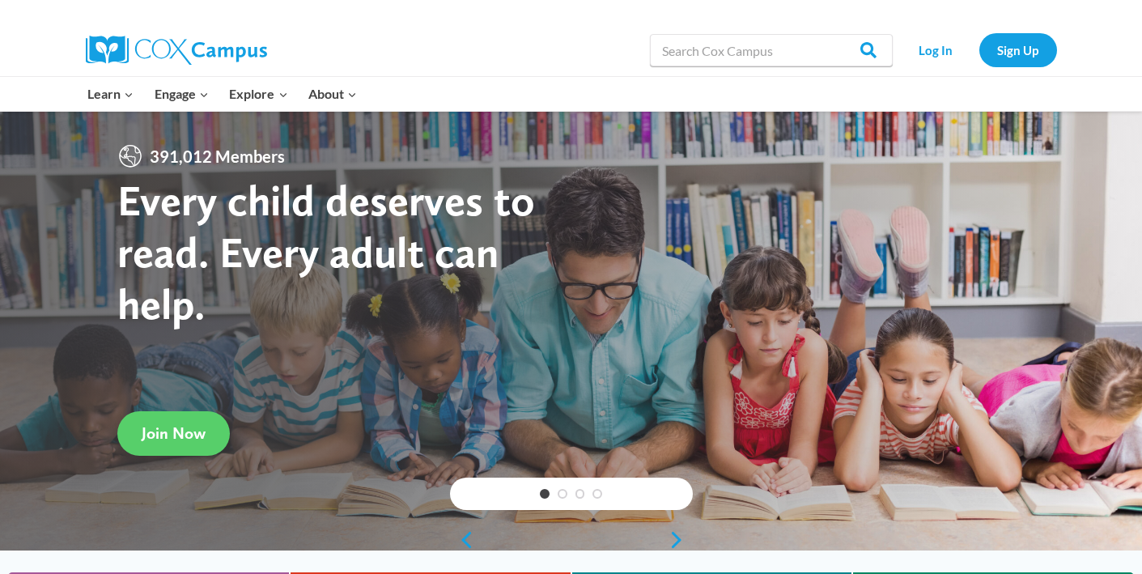
click at [132, 456] on div at bounding box center [571, 332] width 1142 height 442
click at [146, 438] on span "Join Now" at bounding box center [174, 432] width 64 height 19
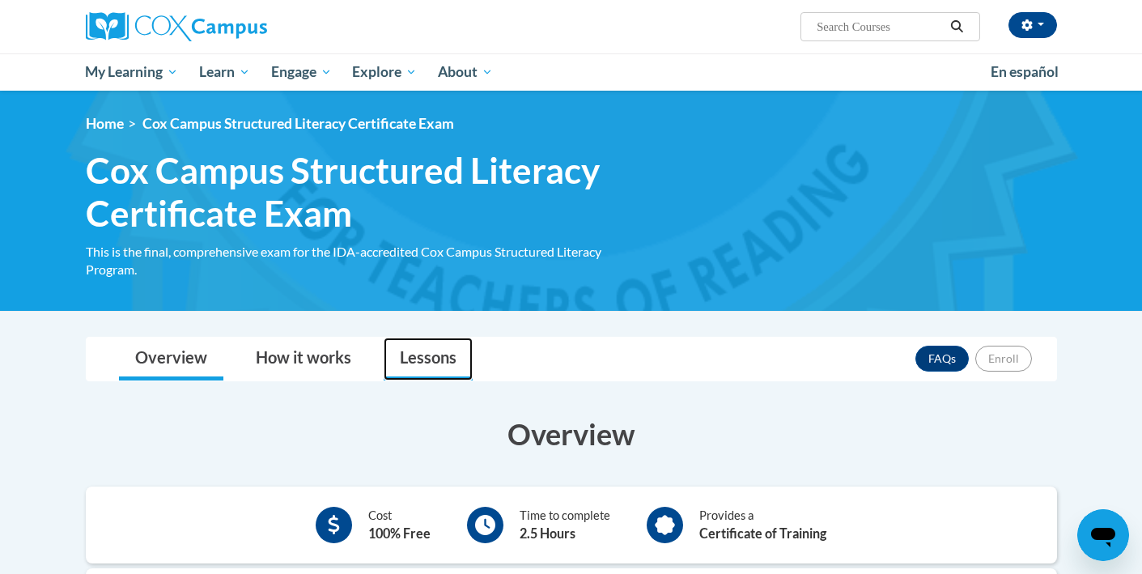
click at [445, 360] on link "Lessons" at bounding box center [428, 358] width 89 height 43
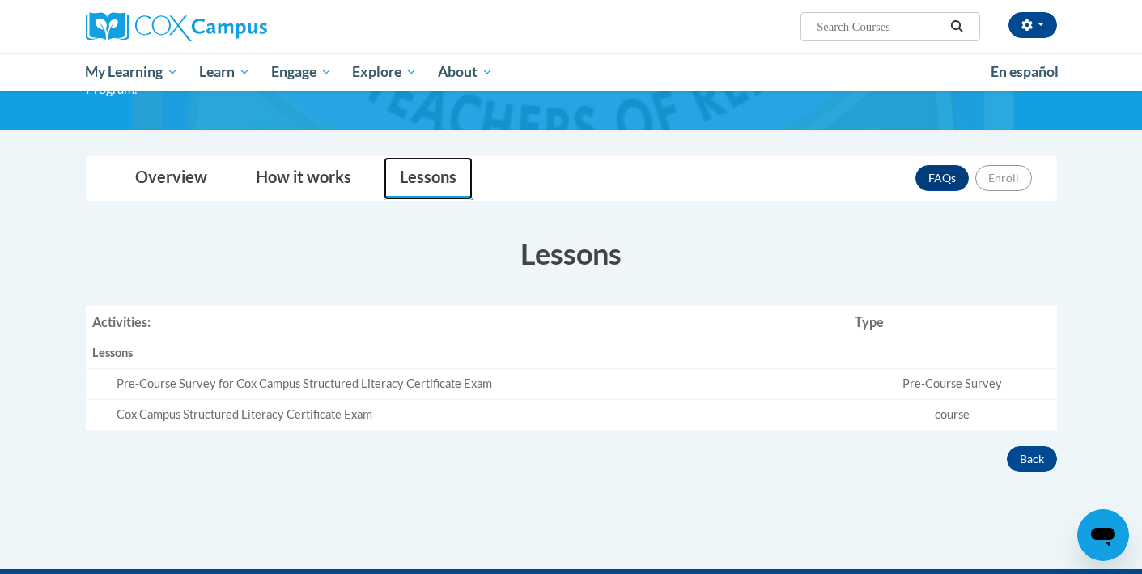
scroll to position [187, 0]
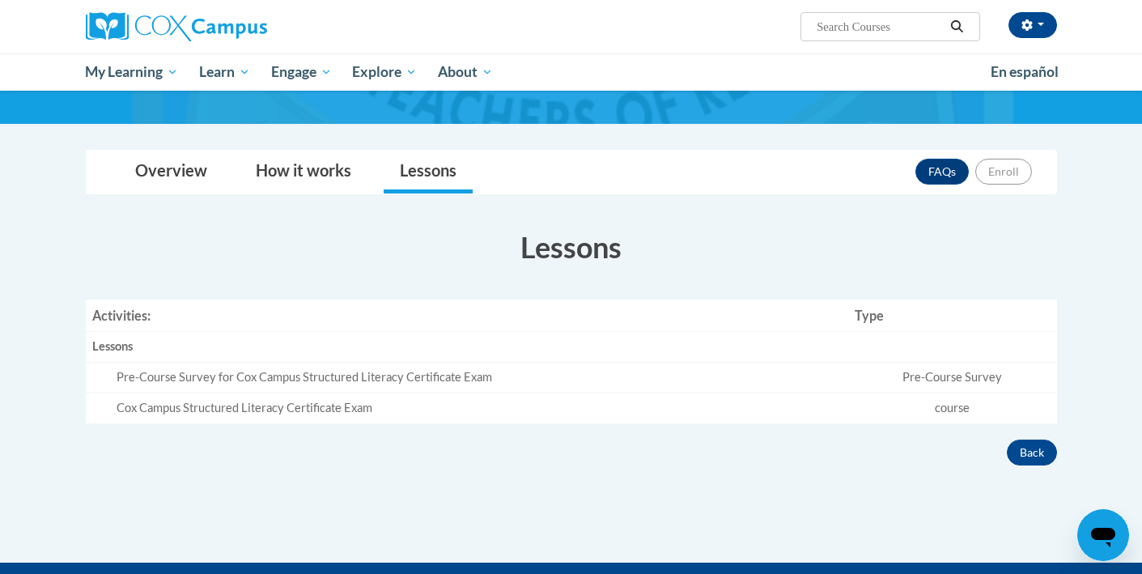
click at [960, 386] on td "Pre-Course Survey" at bounding box center [952, 378] width 208 height 31
click at [264, 409] on div "Cox Campus Structured Literacy Certificate Exam" at bounding box center [480, 408] width 726 height 17
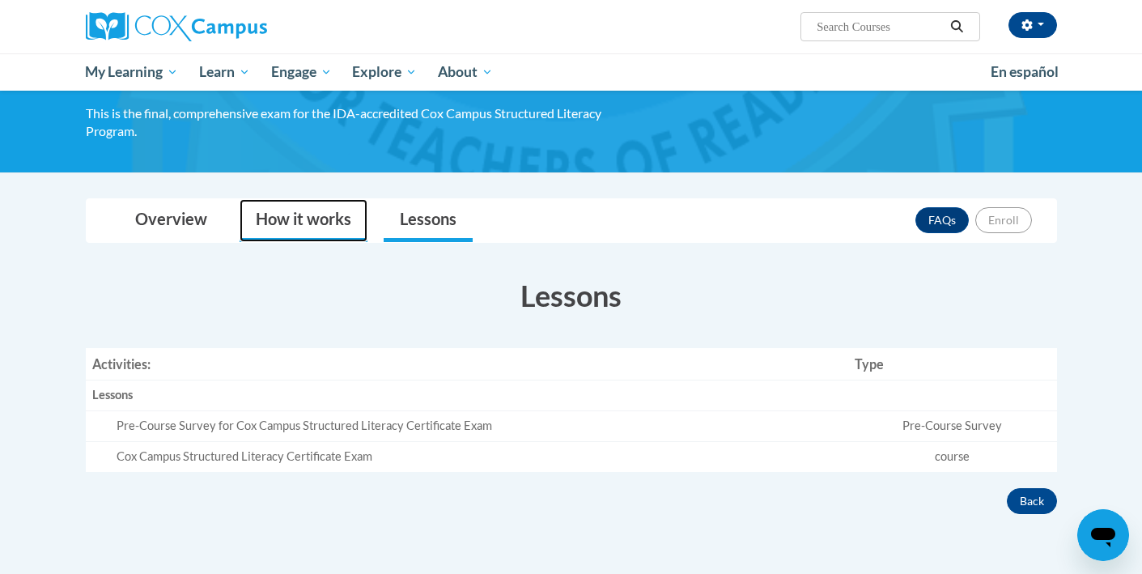
click at [303, 210] on link "How it works" at bounding box center [304, 220] width 128 height 43
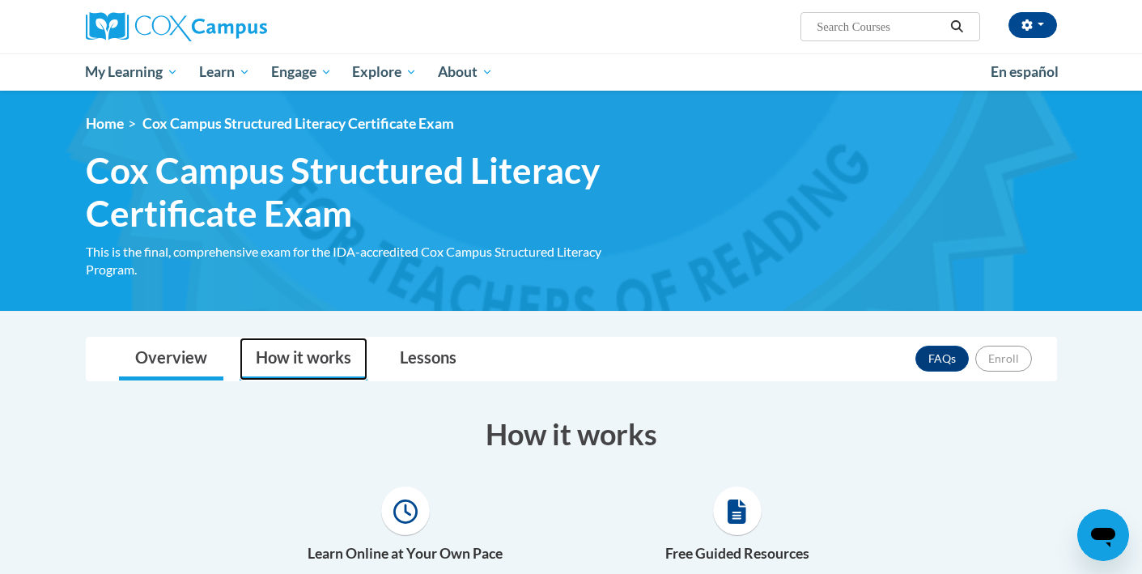
scroll to position [0, 0]
click at [141, 353] on link "Overview" at bounding box center [171, 358] width 104 height 43
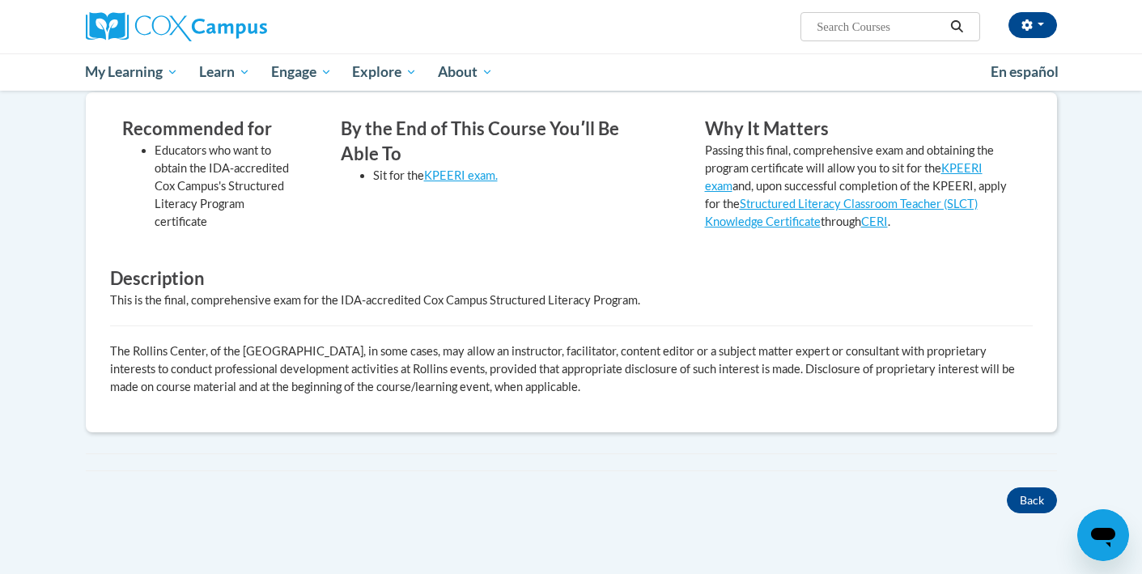
scroll to position [481, 0]
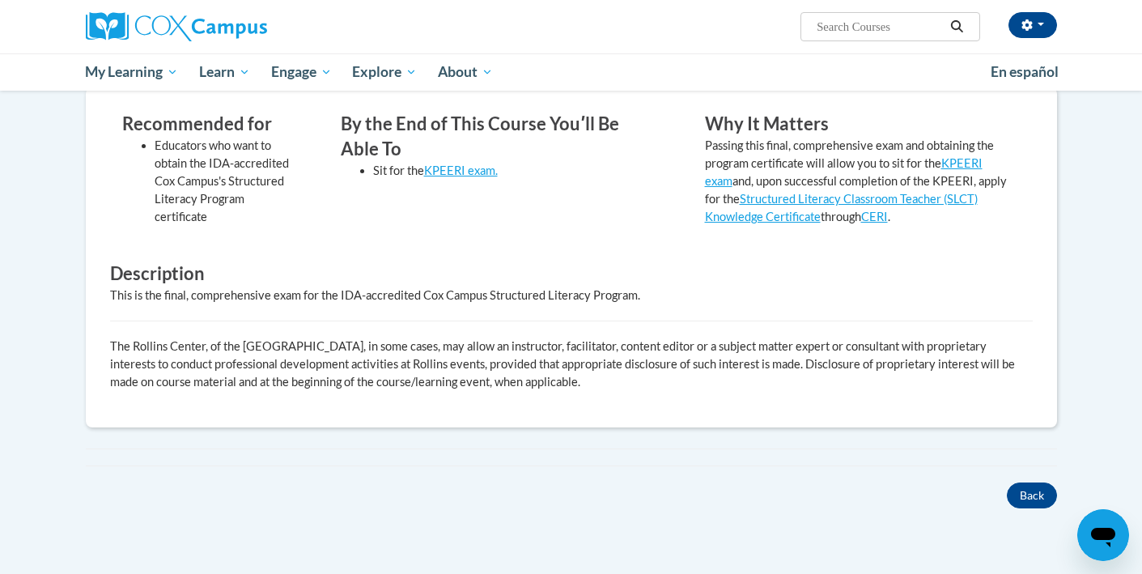
click at [1032, 511] on div "× Close Course Enrollment Please select... × Close × ." at bounding box center [571, 230] width 1020 height 750
click at [1029, 490] on button "Back" at bounding box center [1032, 495] width 50 height 26
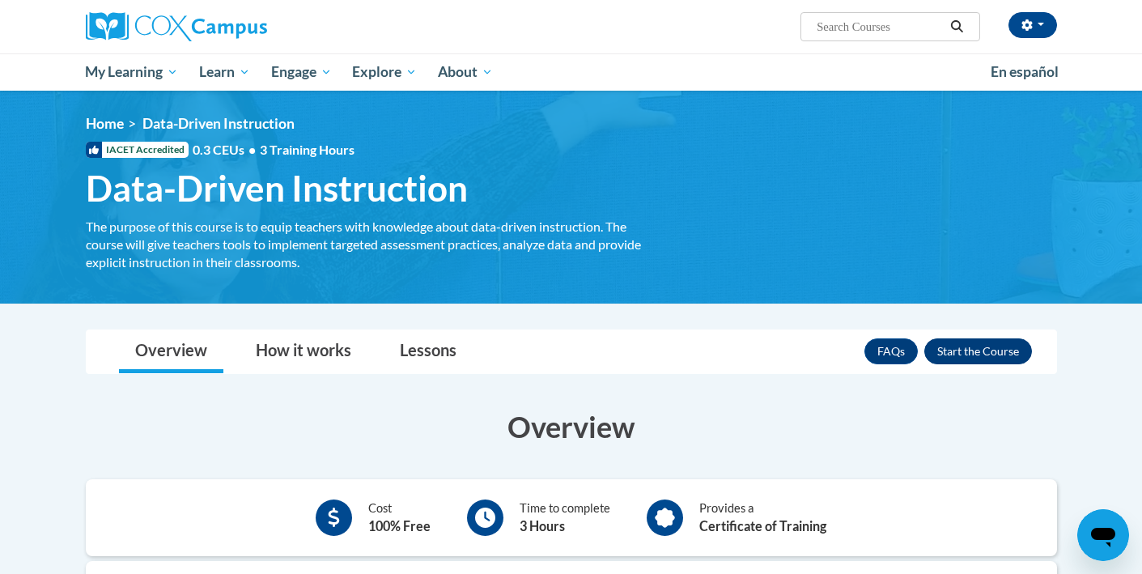
click at [962, 354] on button "Enroll" at bounding box center [978, 351] width 108 height 26
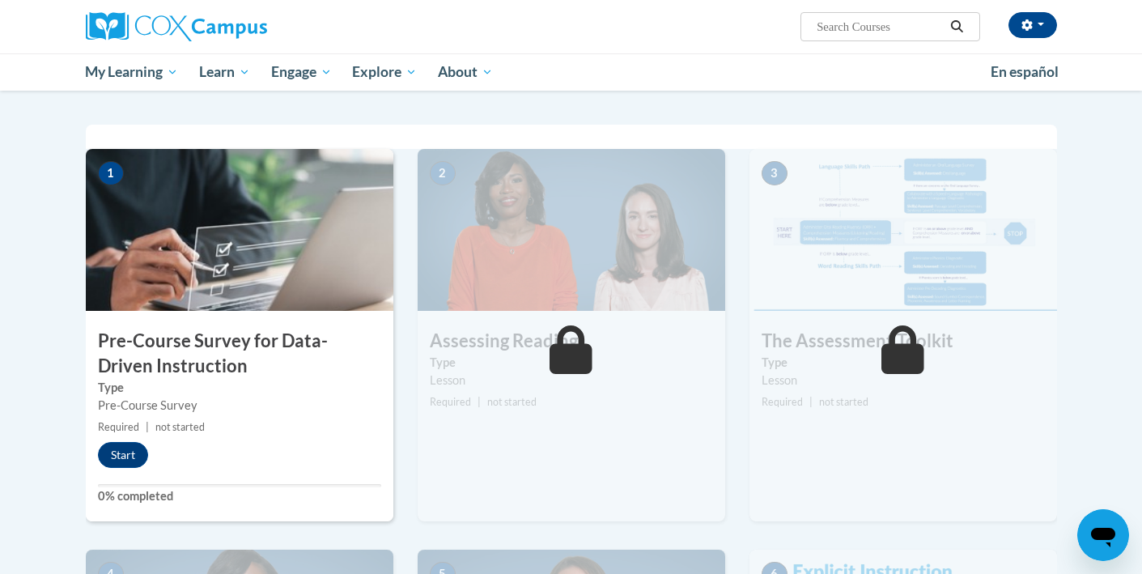
scroll to position [365, 0]
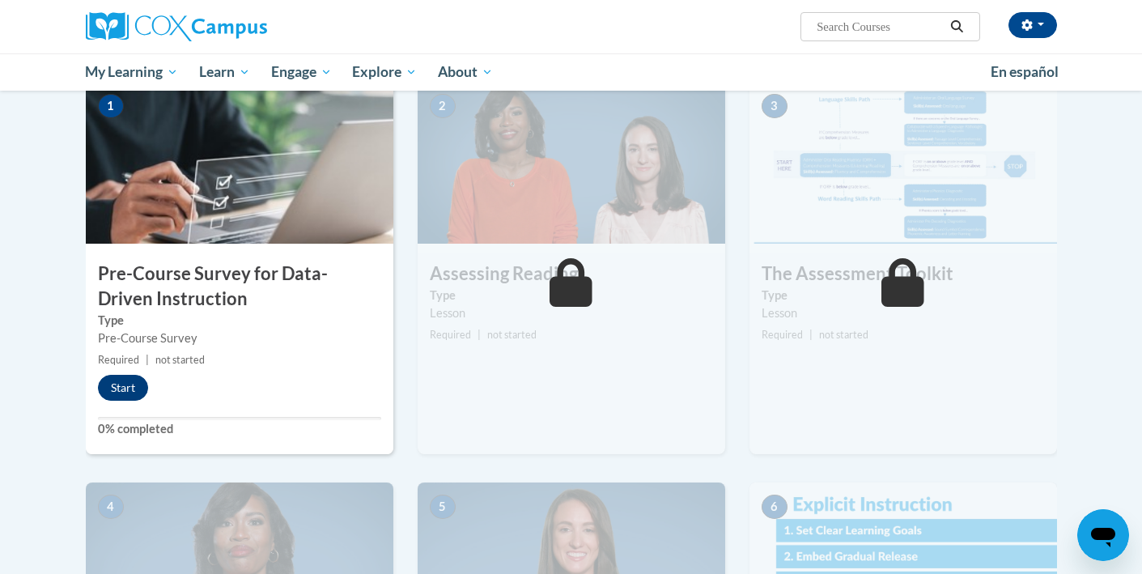
click at [128, 392] on button "Start" at bounding box center [123, 388] width 50 height 26
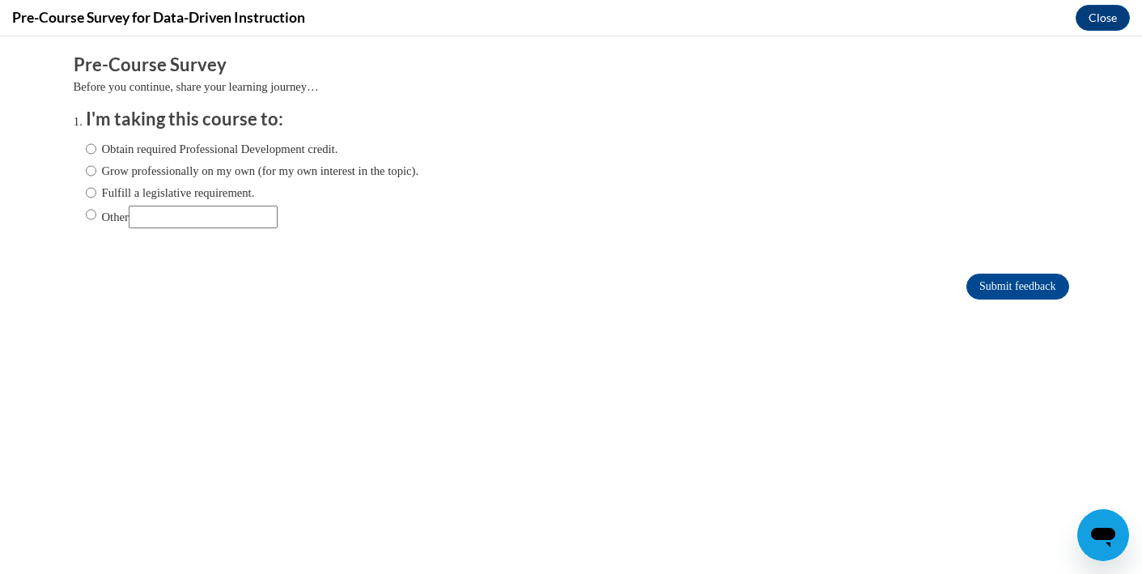
scroll to position [0, 0]
click at [92, 147] on input "Obtain required Professional Development credit." at bounding box center [91, 149] width 11 height 18
radio input "true"
click at [90, 167] on input "Grow professionally on my own (for my own interest in the topic)." at bounding box center [91, 171] width 11 height 18
radio input "true"
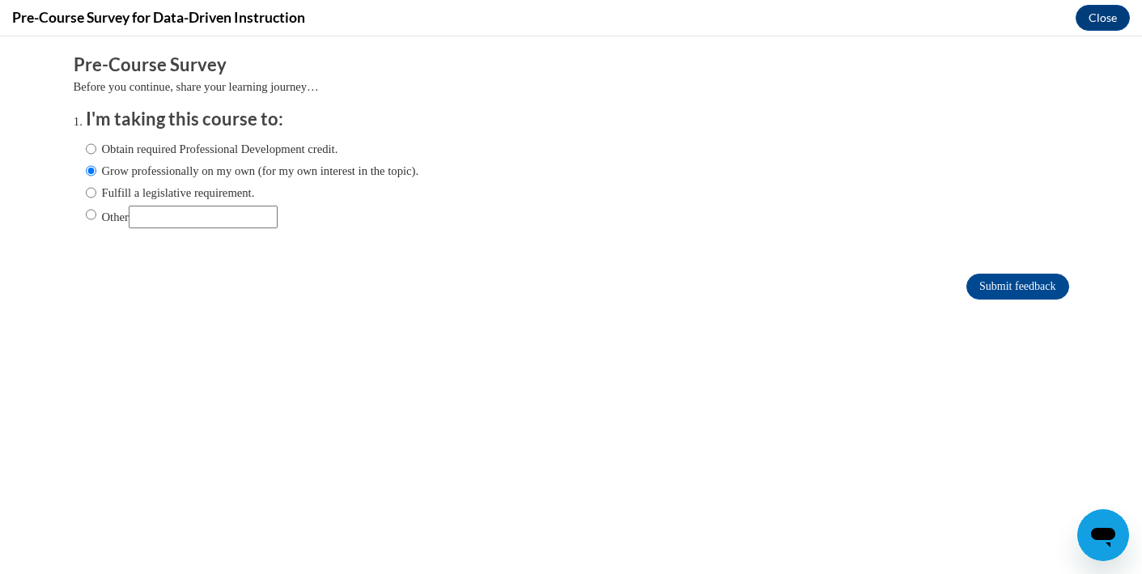
click at [91, 146] on input "Obtain required Professional Development credit." at bounding box center [91, 149] width 11 height 18
radio input "true"
click at [1027, 284] on input "Submit feedback" at bounding box center [1017, 286] width 102 height 26
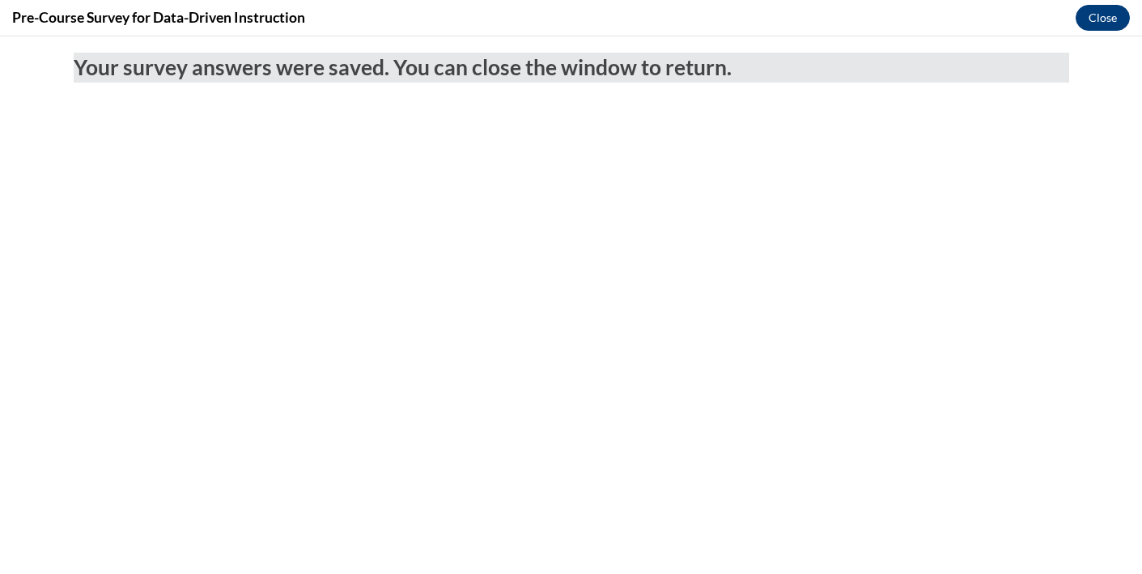
click at [1106, 13] on button "Close" at bounding box center [1102, 18] width 54 height 26
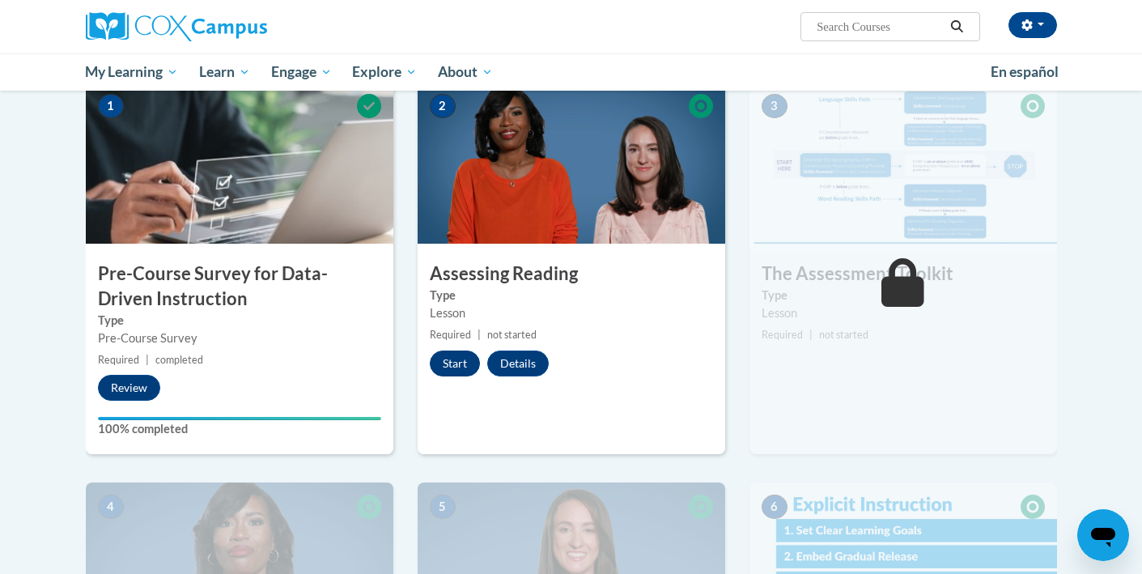
click at [467, 360] on button "Start" at bounding box center [455, 363] width 50 height 26
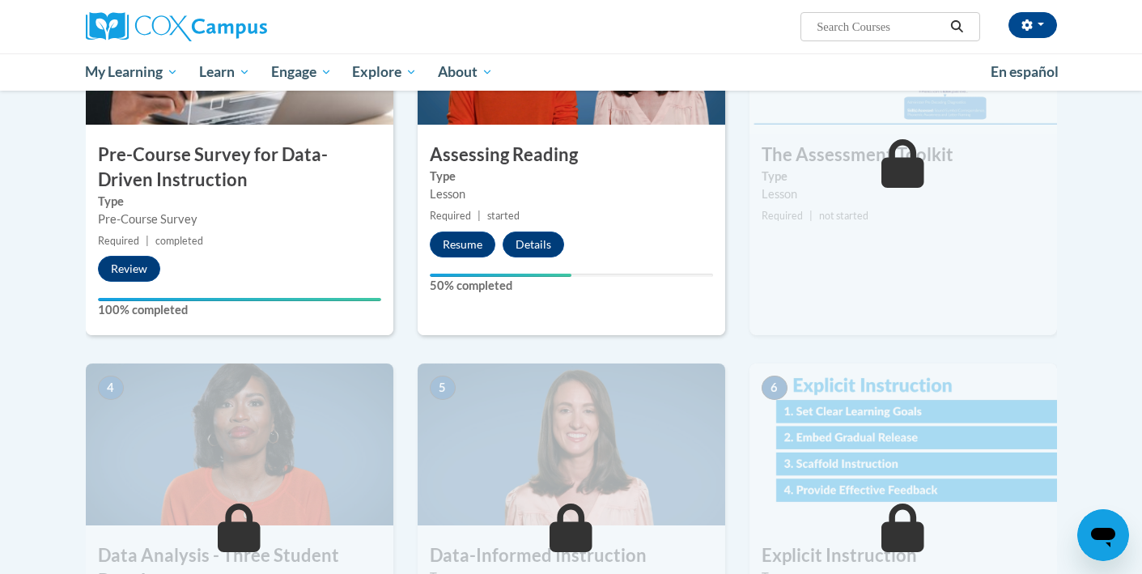
scroll to position [477, 0]
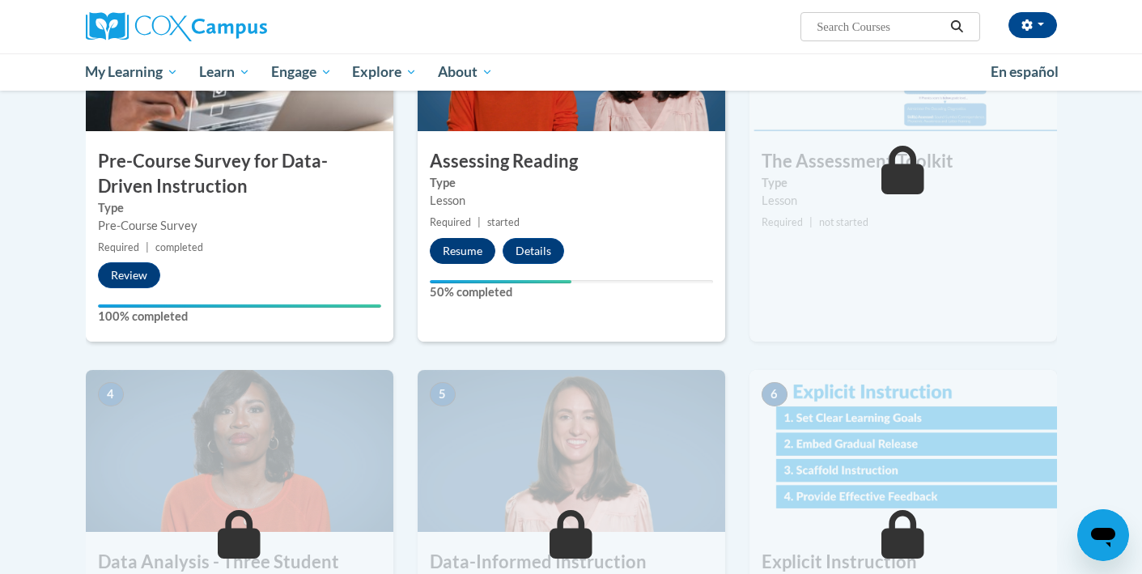
click at [459, 253] on button "Resume" at bounding box center [463, 251] width 66 height 26
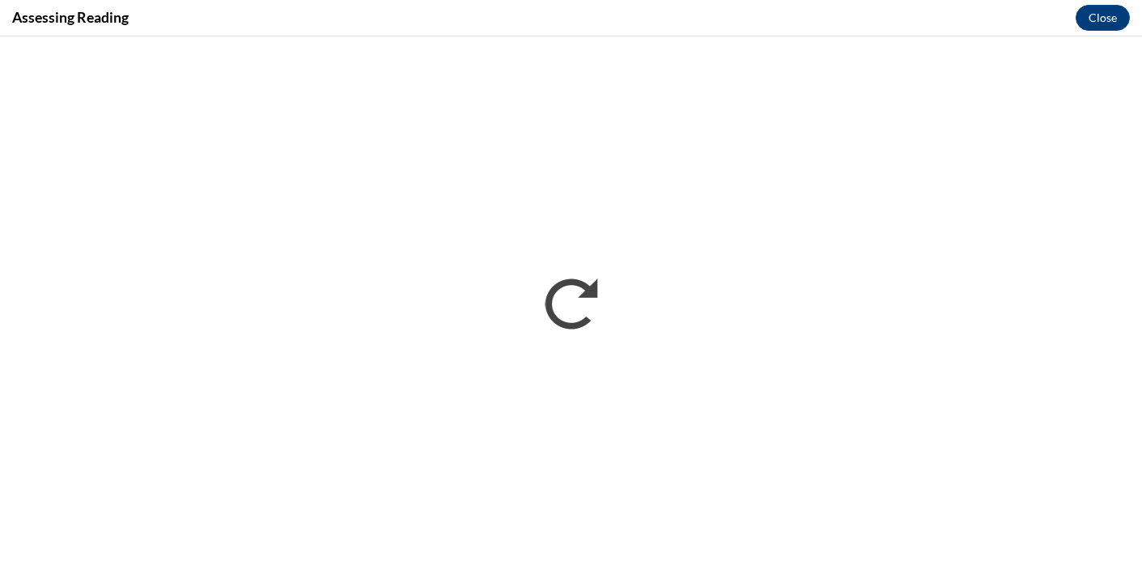
scroll to position [0, 0]
